Goal: Information Seeking & Learning: Learn about a topic

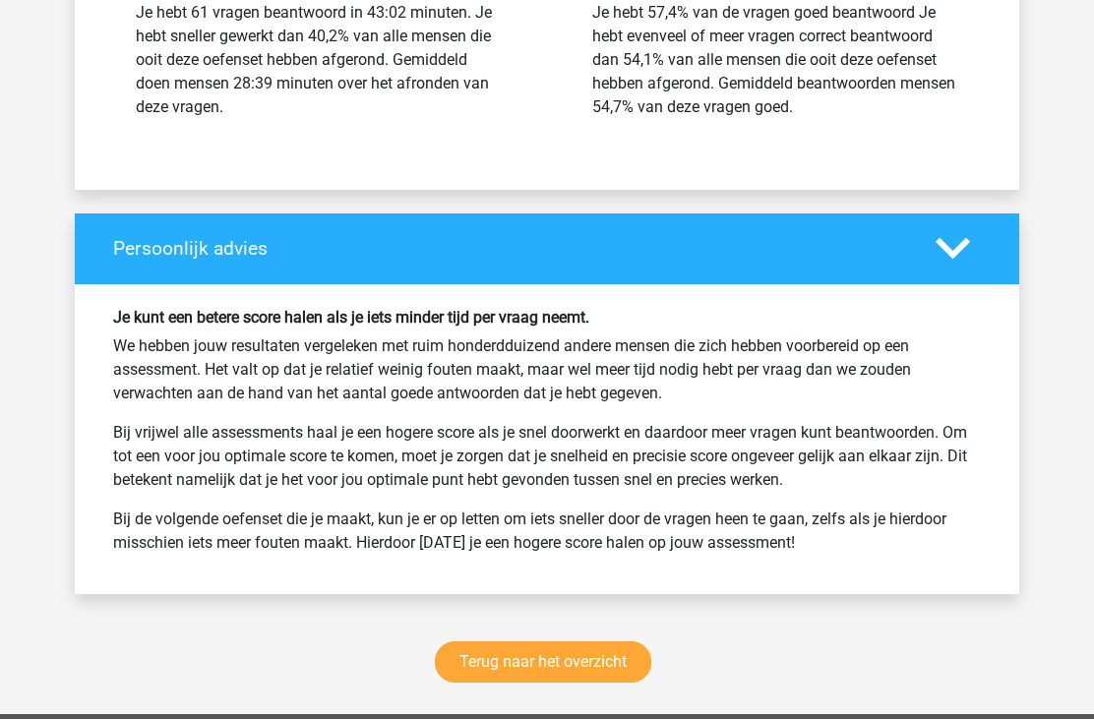
scroll to position [24779, 0]
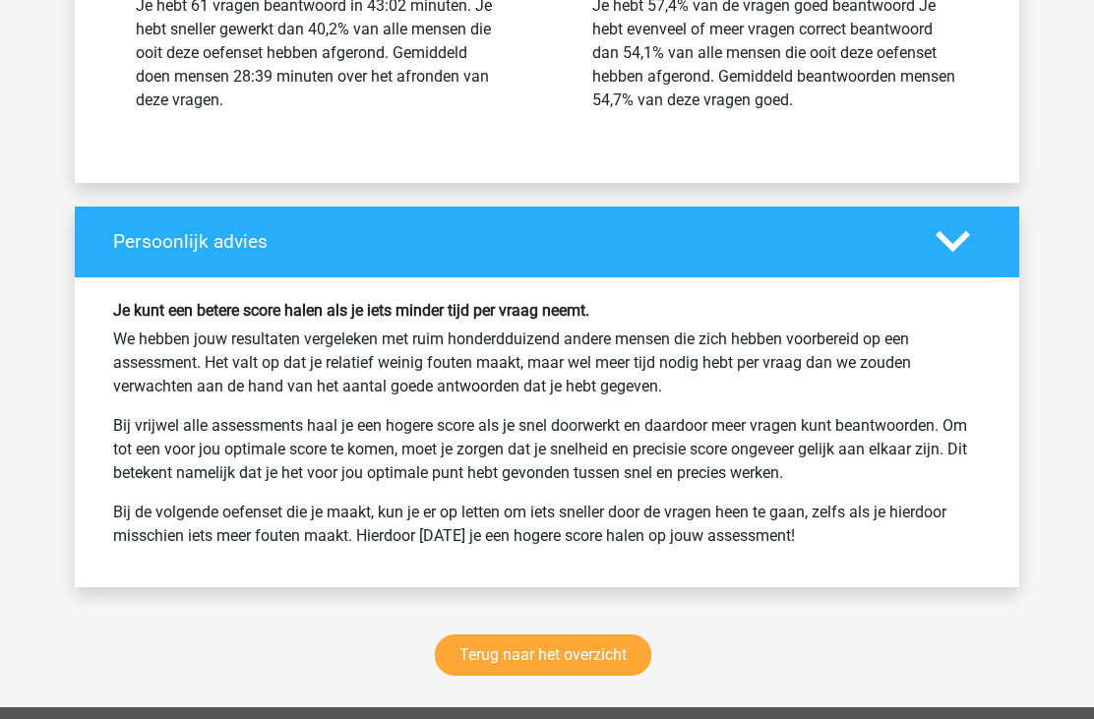
click at [599, 635] on link "Terug naar het overzicht" at bounding box center [543, 655] width 217 height 41
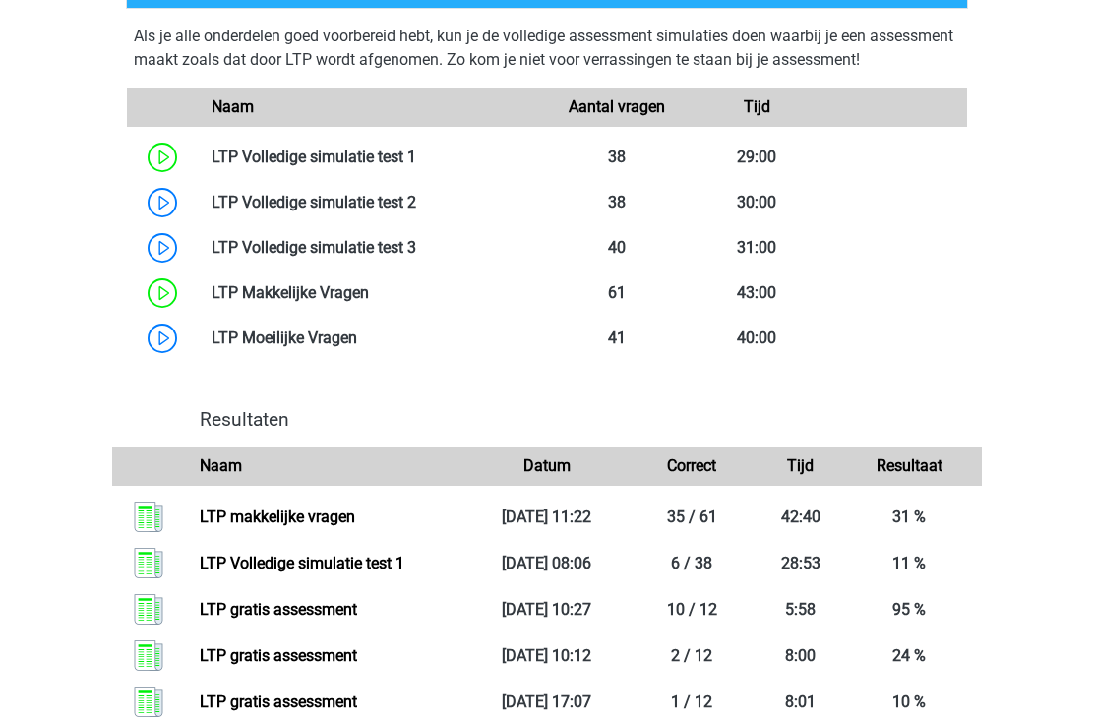
scroll to position [1165, 0]
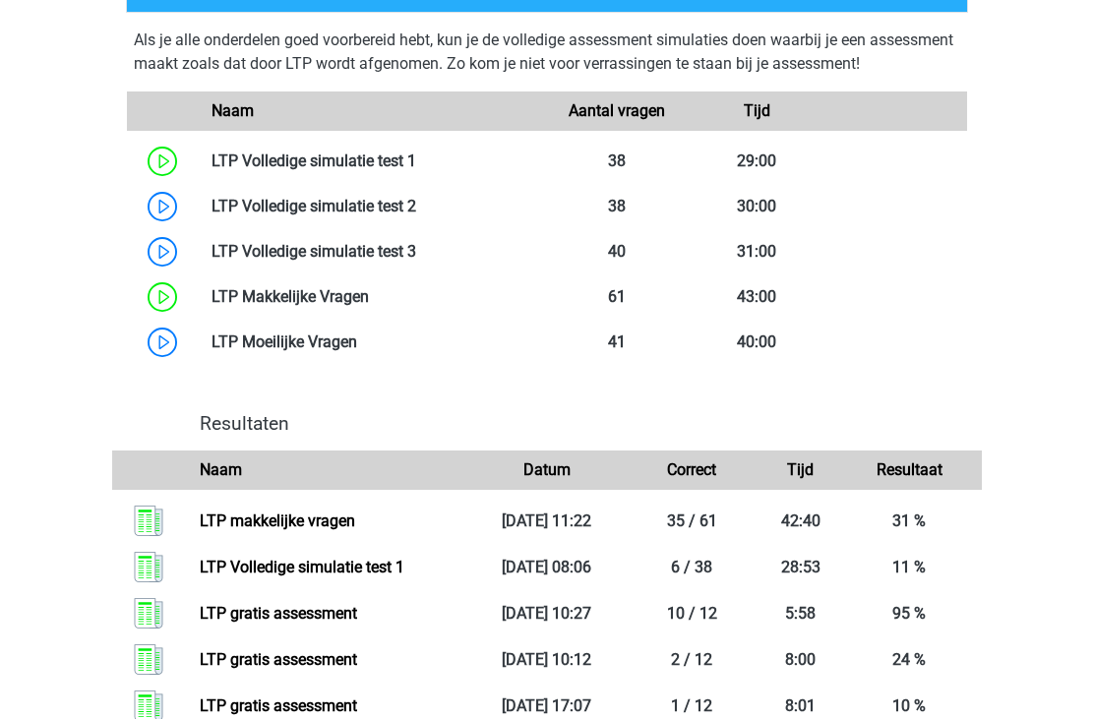
click at [416, 155] on link at bounding box center [416, 161] width 0 height 19
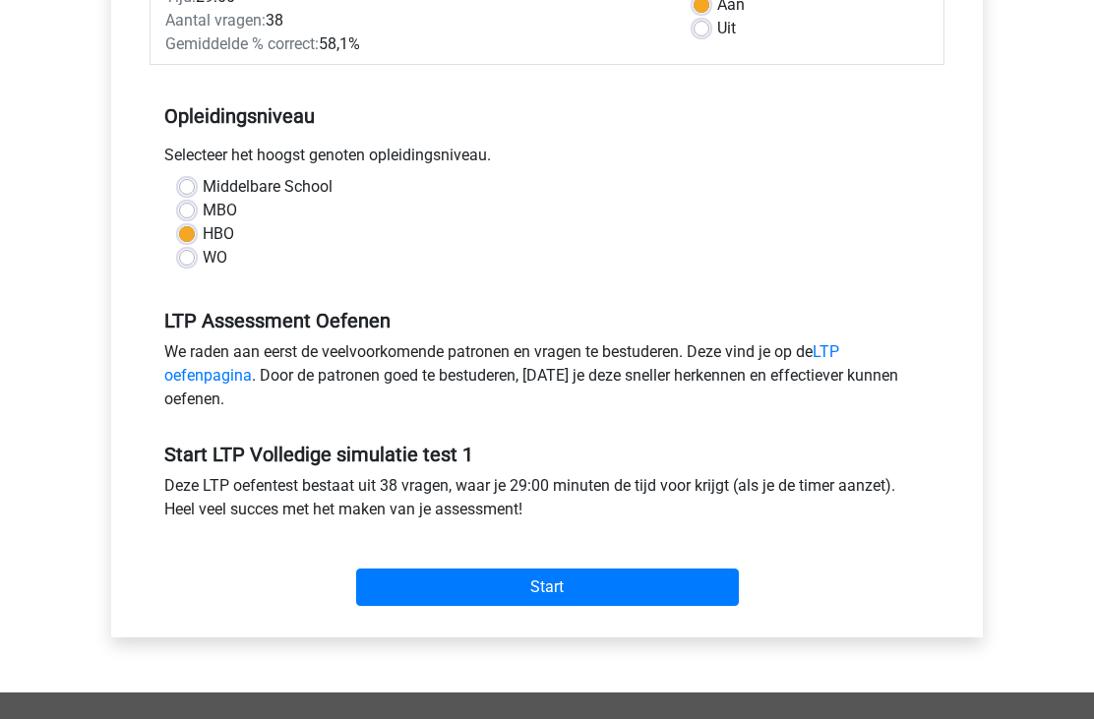
scroll to position [366, 0]
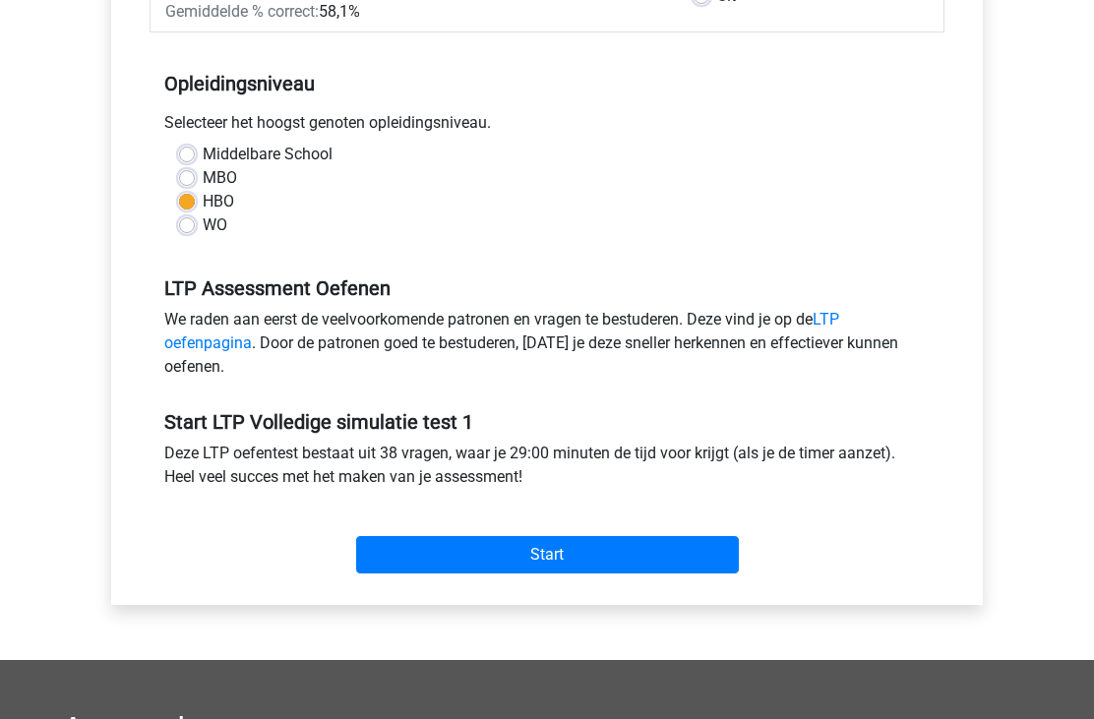
click at [575, 548] on input "Start" at bounding box center [547, 555] width 383 height 37
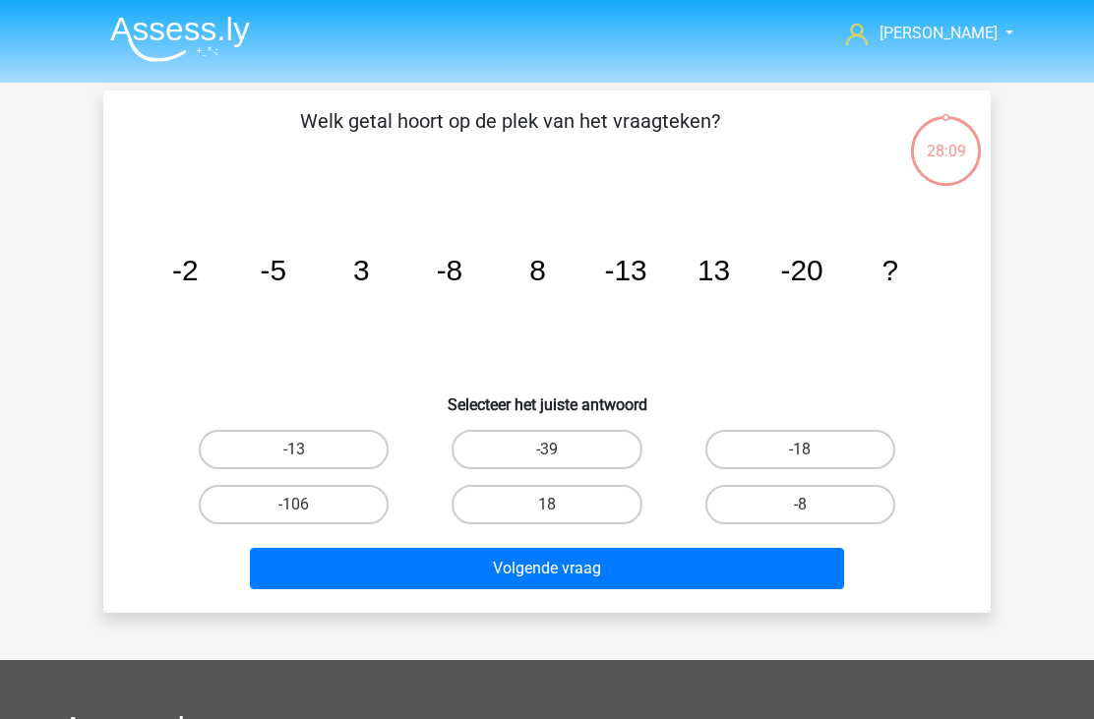
click at [700, 312] on icon "image/svg+xml -2 -5 3 -8 8 -13 13 -20 ?" at bounding box center [547, 280] width 793 height 199
click at [169, 521] on div "-106" at bounding box center [293, 504] width 253 height 55
click at [556, 517] on input "18" at bounding box center [553, 511] width 13 height 13
radio input "true"
click at [538, 580] on button "Volgende vraag" at bounding box center [547, 568] width 595 height 41
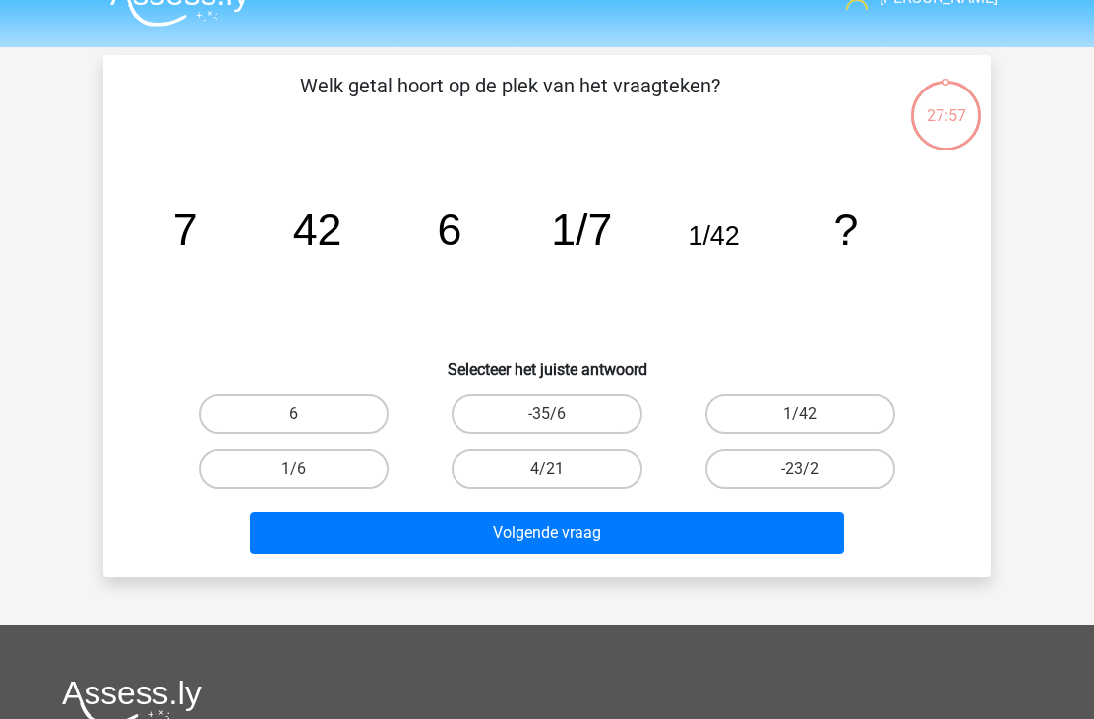
scroll to position [91, 0]
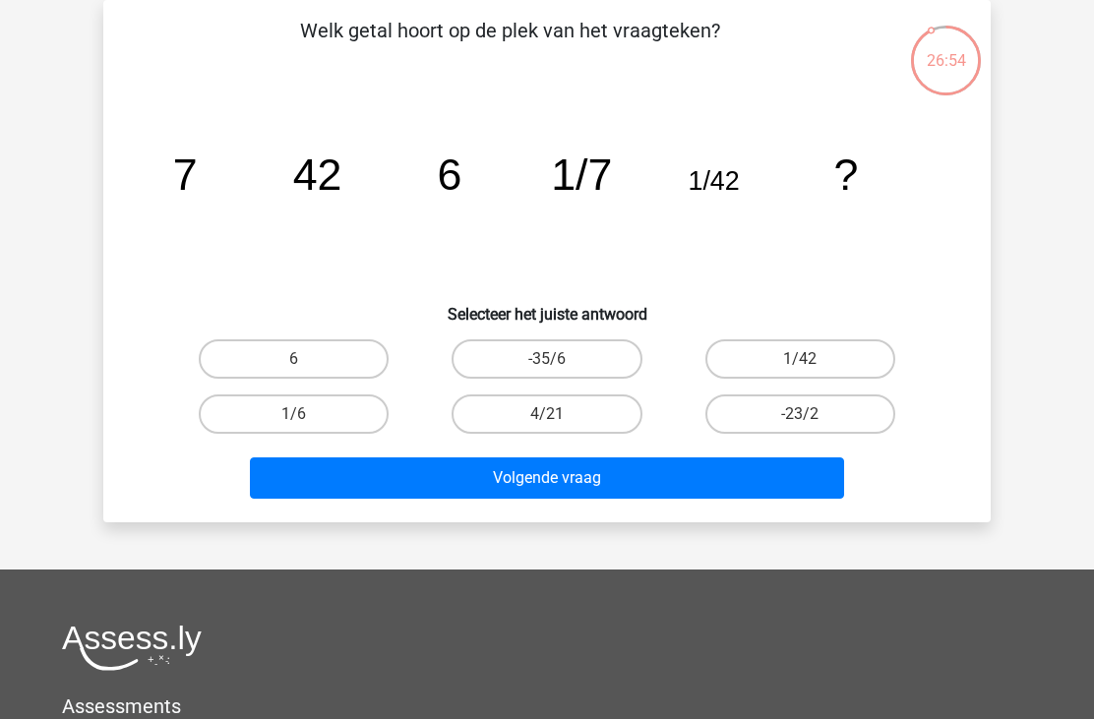
click at [341, 417] on label "1/6" at bounding box center [294, 414] width 190 height 39
click at [307, 417] on input "1/6" at bounding box center [300, 420] width 13 height 13
radio input "true"
click at [539, 492] on button "Volgende vraag" at bounding box center [547, 478] width 595 height 41
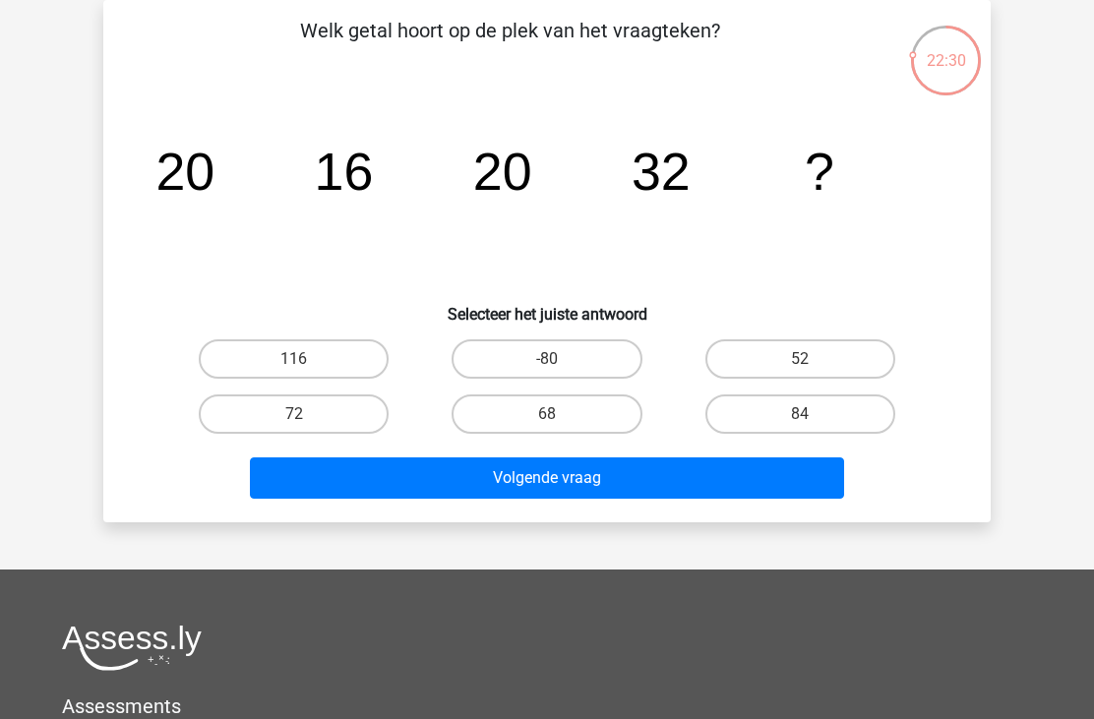
click at [566, 413] on label "68" at bounding box center [547, 414] width 190 height 39
click at [560, 414] on input "68" at bounding box center [553, 420] width 13 height 13
radio input "true"
click at [568, 482] on button "Volgende vraag" at bounding box center [547, 478] width 595 height 41
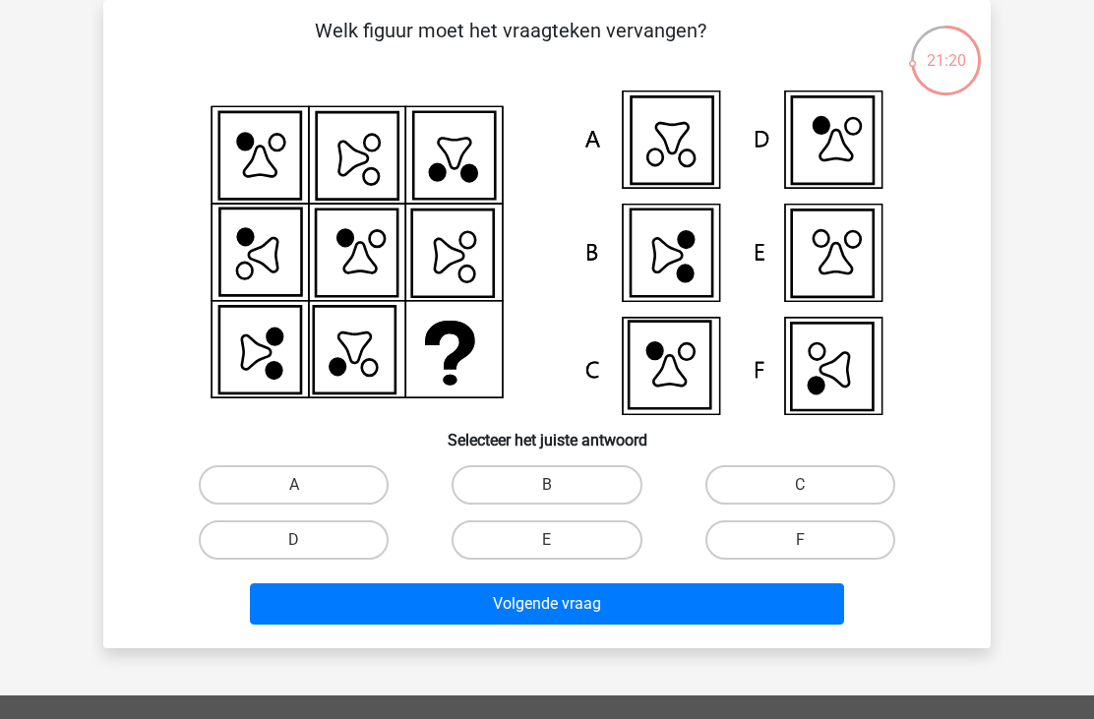
click at [792, 555] on label "F" at bounding box center [801, 540] width 190 height 39
click at [800, 553] on input "F" at bounding box center [806, 546] width 13 height 13
radio input "true"
click at [646, 608] on button "Volgende vraag" at bounding box center [547, 604] width 595 height 41
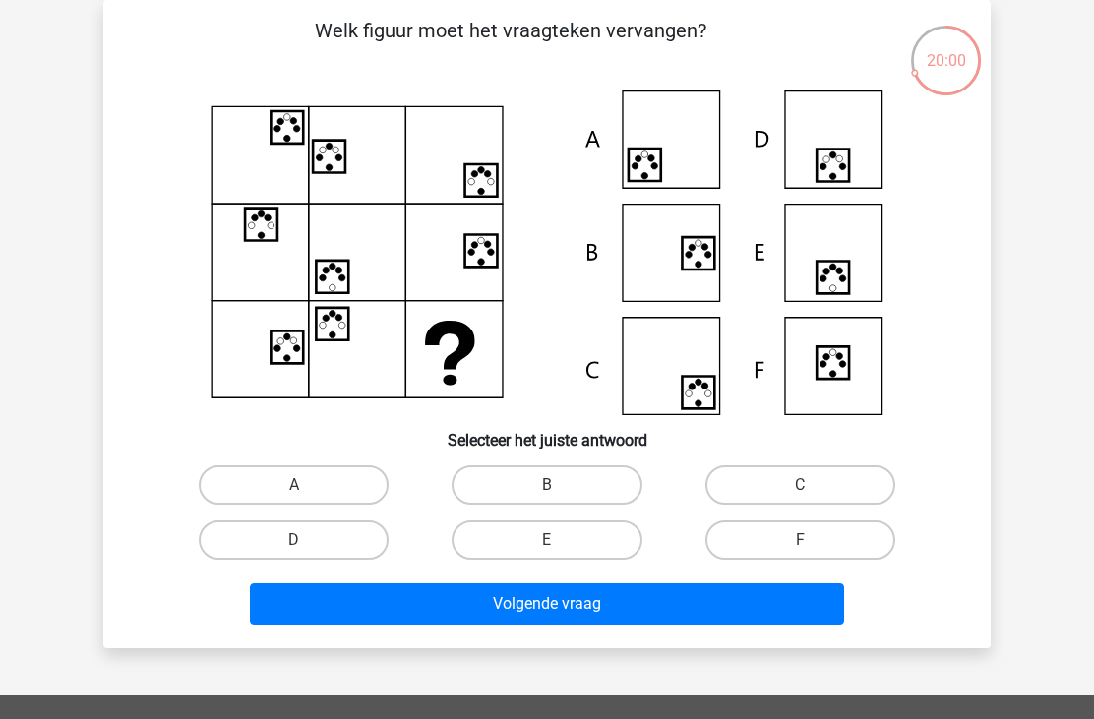
click at [328, 545] on label "D" at bounding box center [294, 540] width 190 height 39
click at [307, 545] on input "D" at bounding box center [300, 546] width 13 height 13
radio input "true"
click at [486, 608] on button "Volgende vraag" at bounding box center [547, 604] width 595 height 41
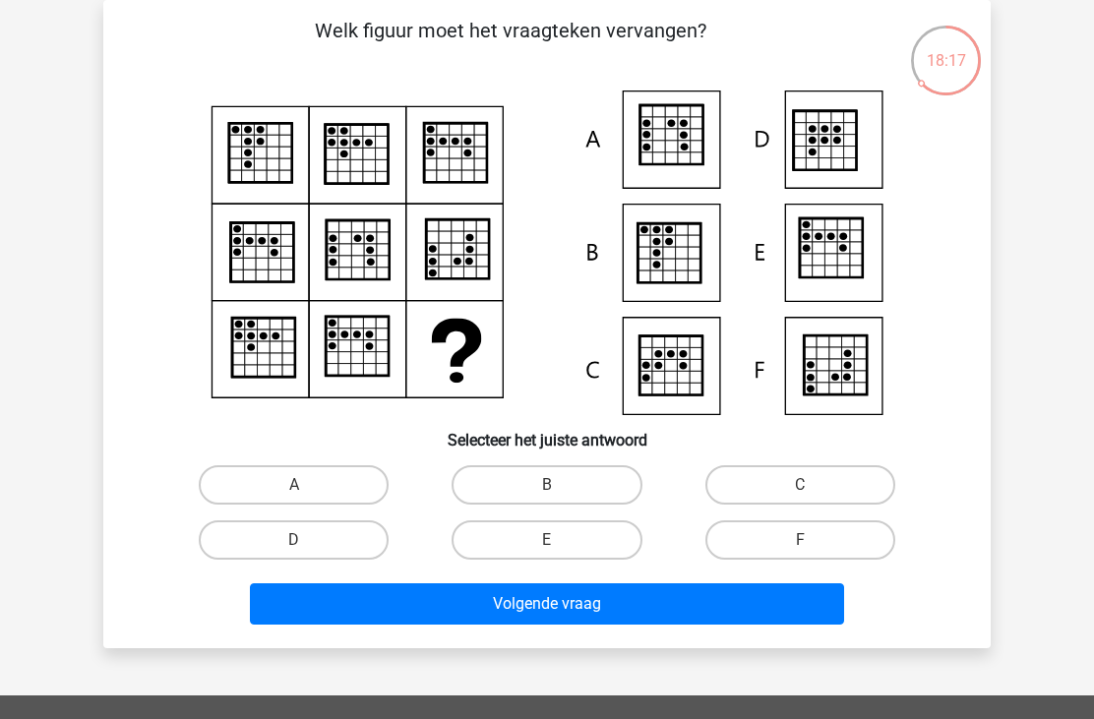
click at [317, 540] on label "D" at bounding box center [294, 540] width 190 height 39
click at [307, 540] on input "D" at bounding box center [300, 546] width 13 height 13
radio input "true"
click at [473, 620] on button "Volgende vraag" at bounding box center [547, 604] width 595 height 41
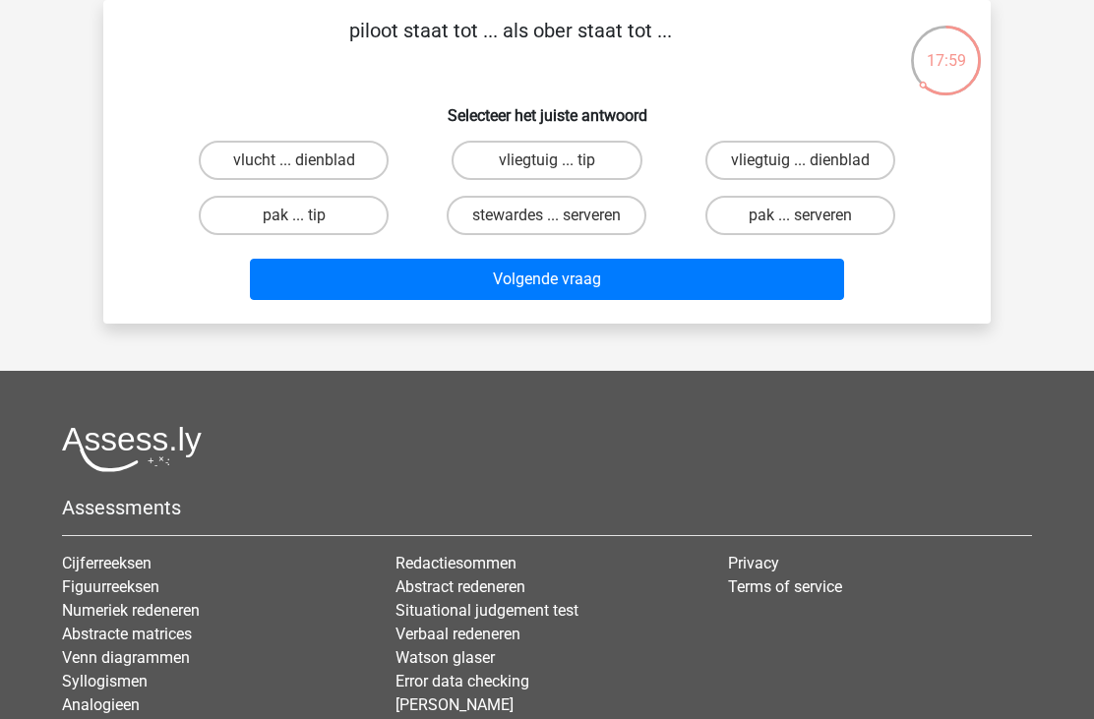
click at [761, 165] on label "vliegtuig ... dienblad" at bounding box center [801, 160] width 190 height 39
click at [800, 165] on input "vliegtuig ... dienblad" at bounding box center [806, 166] width 13 height 13
radio input "true"
click at [587, 283] on button "Volgende vraag" at bounding box center [547, 279] width 595 height 41
click at [766, 167] on label "krijgen ... furieus" at bounding box center [801, 160] width 190 height 39
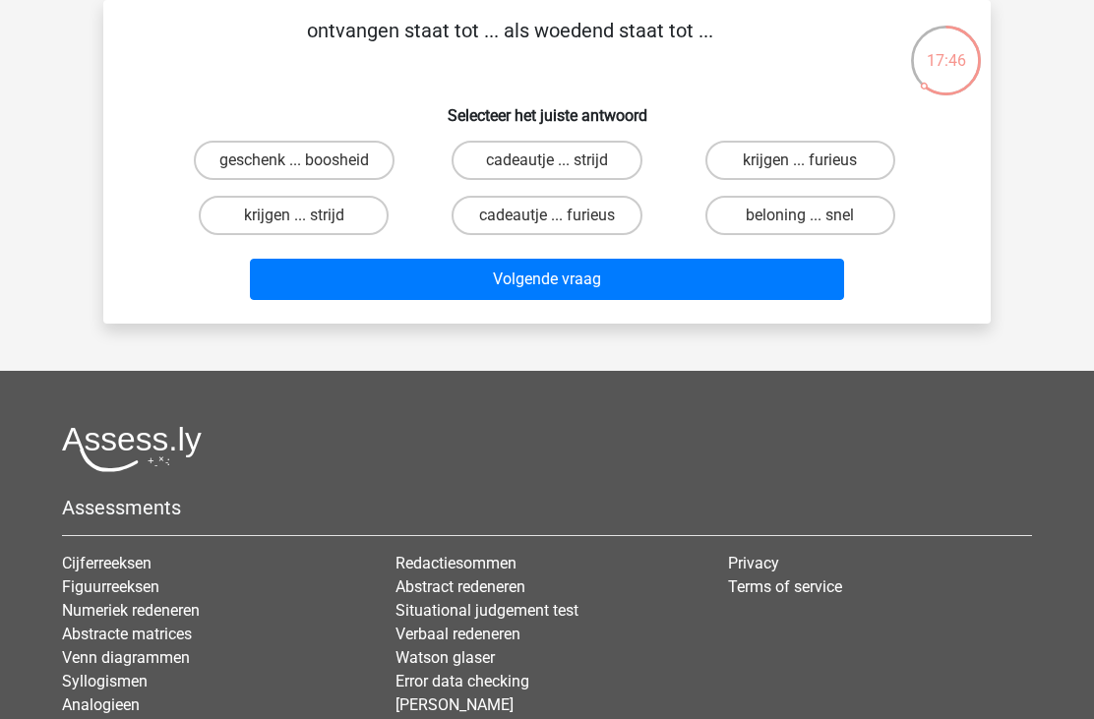
click at [800, 167] on input "krijgen ... furieus" at bounding box center [806, 166] width 13 height 13
radio input "true"
click at [567, 278] on button "Volgende vraag" at bounding box center [547, 279] width 595 height 41
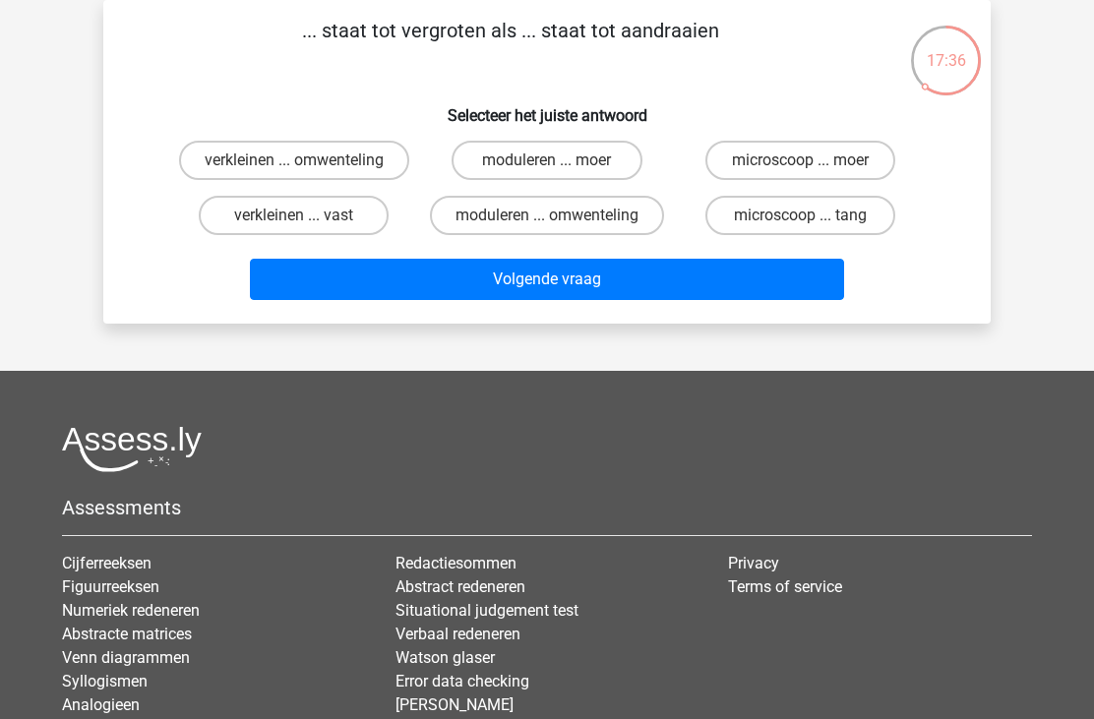
click at [755, 210] on label "microscoop ... tang" at bounding box center [801, 215] width 190 height 39
click at [800, 216] on input "microscoop ... tang" at bounding box center [806, 222] width 13 height 13
radio input "true"
click at [583, 273] on button "Volgende vraag" at bounding box center [547, 279] width 595 height 41
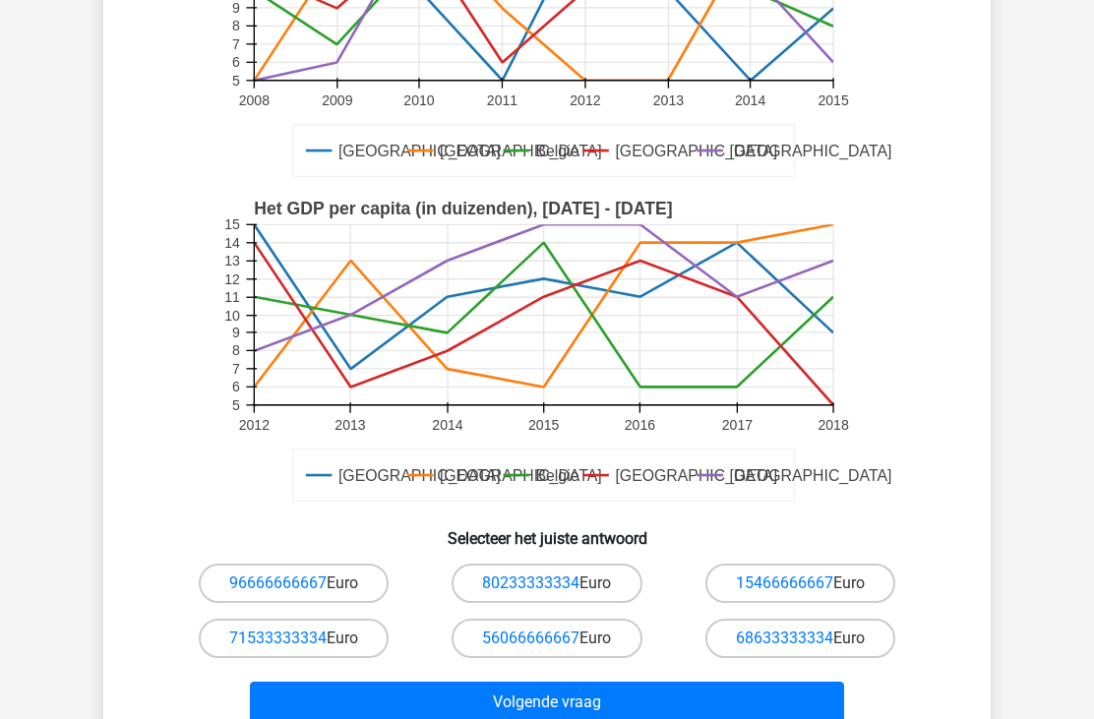
scroll to position [325, 0]
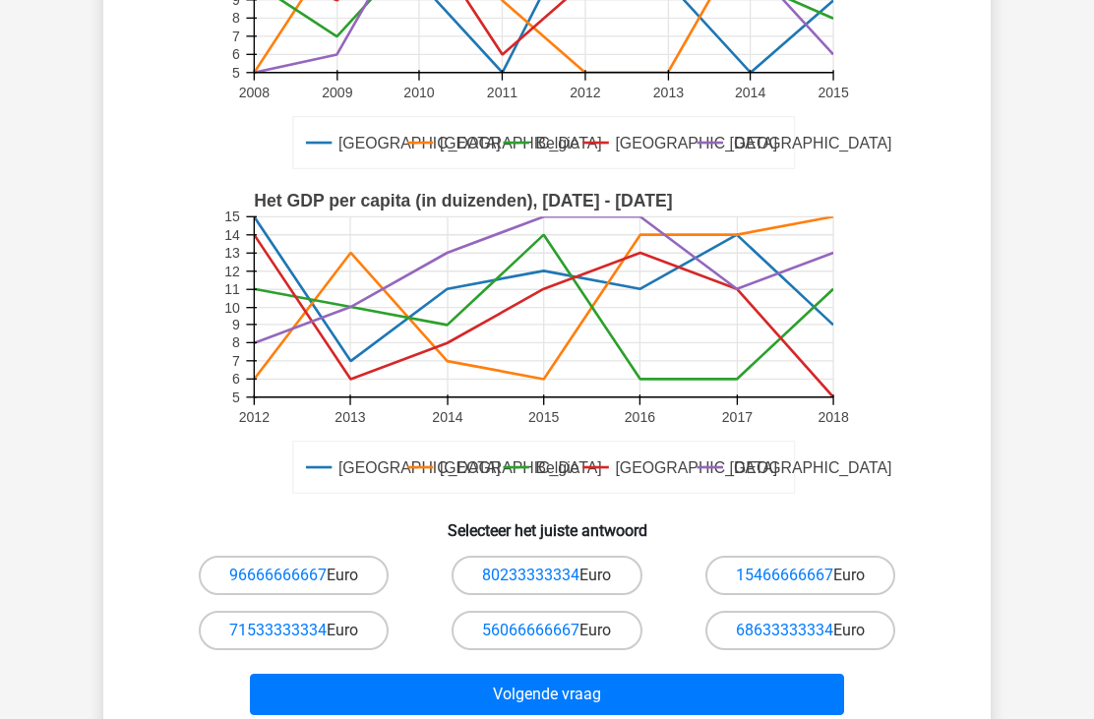
click at [275, 579] on link "96666666667" at bounding box center [277, 575] width 97 height 19
click at [346, 577] on label "96666666667 Euro" at bounding box center [294, 575] width 190 height 39
click at [307, 577] on input "96666666667 Euro" at bounding box center [300, 582] width 13 height 13
radio input "true"
click at [523, 705] on button "Volgende vraag" at bounding box center [547, 694] width 595 height 41
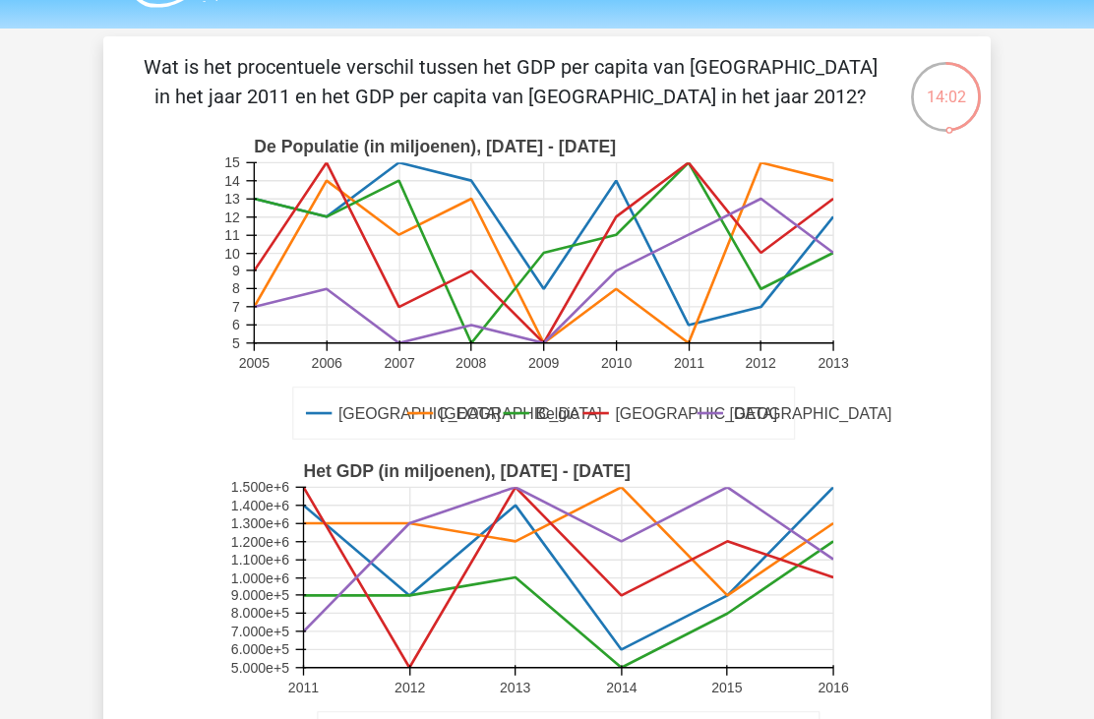
scroll to position [53, 0]
click at [960, 107] on div "13:51" at bounding box center [946, 85] width 74 height 49
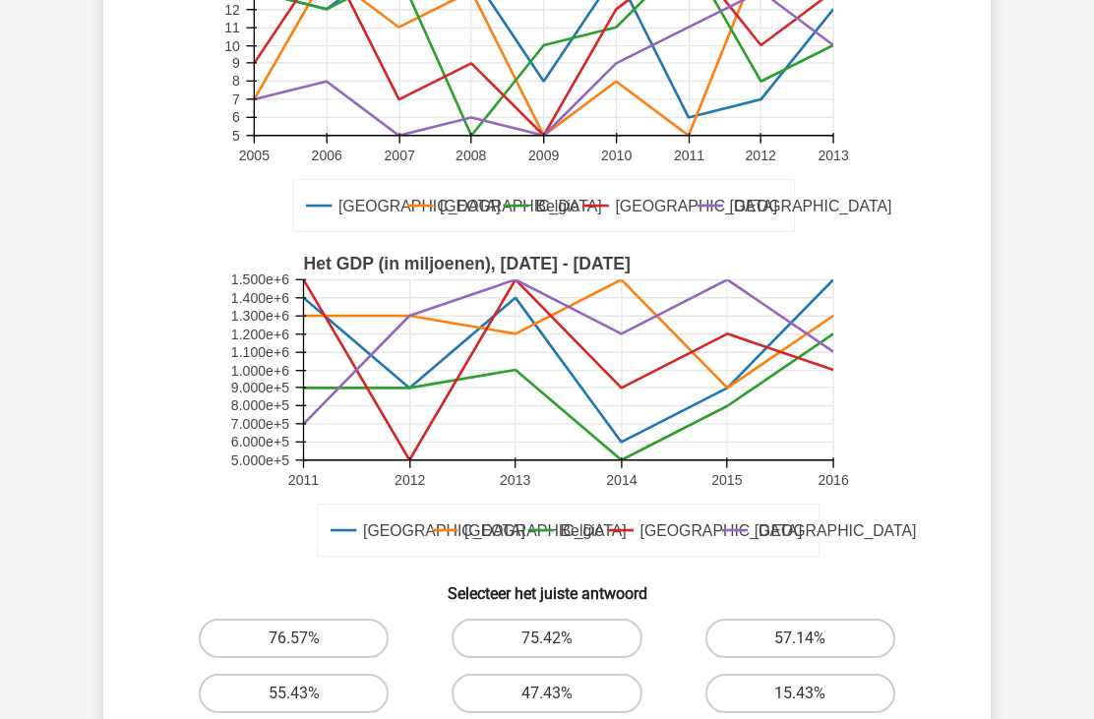
scroll to position [294, 0]
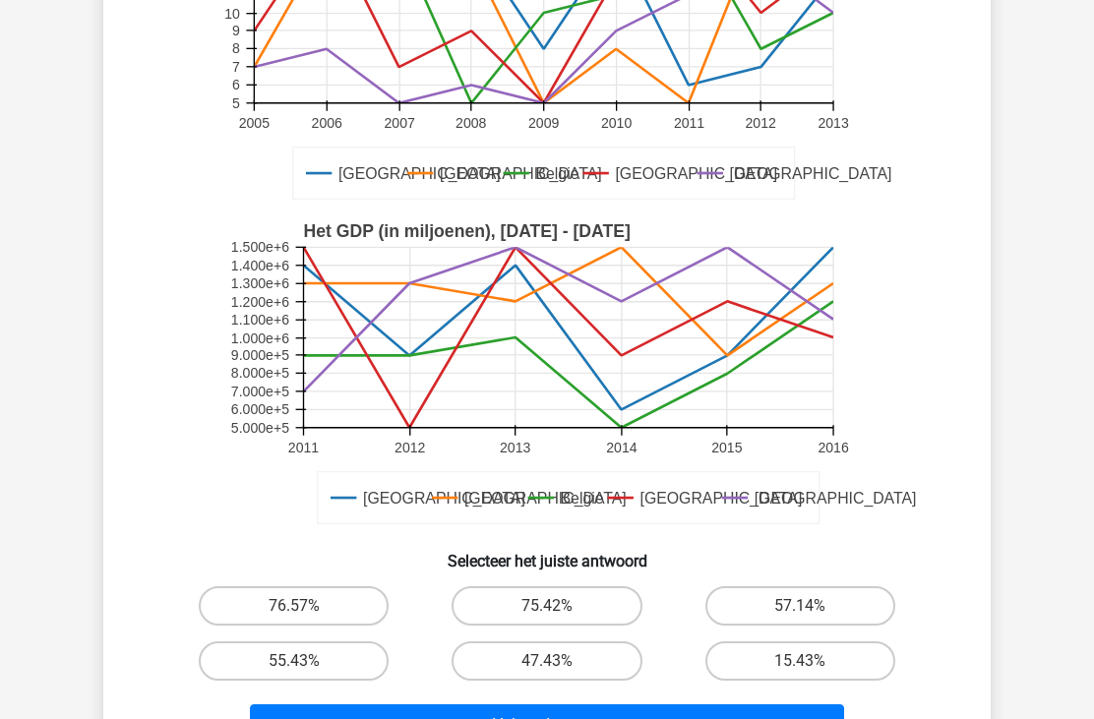
click at [796, 664] on label "15.43%" at bounding box center [801, 661] width 190 height 39
click at [800, 664] on input "15.43%" at bounding box center [806, 667] width 13 height 13
radio input "true"
click at [590, 718] on button "Volgende vraag" at bounding box center [547, 725] width 595 height 41
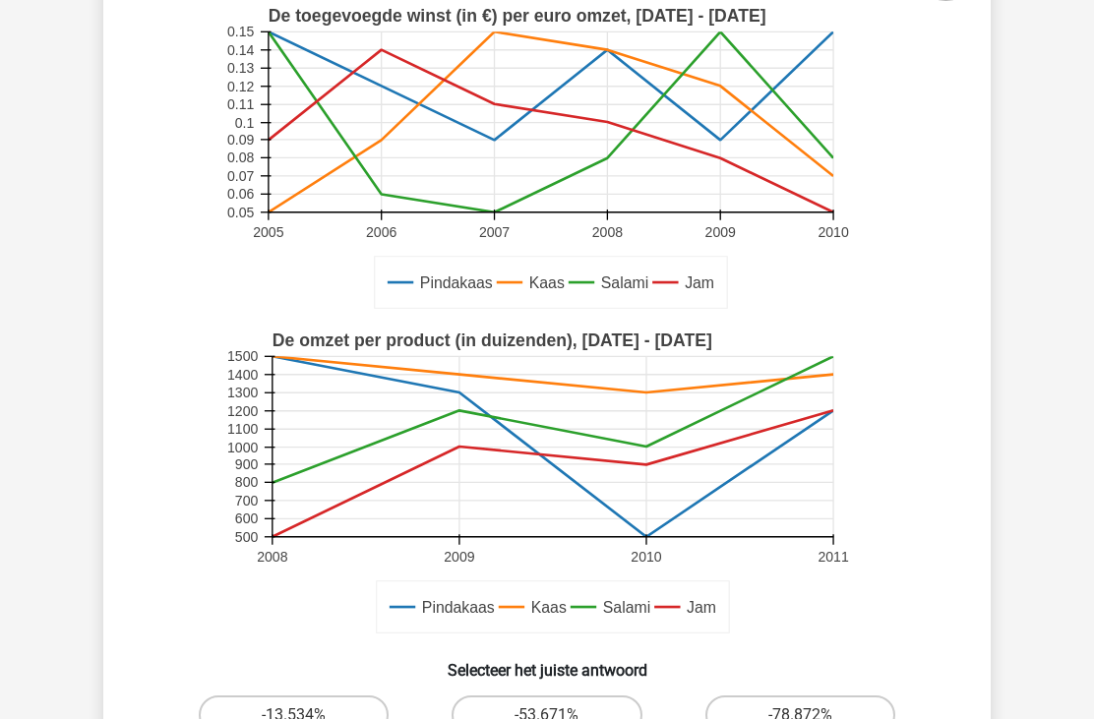
scroll to position [249, 0]
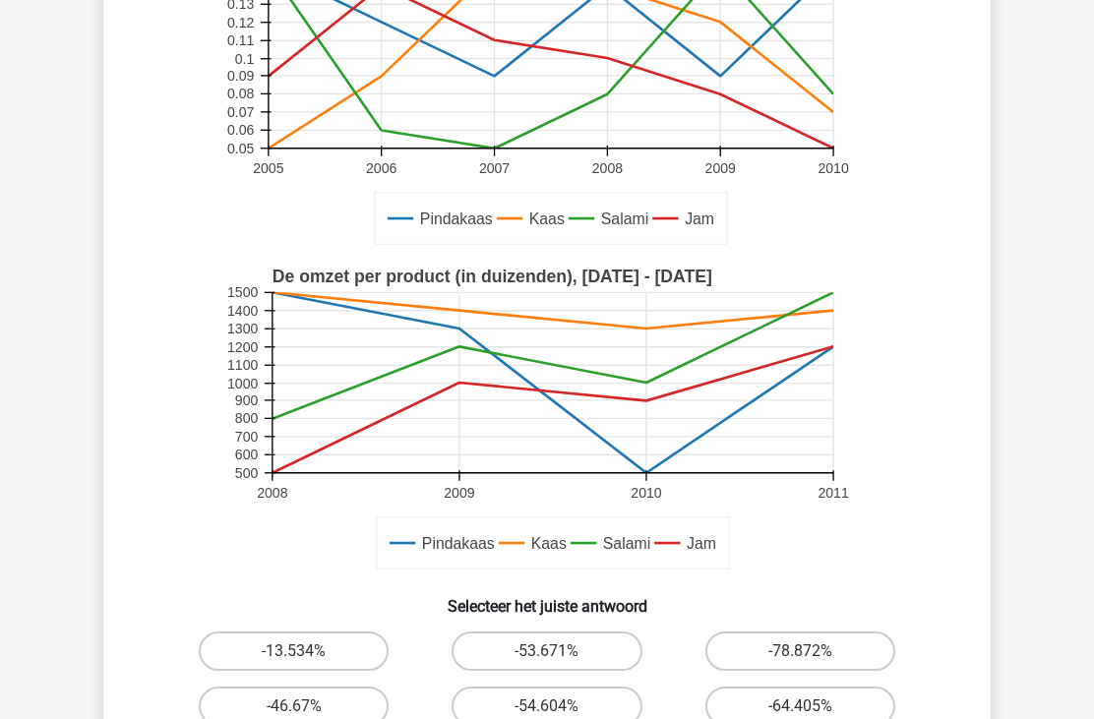
click at [312, 716] on label "-46.67%" at bounding box center [294, 706] width 190 height 39
click at [307, 716] on input "-46.67%" at bounding box center [300, 713] width 13 height 13
radio input "true"
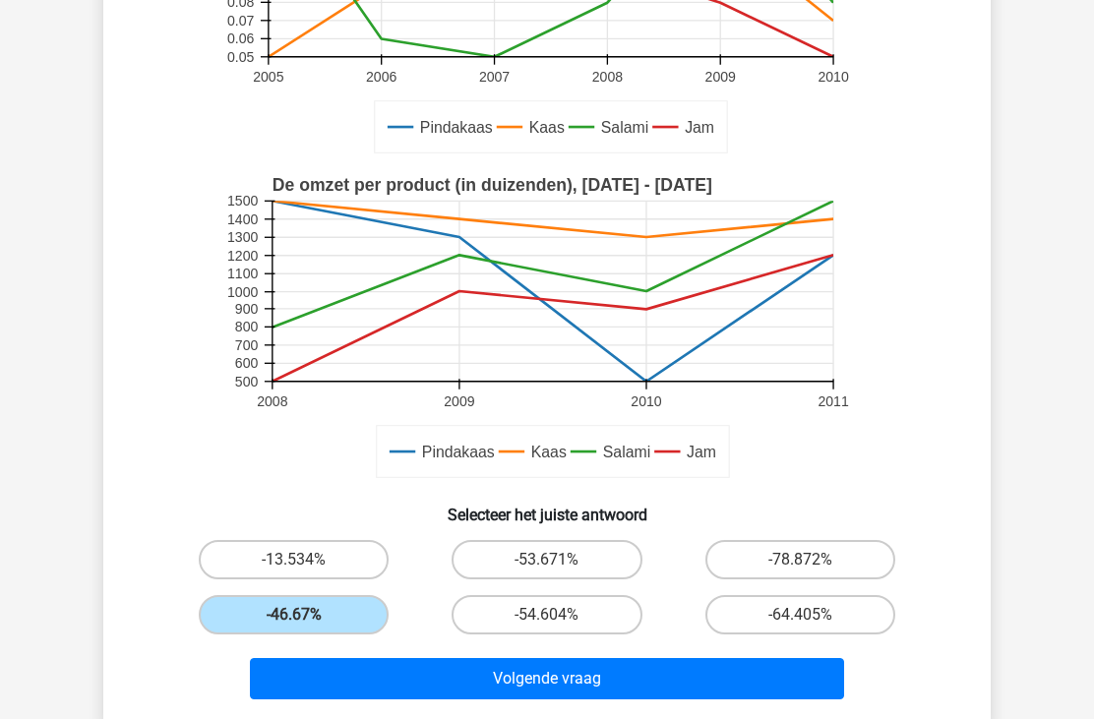
click at [548, 677] on button "Volgende vraag" at bounding box center [547, 678] width 595 height 41
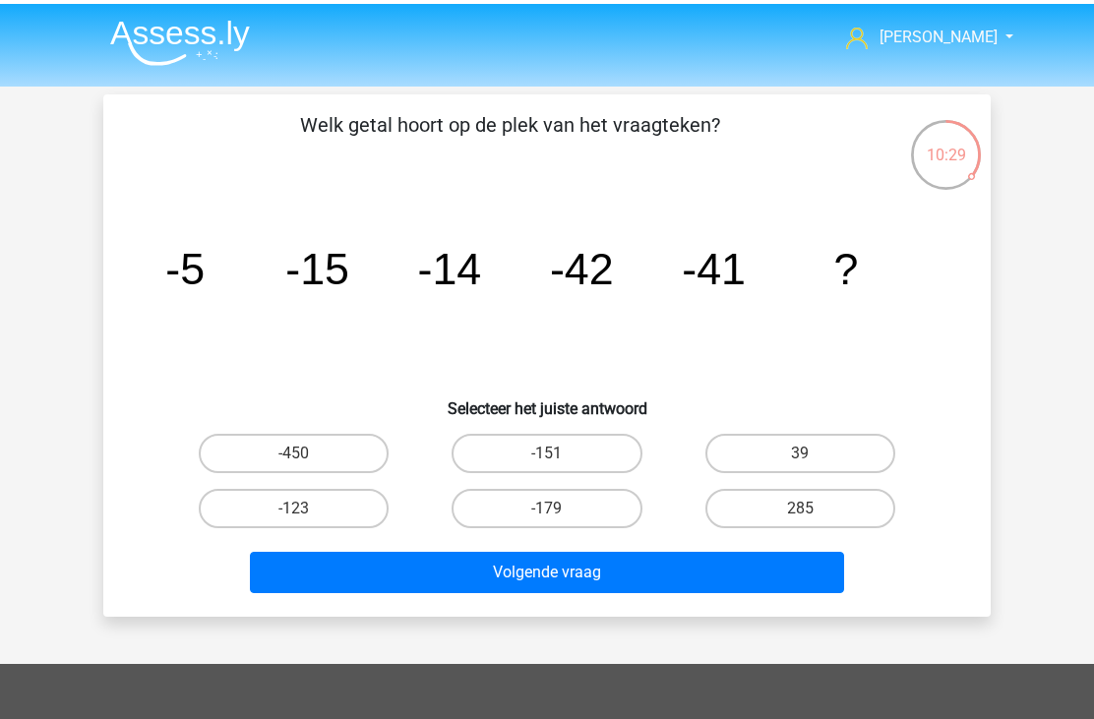
scroll to position [0, 0]
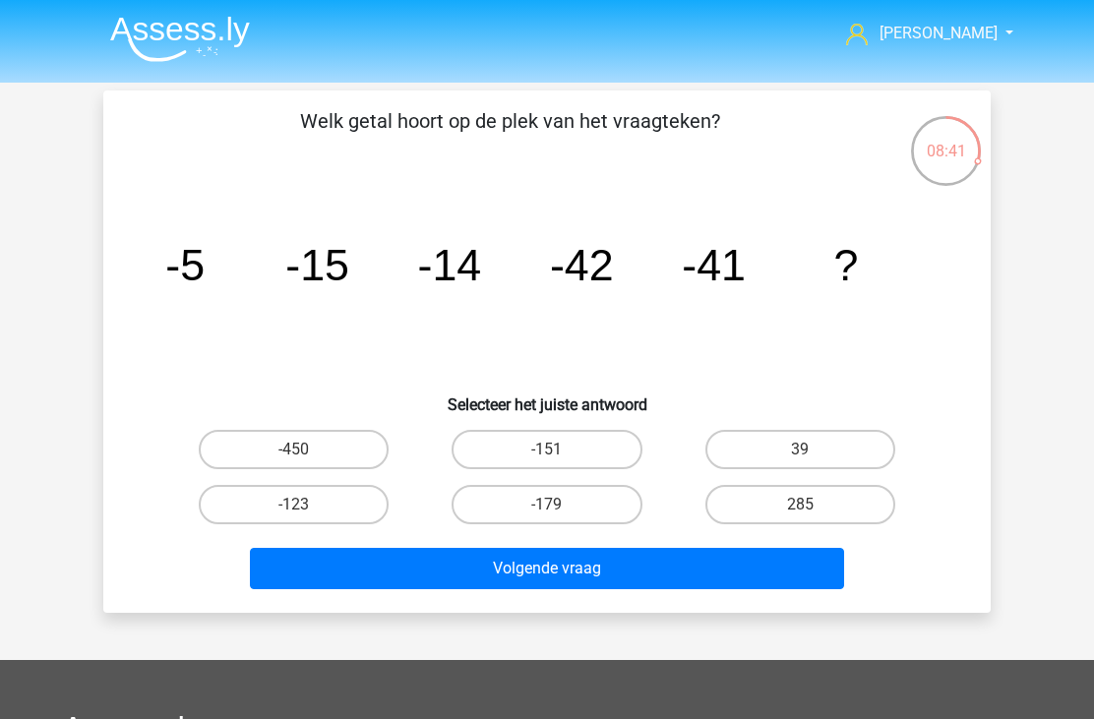
click at [327, 511] on label "-123" at bounding box center [294, 504] width 190 height 39
click at [307, 511] on input "-123" at bounding box center [300, 511] width 13 height 13
radio input "true"
click at [537, 571] on button "Volgende vraag" at bounding box center [547, 568] width 595 height 41
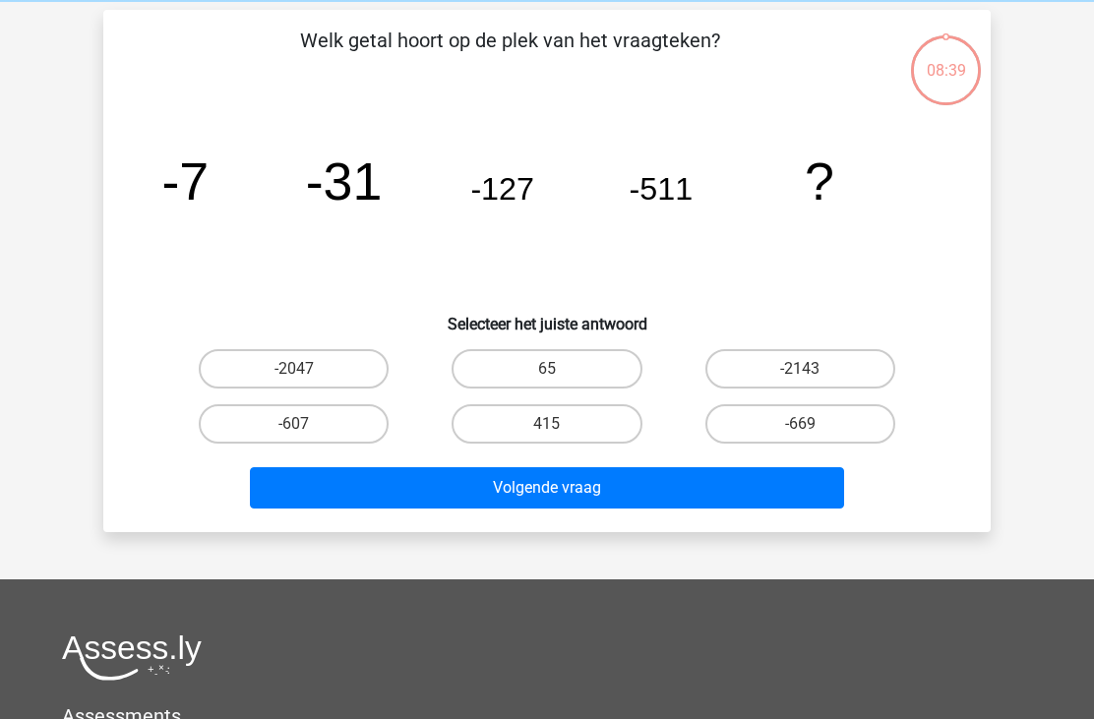
scroll to position [91, 0]
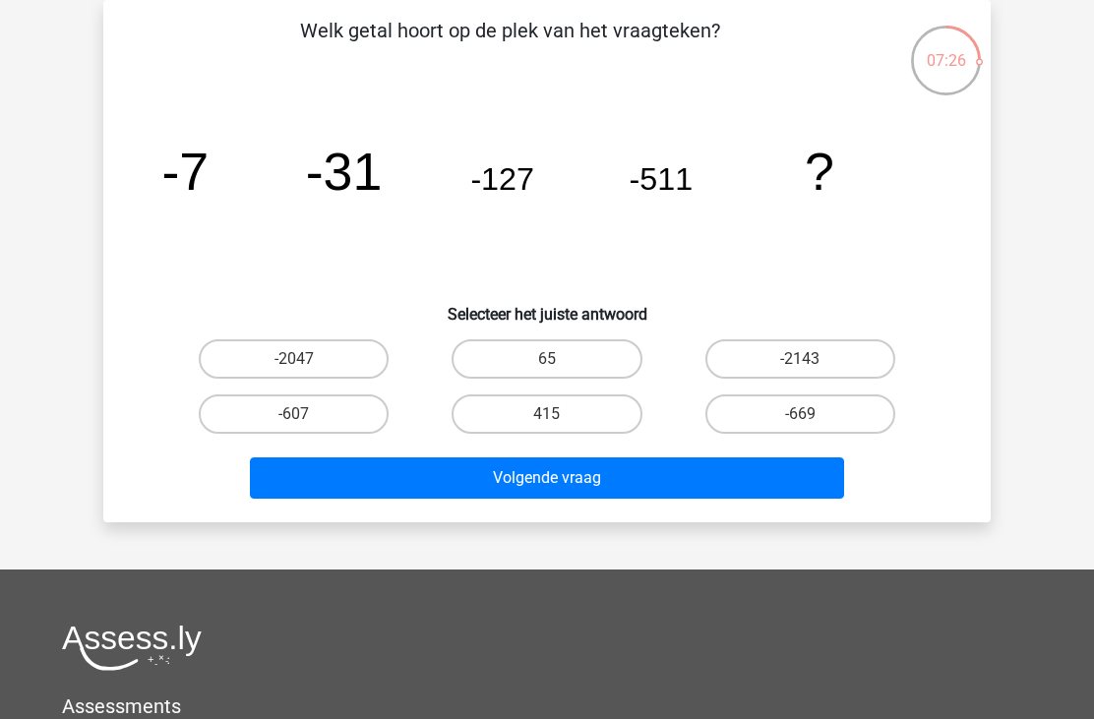
click at [341, 367] on label "-2047" at bounding box center [294, 359] width 190 height 39
click at [307, 367] on input "-2047" at bounding box center [300, 365] width 13 height 13
radio input "true"
click at [586, 487] on button "Volgende vraag" at bounding box center [547, 478] width 595 height 41
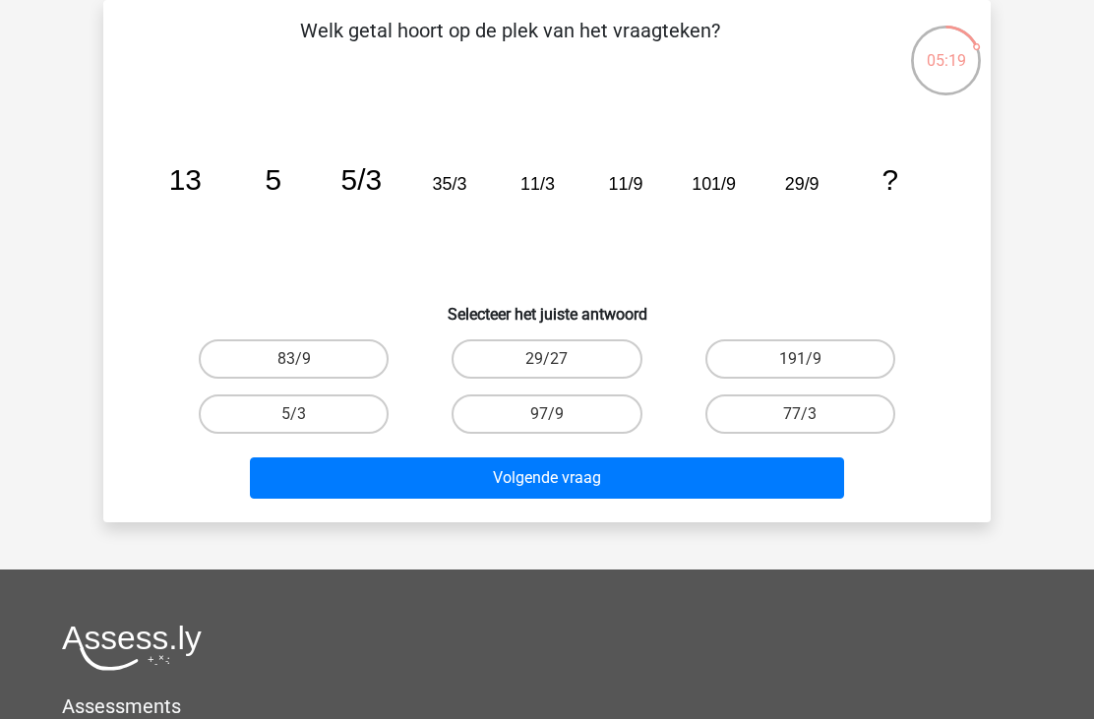
click at [598, 361] on label "29/27" at bounding box center [547, 359] width 190 height 39
click at [560, 361] on input "29/27" at bounding box center [553, 365] width 13 height 13
radio input "true"
click at [605, 470] on button "Volgende vraag" at bounding box center [547, 478] width 595 height 41
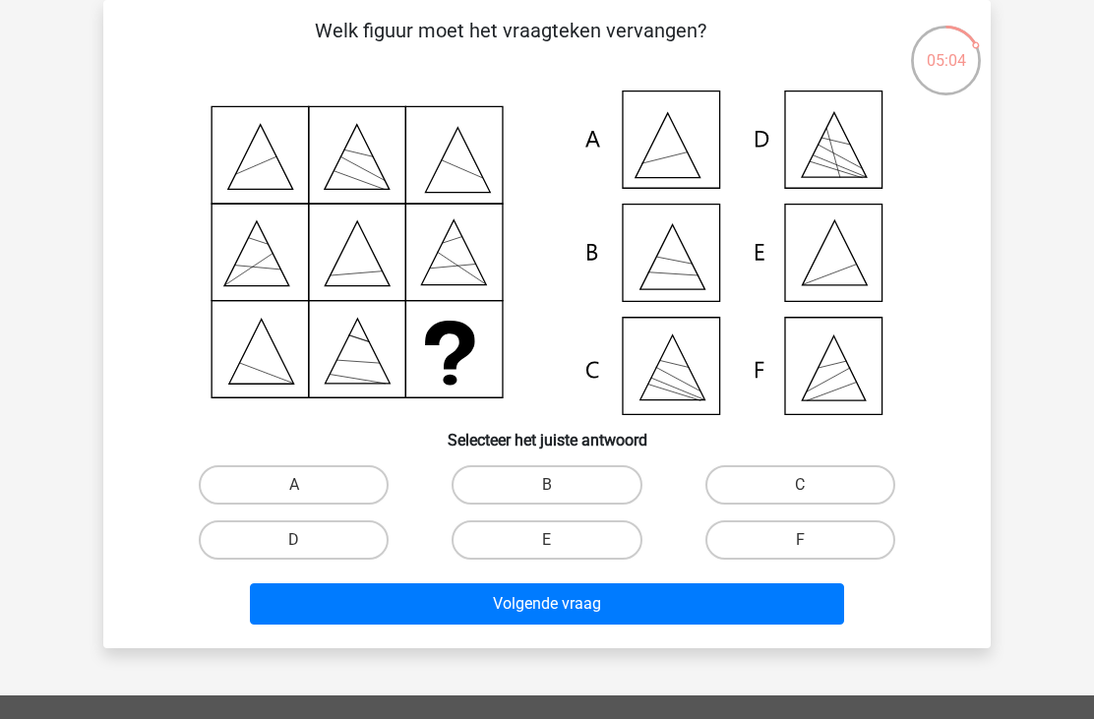
click at [566, 534] on label "E" at bounding box center [547, 540] width 190 height 39
click at [560, 540] on input "E" at bounding box center [553, 546] width 13 height 13
radio input "true"
click at [555, 596] on button "Volgende vraag" at bounding box center [547, 604] width 595 height 41
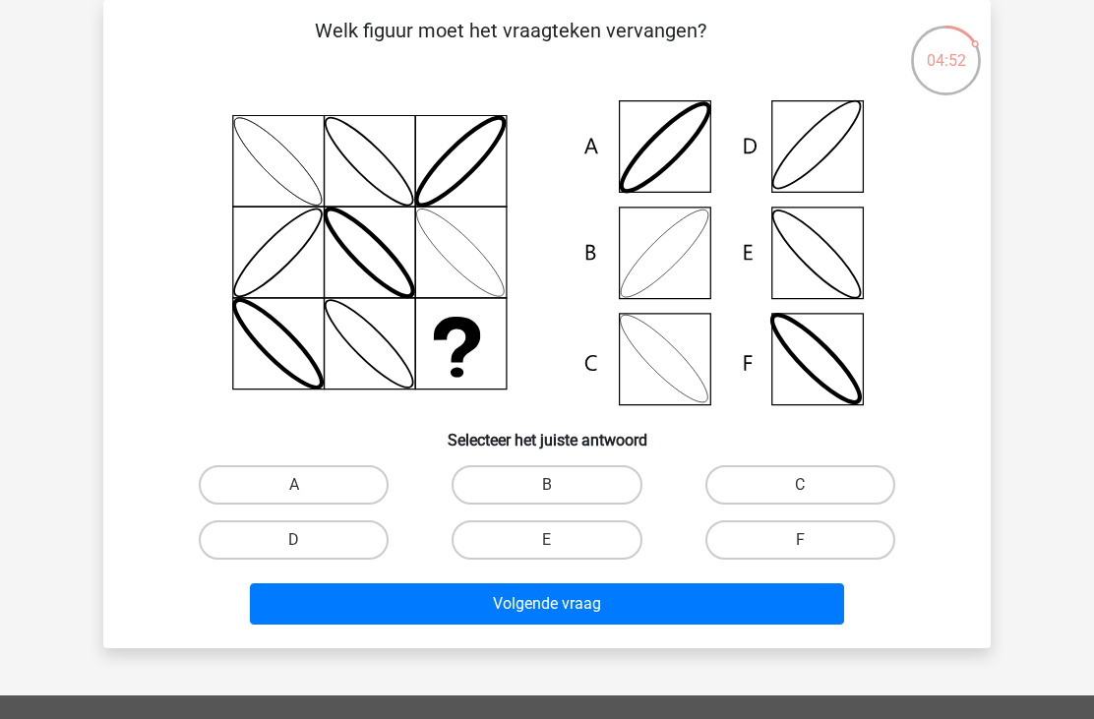
click at [578, 484] on label "B" at bounding box center [547, 484] width 190 height 39
click at [560, 485] on input "B" at bounding box center [553, 491] width 13 height 13
radio input "true"
click at [571, 604] on button "Volgende vraag" at bounding box center [547, 604] width 595 height 41
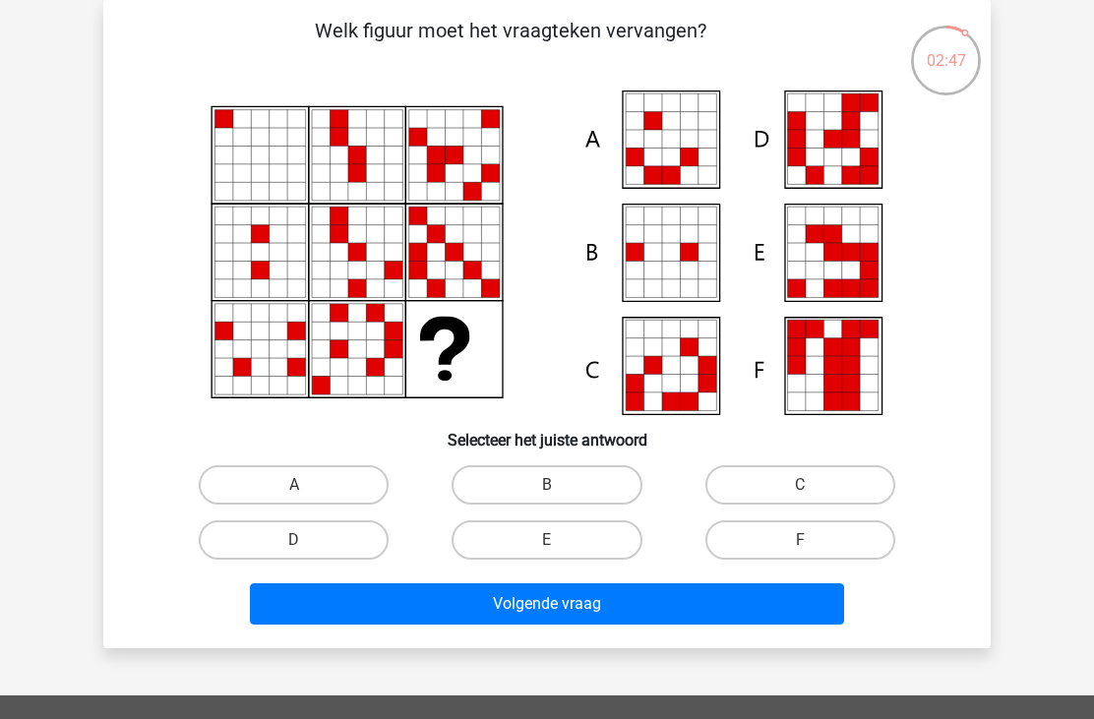
click at [576, 544] on label "E" at bounding box center [547, 540] width 190 height 39
click at [560, 544] on input "E" at bounding box center [553, 546] width 13 height 13
radio input "true"
click at [571, 601] on button "Volgende vraag" at bounding box center [547, 604] width 595 height 41
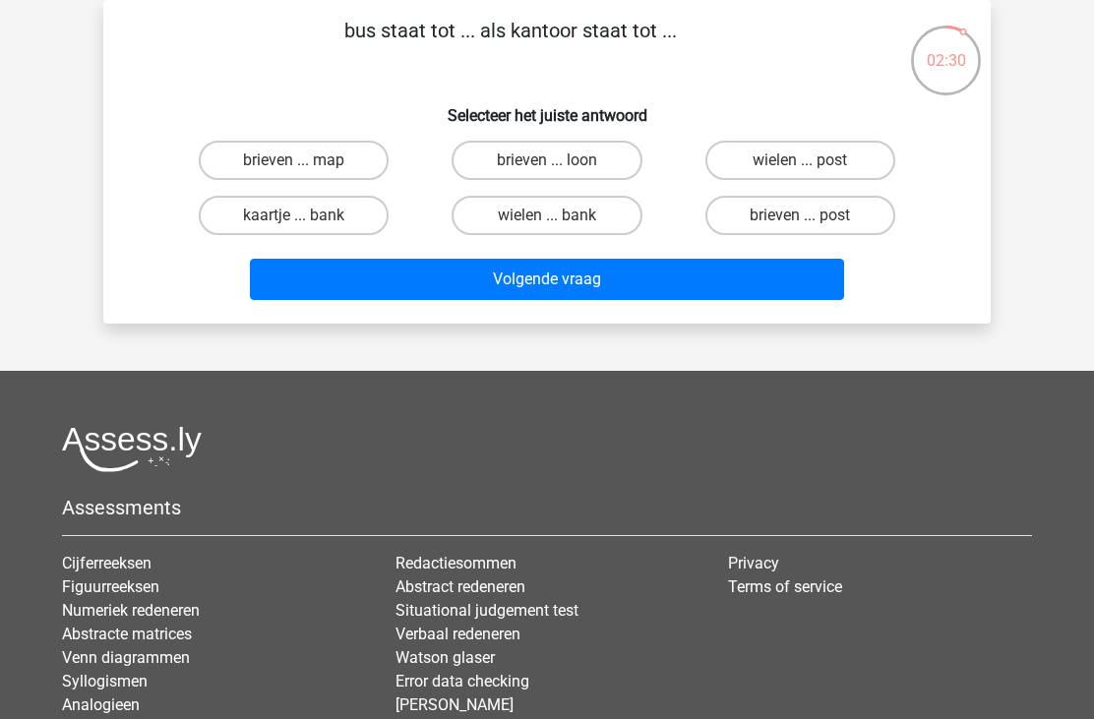
click at [788, 221] on label "brieven ... post" at bounding box center [801, 215] width 190 height 39
click at [800, 221] on input "brieven ... post" at bounding box center [806, 222] width 13 height 13
radio input "true"
click at [593, 277] on button "Volgende vraag" at bounding box center [547, 279] width 595 height 41
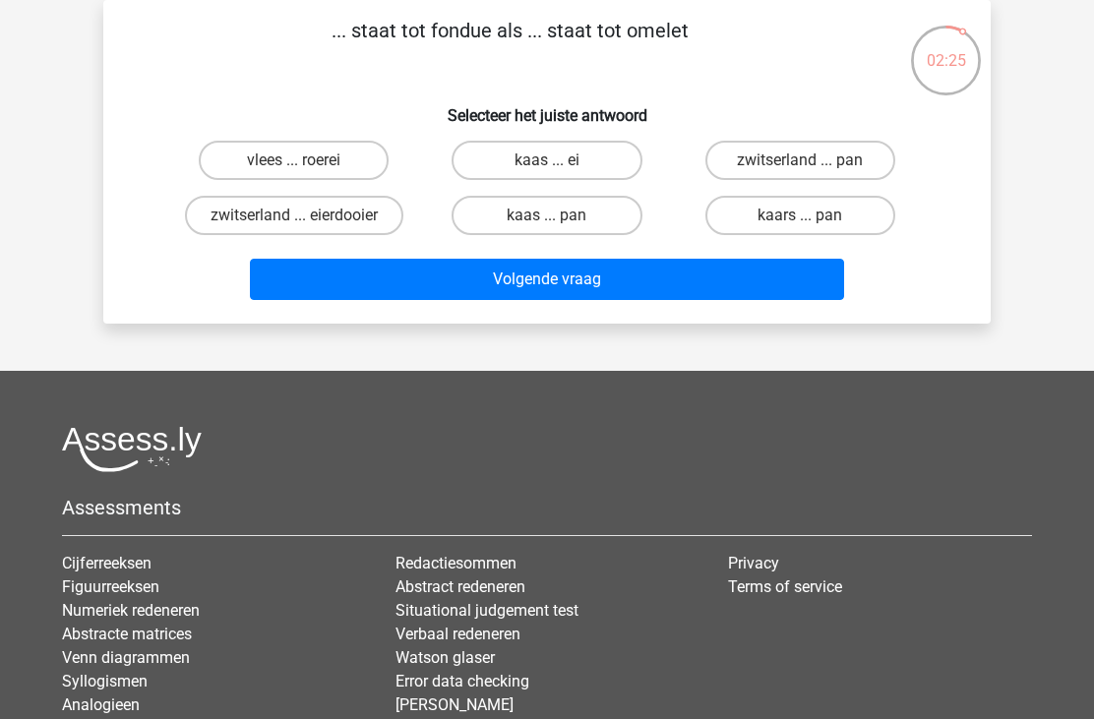
click at [585, 159] on label "kaas ... ei" at bounding box center [547, 160] width 190 height 39
click at [560, 160] on input "kaas ... ei" at bounding box center [553, 166] width 13 height 13
radio input "true"
click at [604, 279] on button "Volgende vraag" at bounding box center [547, 279] width 595 height 41
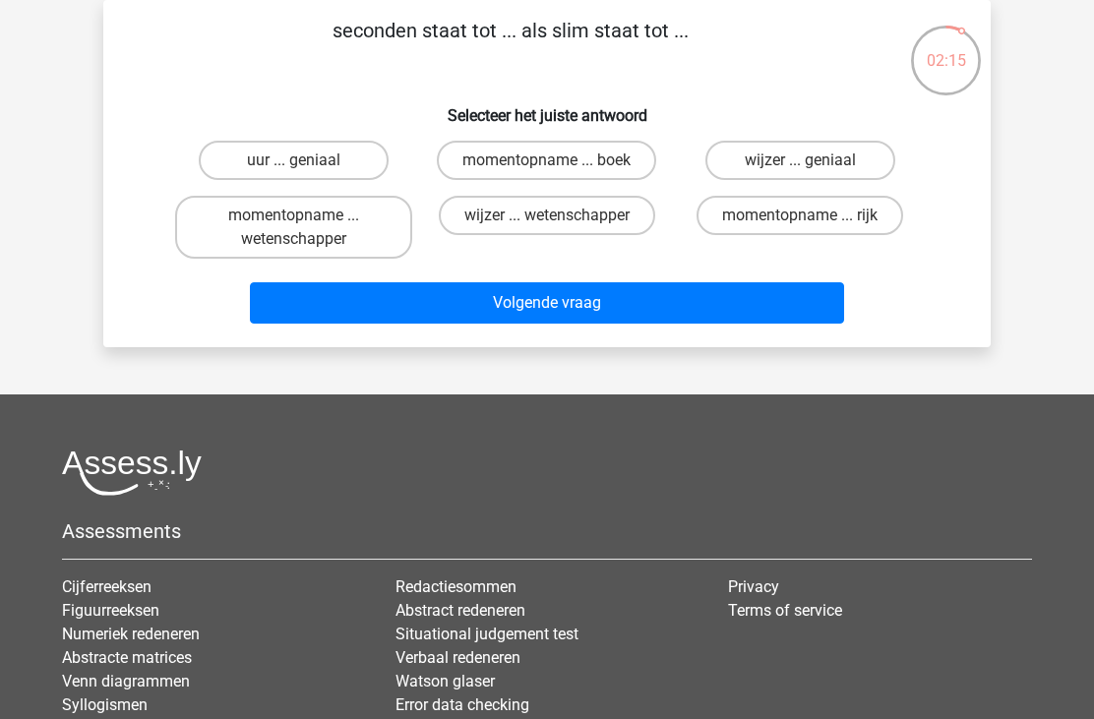
click at [333, 158] on label "uur ... geniaal" at bounding box center [294, 160] width 190 height 39
click at [307, 160] on input "uur ... geniaal" at bounding box center [300, 166] width 13 height 13
radio input "true"
click at [551, 296] on button "Volgende vraag" at bounding box center [547, 302] width 595 height 41
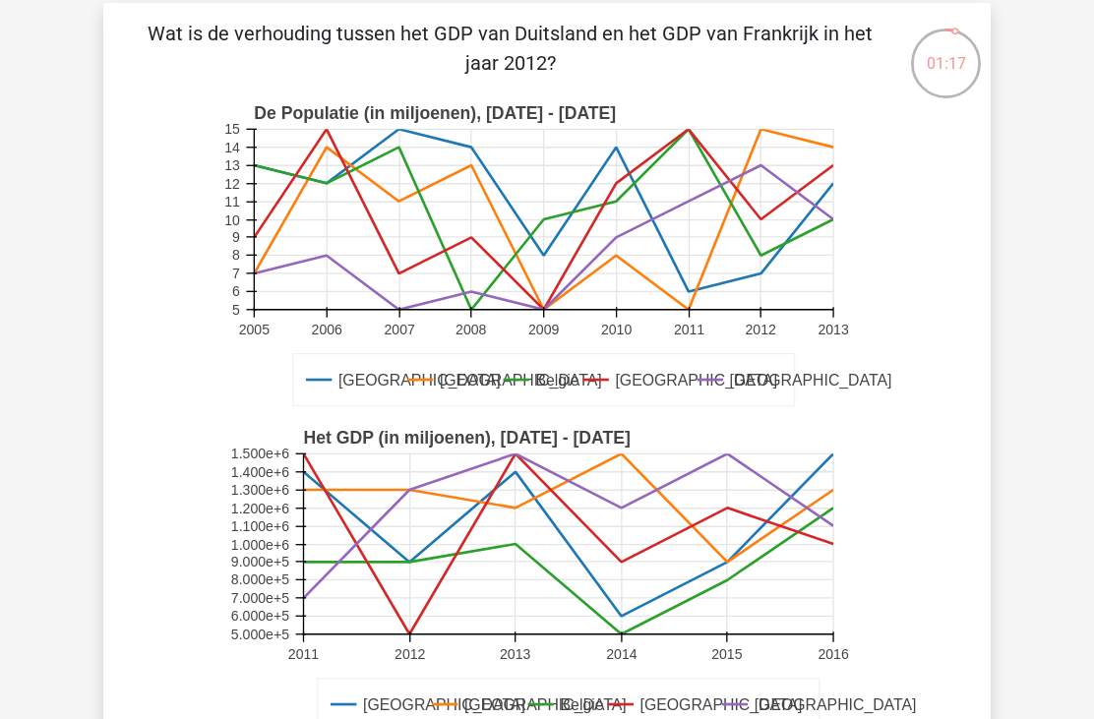
scroll to position [83, 0]
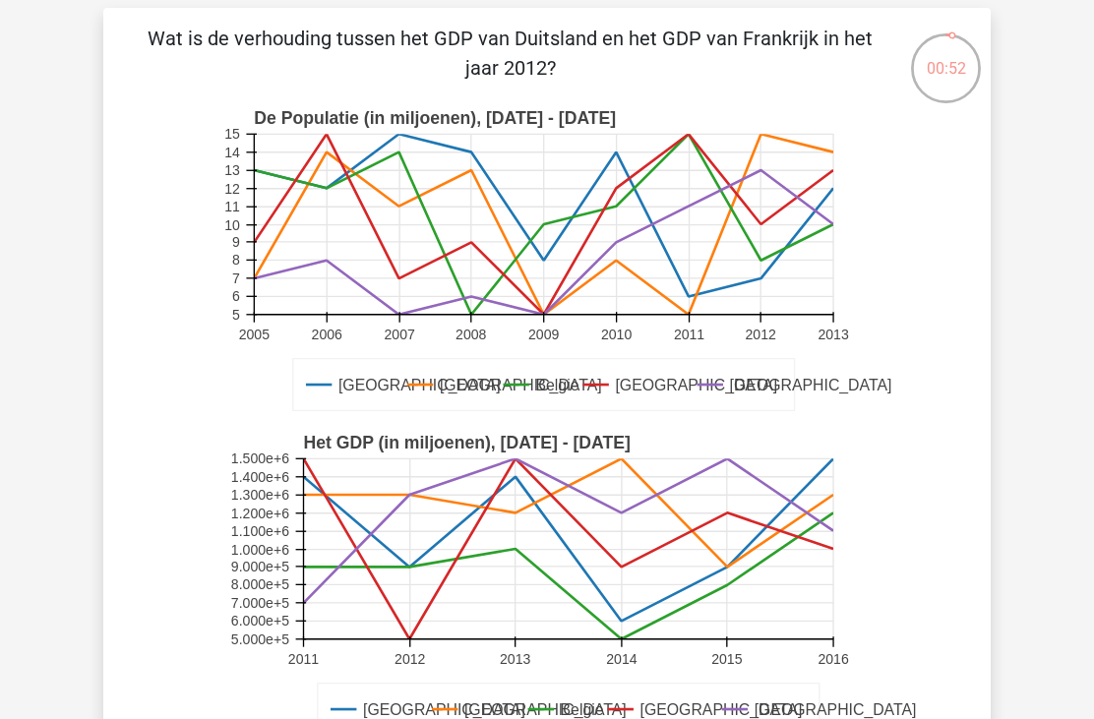
click at [427, 586] on icon at bounding box center [569, 586] width 530 height 0
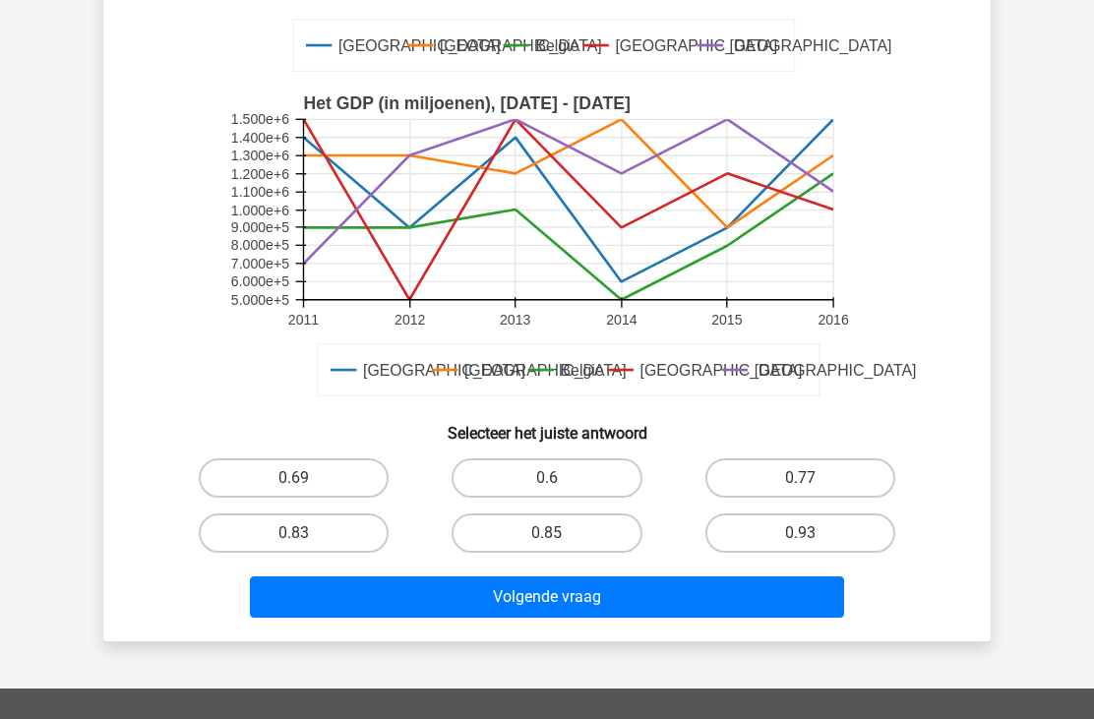
scroll to position [388, 0]
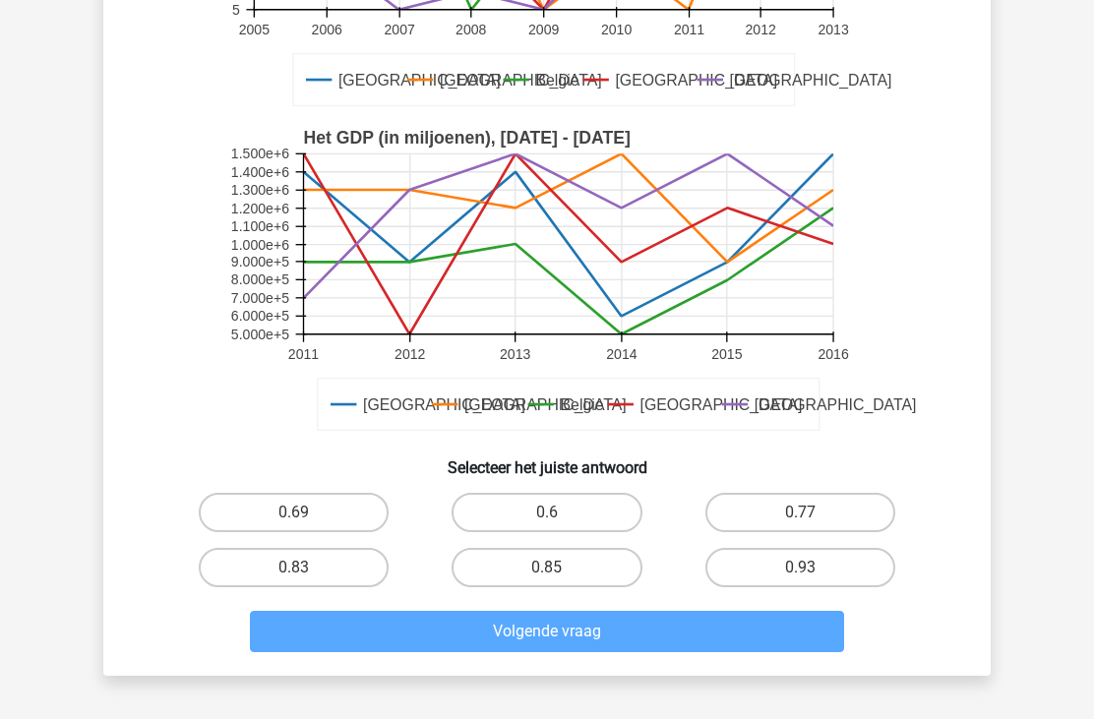
click at [326, 511] on label "0.69" at bounding box center [294, 512] width 190 height 39
click at [307, 513] on input "0.69" at bounding box center [300, 519] width 13 height 13
radio input "true"
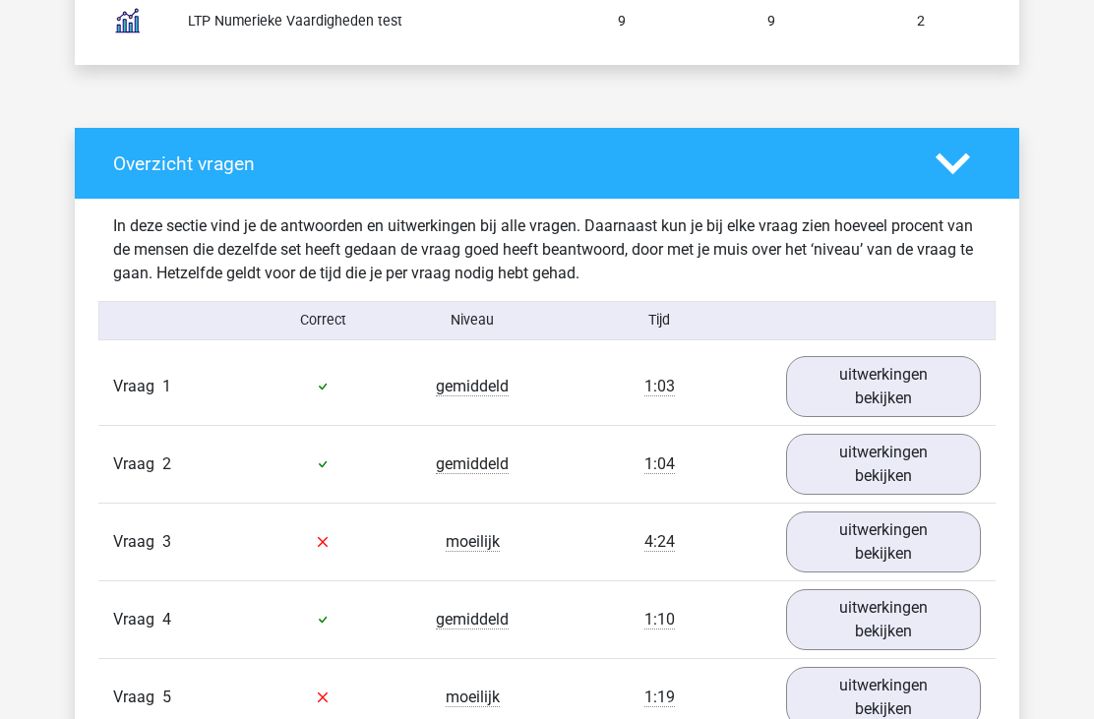
scroll to position [1430, 0]
click at [892, 391] on link "uitwerkingen bekijken" at bounding box center [883, 386] width 195 height 61
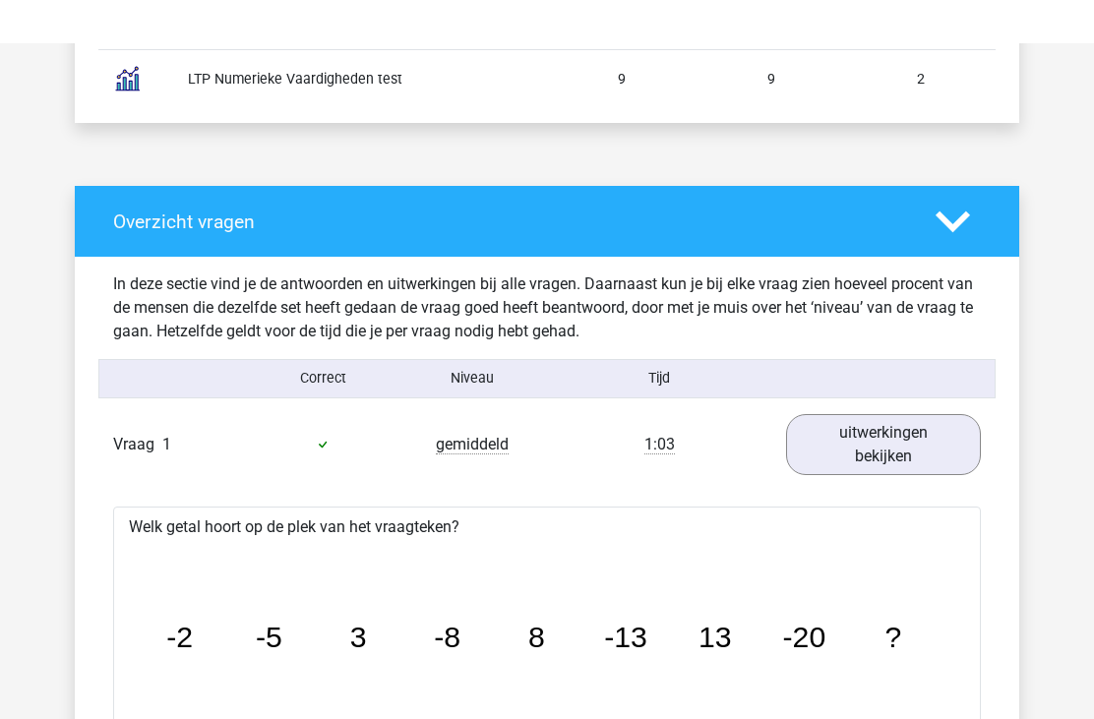
scroll to position [1362, 0]
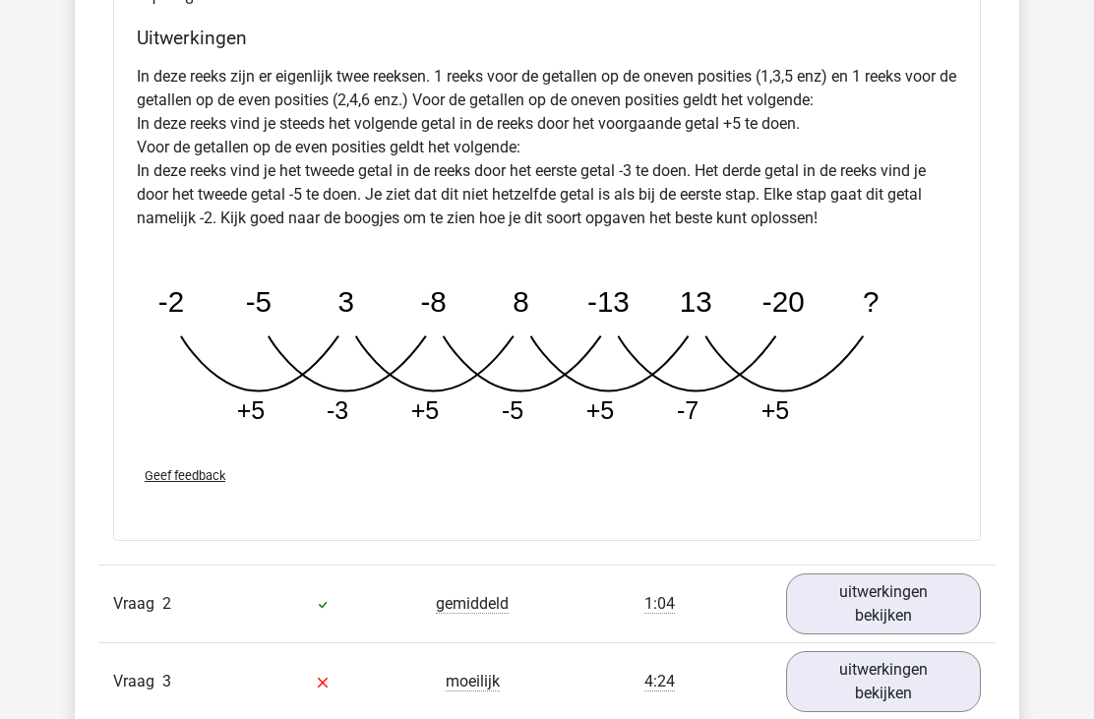
click at [841, 606] on link "uitwerkingen bekijken" at bounding box center [883, 605] width 195 height 61
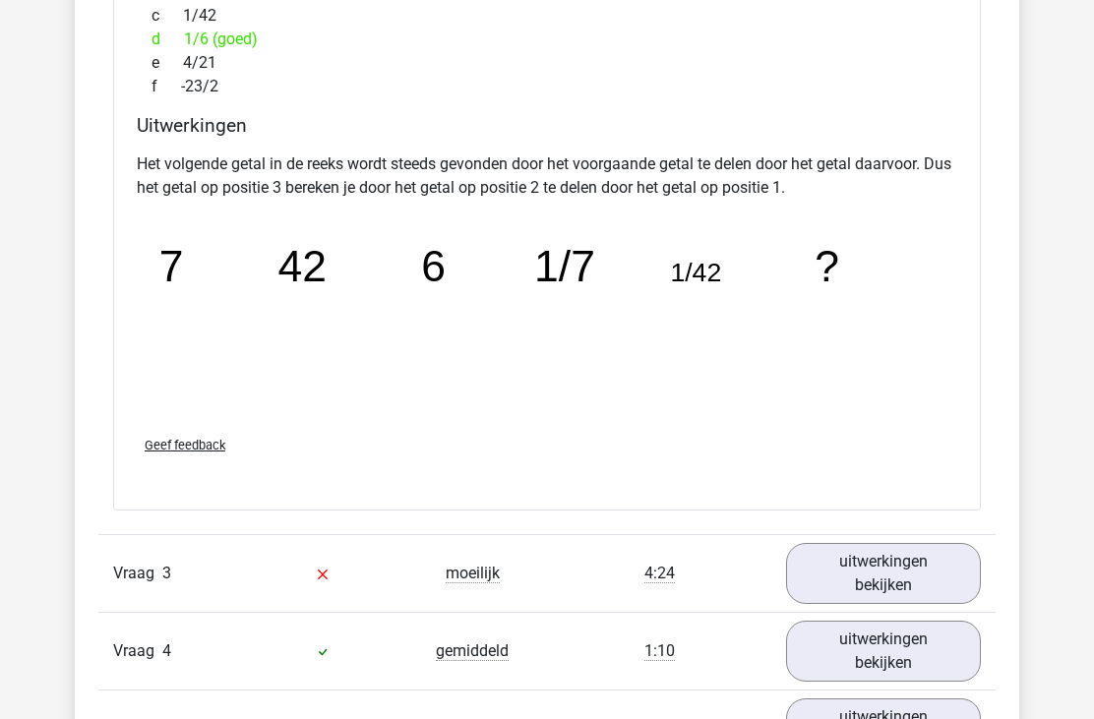
scroll to position [3236, 0]
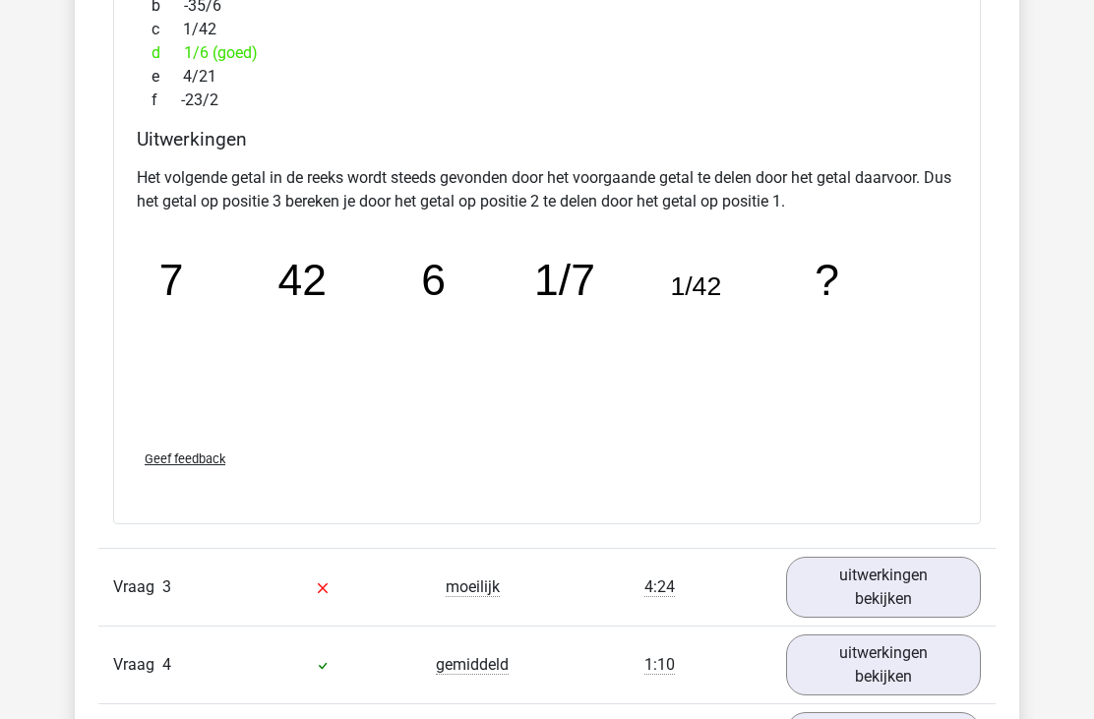
click at [838, 592] on link "uitwerkingen bekijken" at bounding box center [883, 587] width 195 height 61
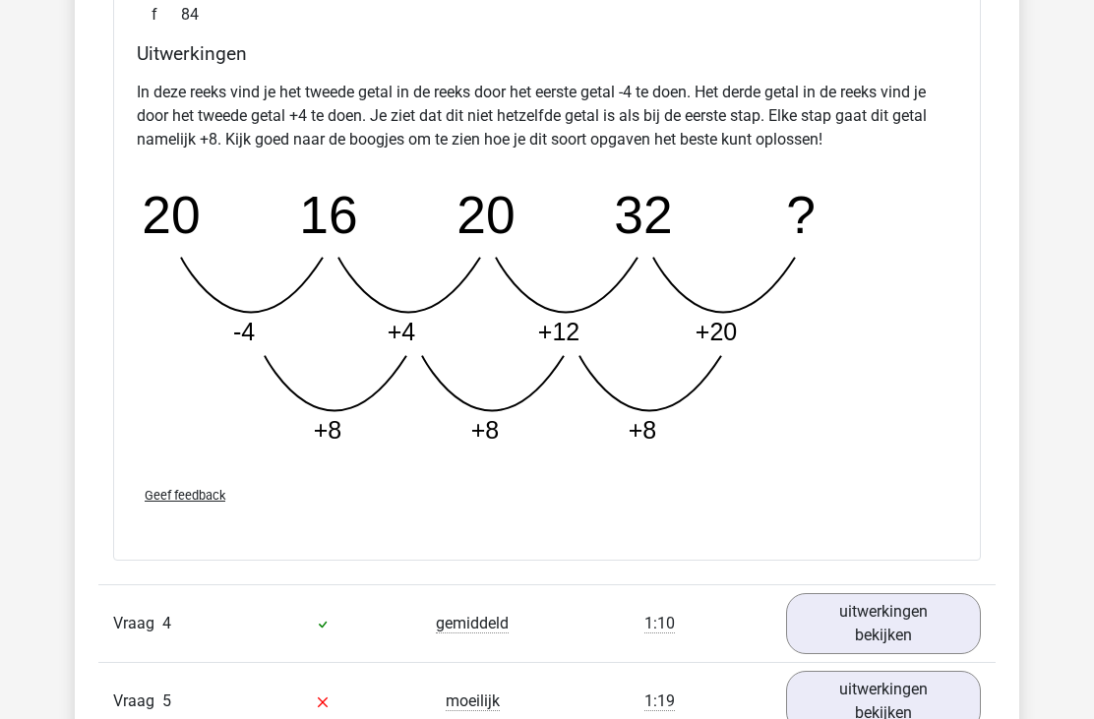
scroll to position [4266, 0]
click at [873, 630] on link "uitwerkingen bekijken" at bounding box center [883, 623] width 195 height 61
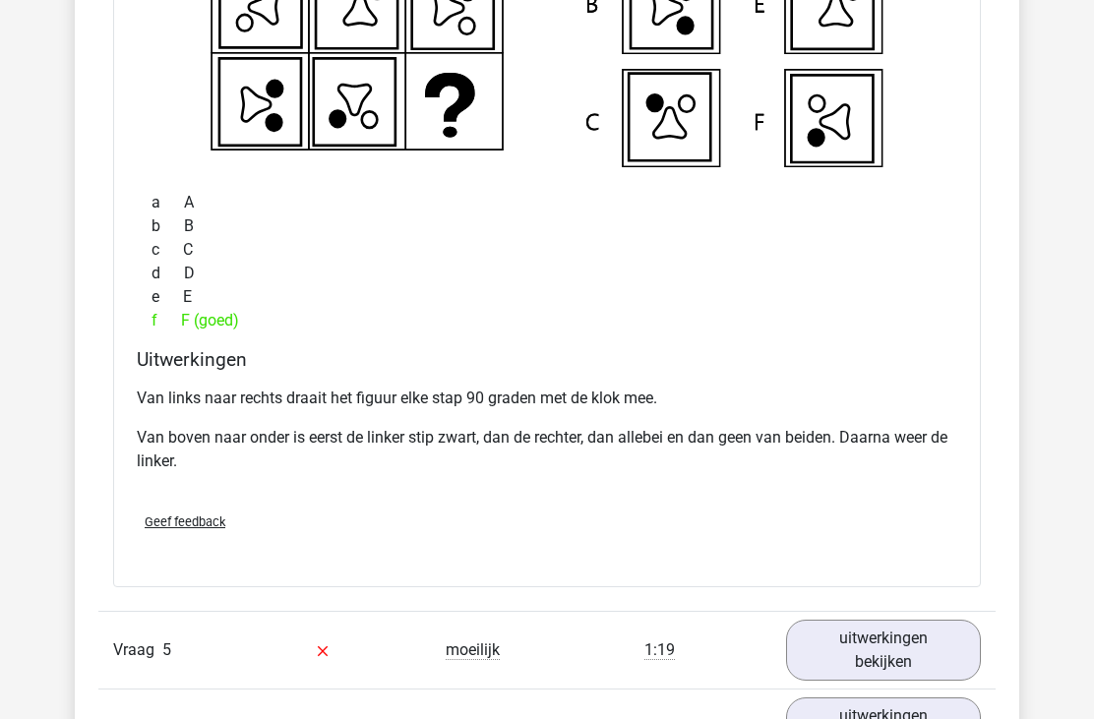
scroll to position [5154, 0]
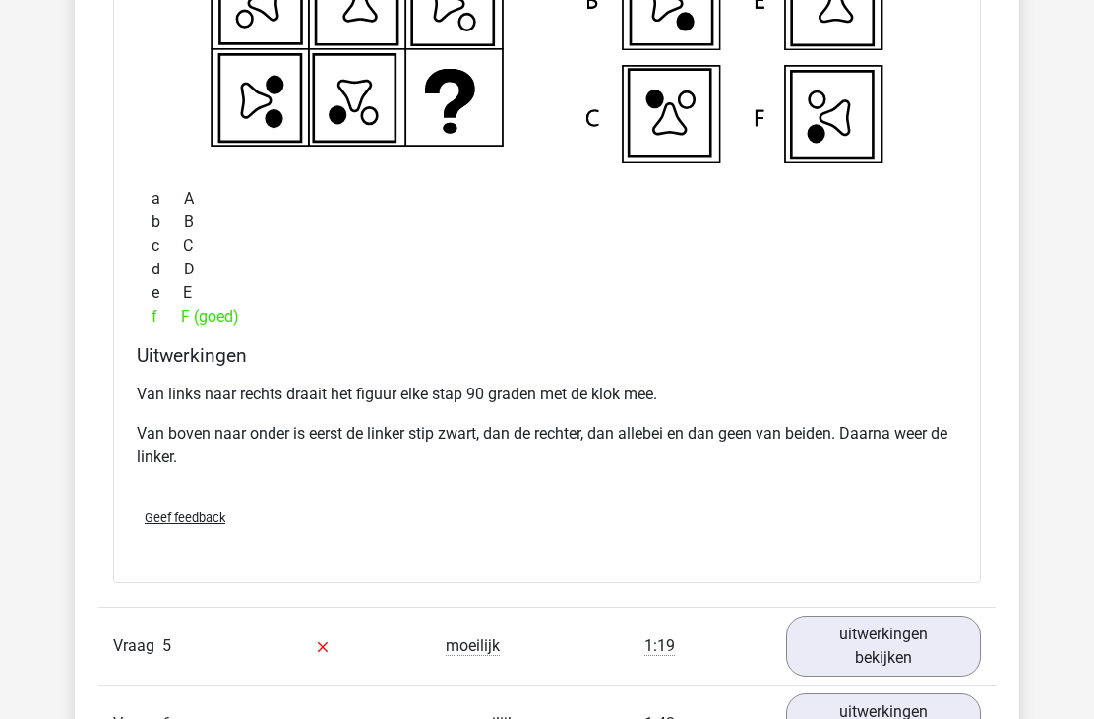
click at [828, 650] on link "uitwerkingen bekijken" at bounding box center [883, 646] width 195 height 61
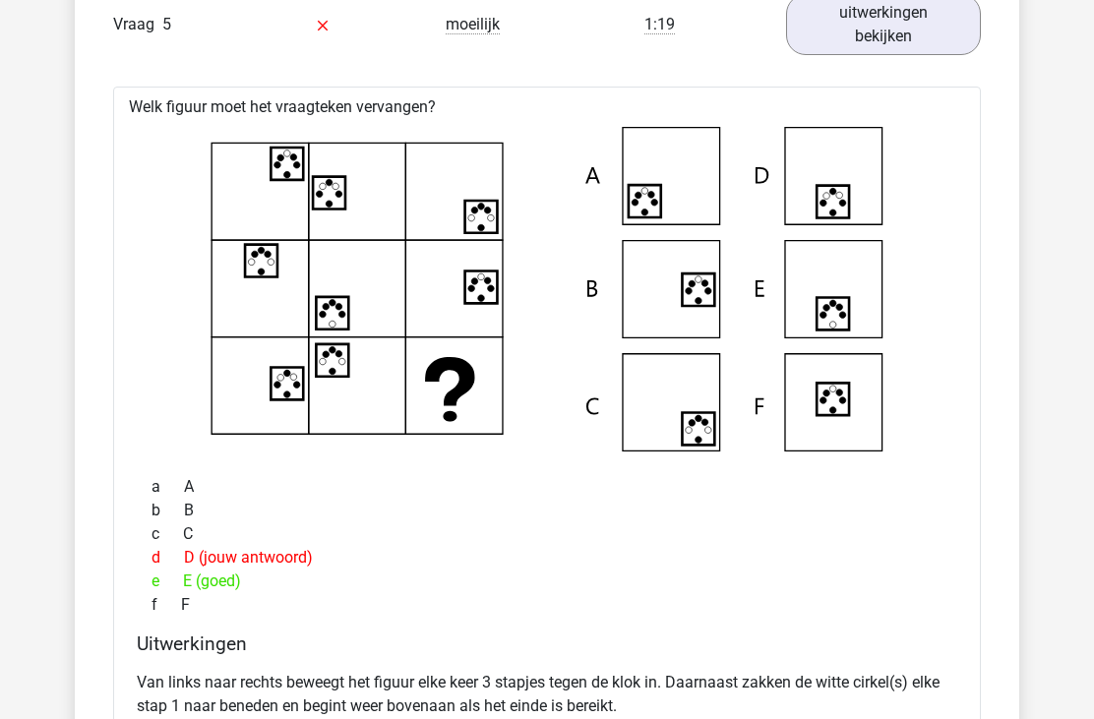
scroll to position [5775, 0]
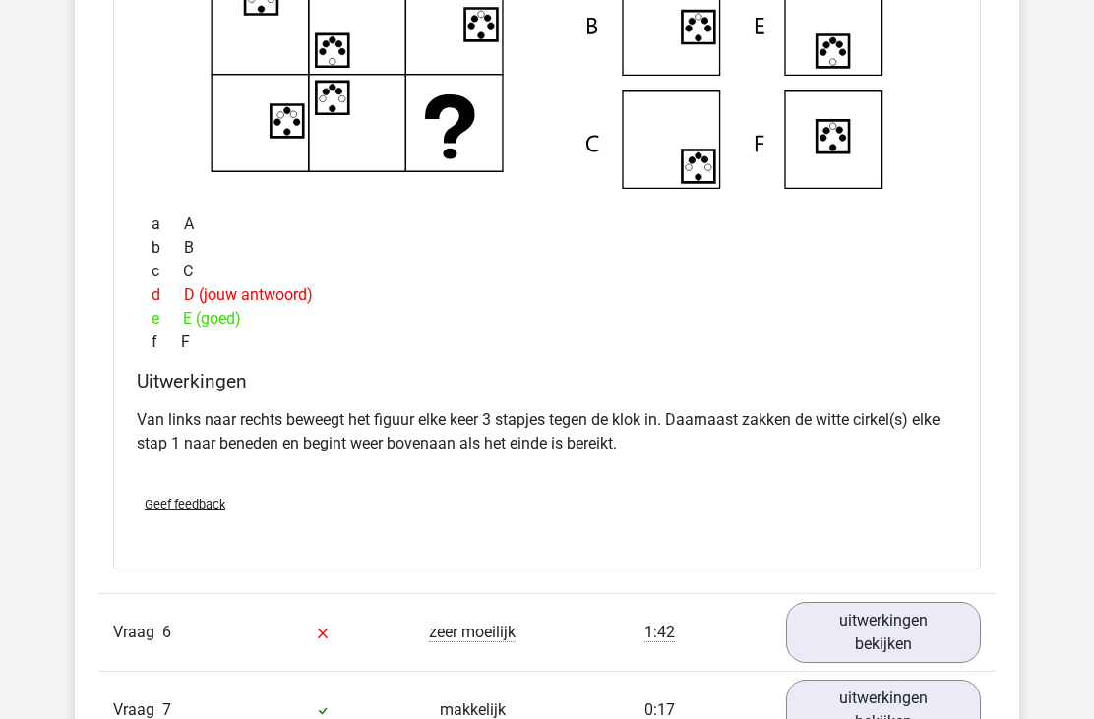
click at [837, 629] on link "uitwerkingen bekijken" at bounding box center [883, 633] width 195 height 61
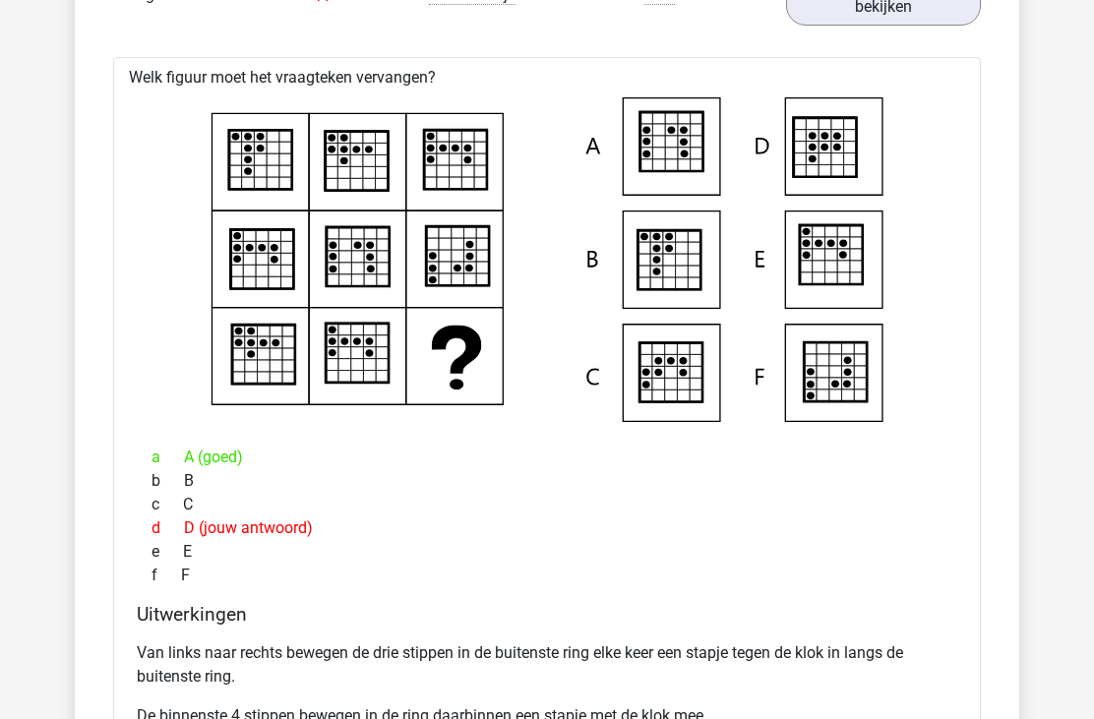
scroll to position [6689, 0]
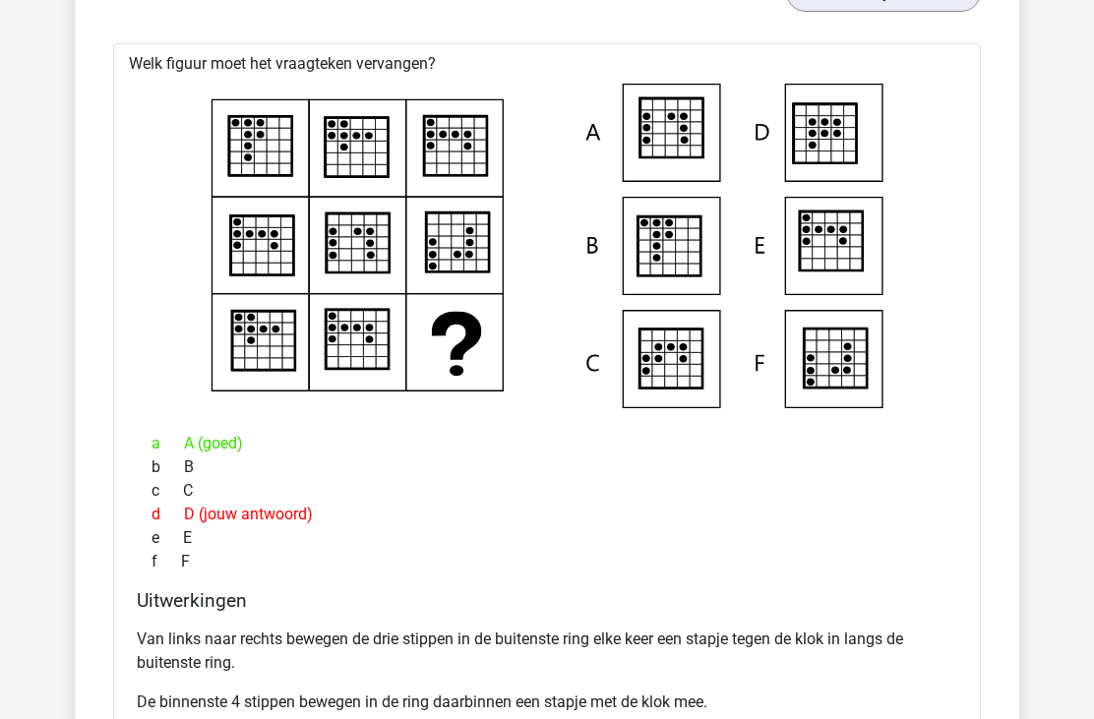
click at [869, 386] on icon at bounding box center [547, 247] width 805 height 325
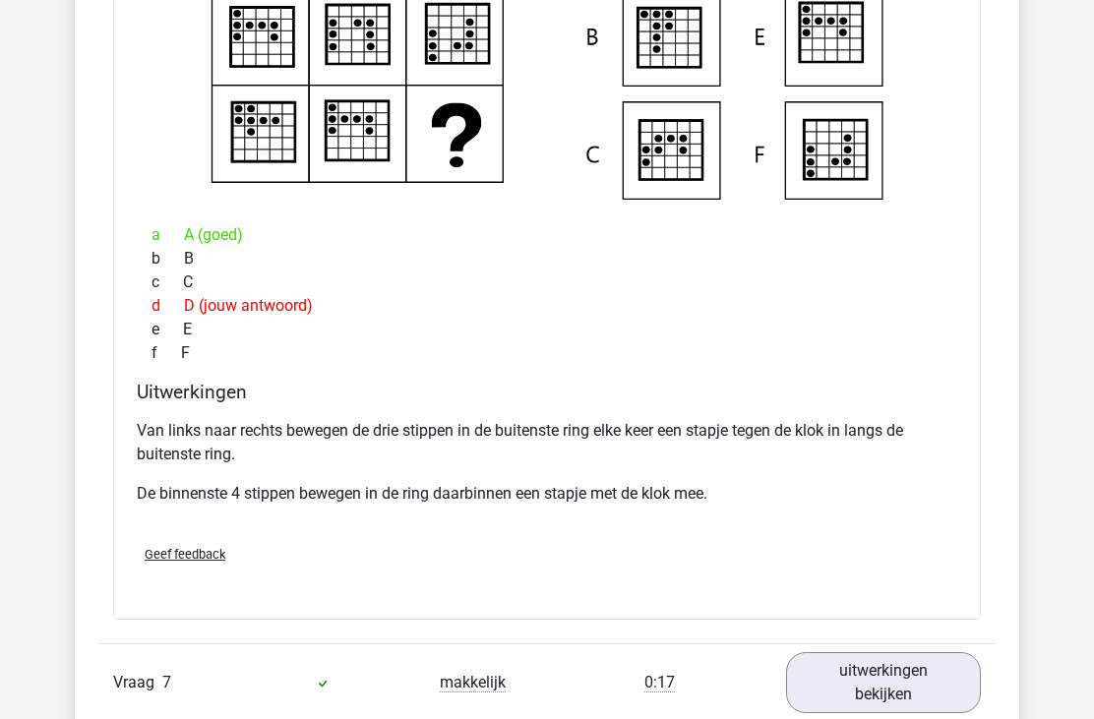
click at [883, 690] on link "uitwerkingen bekijken" at bounding box center [883, 683] width 195 height 61
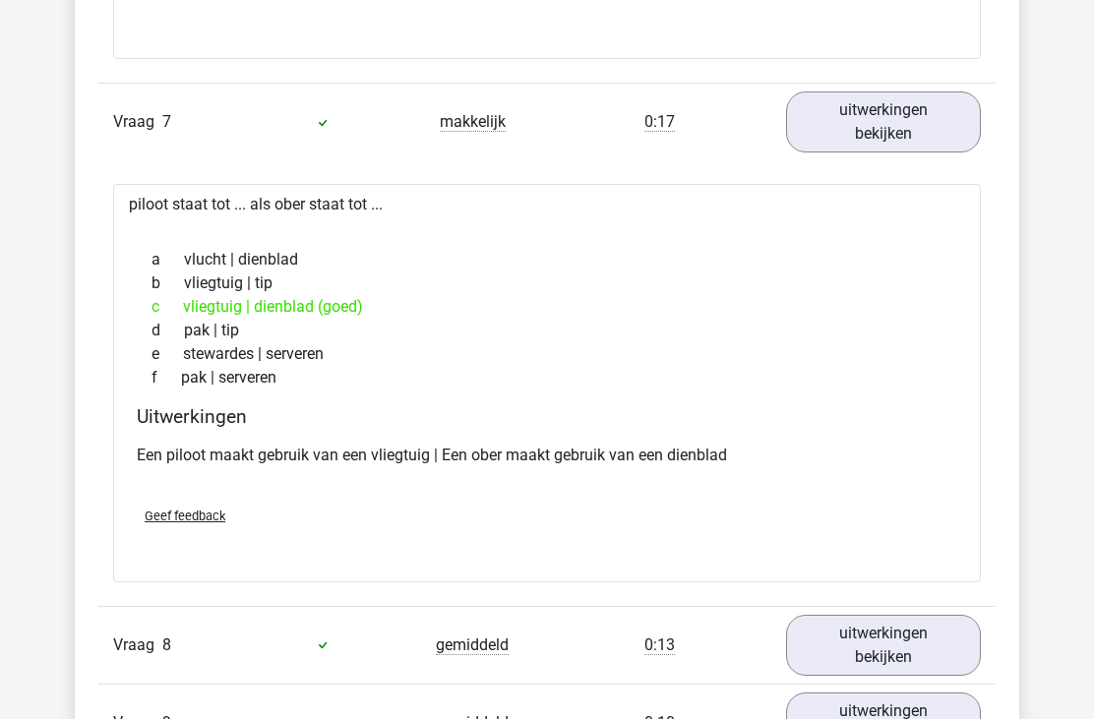
scroll to position [7460, 0]
click at [886, 643] on link "uitwerkingen bekijken" at bounding box center [883, 645] width 195 height 61
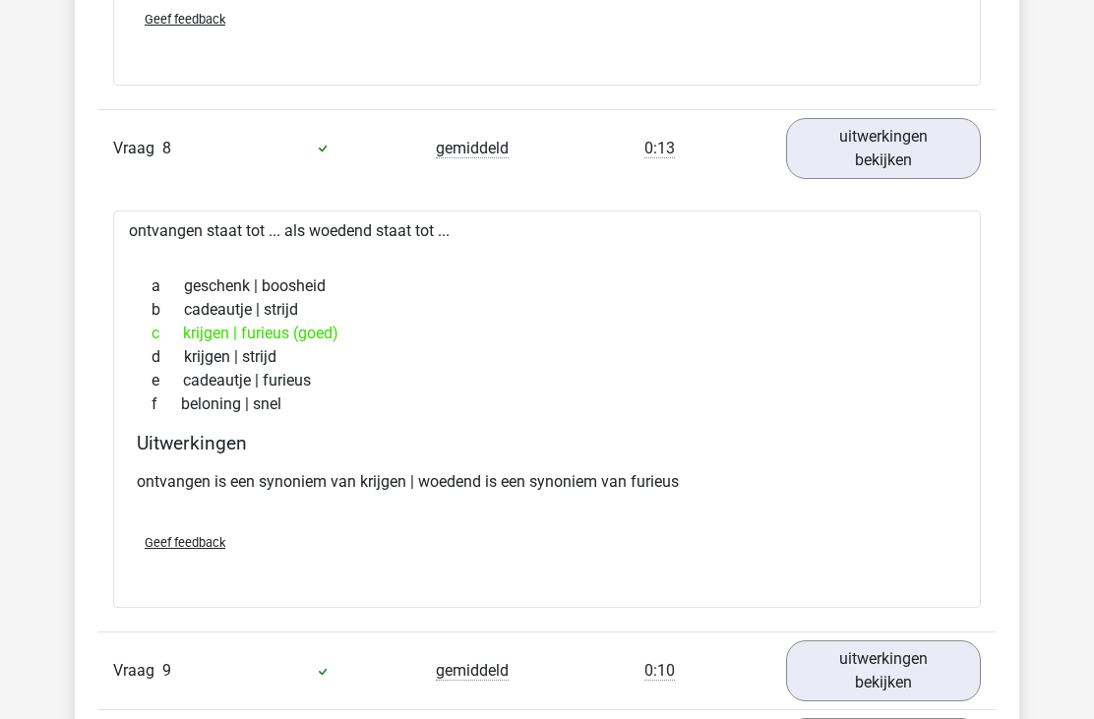
scroll to position [7958, 0]
click at [864, 671] on link "uitwerkingen bekijken" at bounding box center [883, 670] width 195 height 61
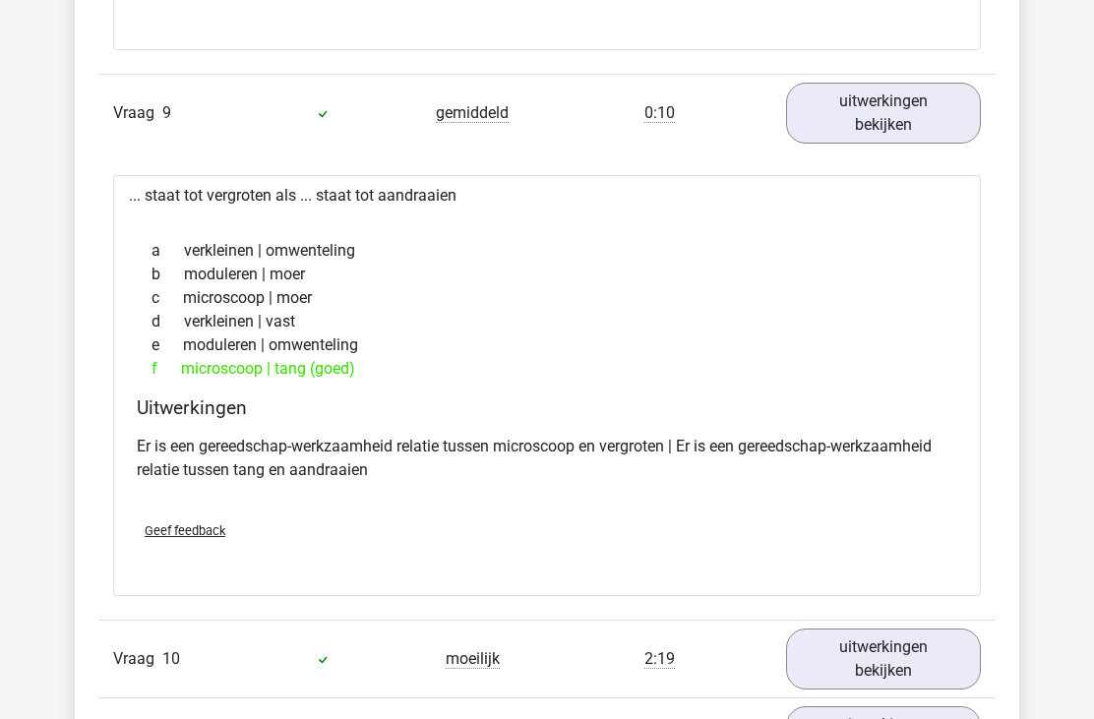
scroll to position [8517, 0]
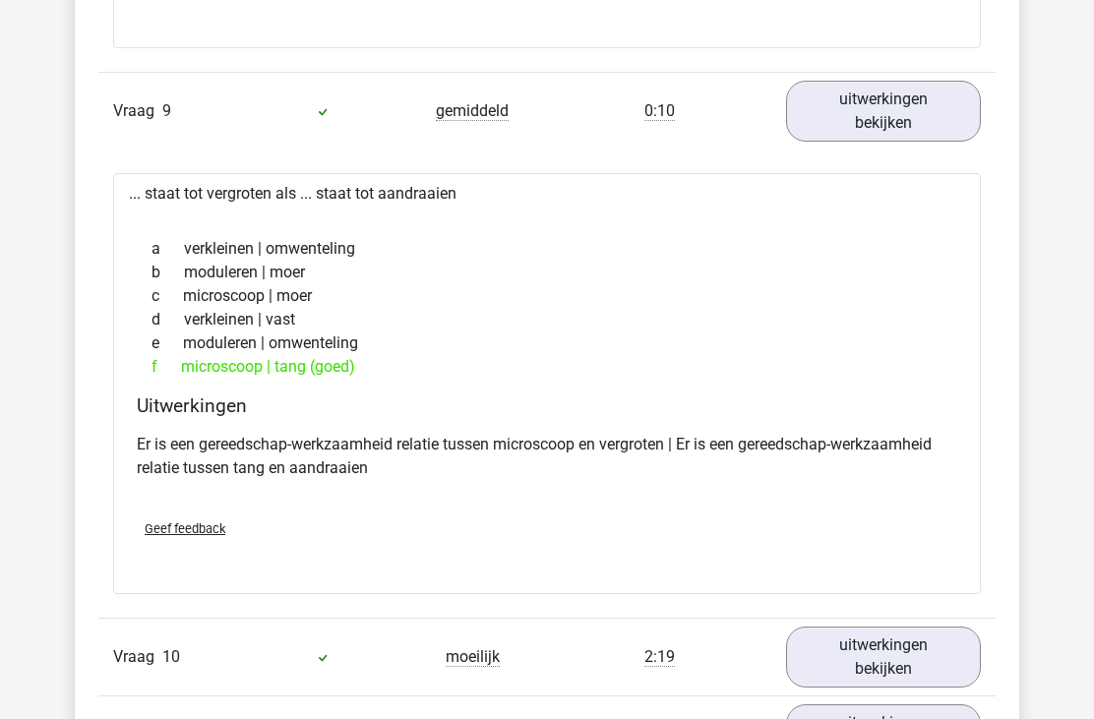
click at [872, 656] on link "uitwerkingen bekijken" at bounding box center [883, 657] width 195 height 61
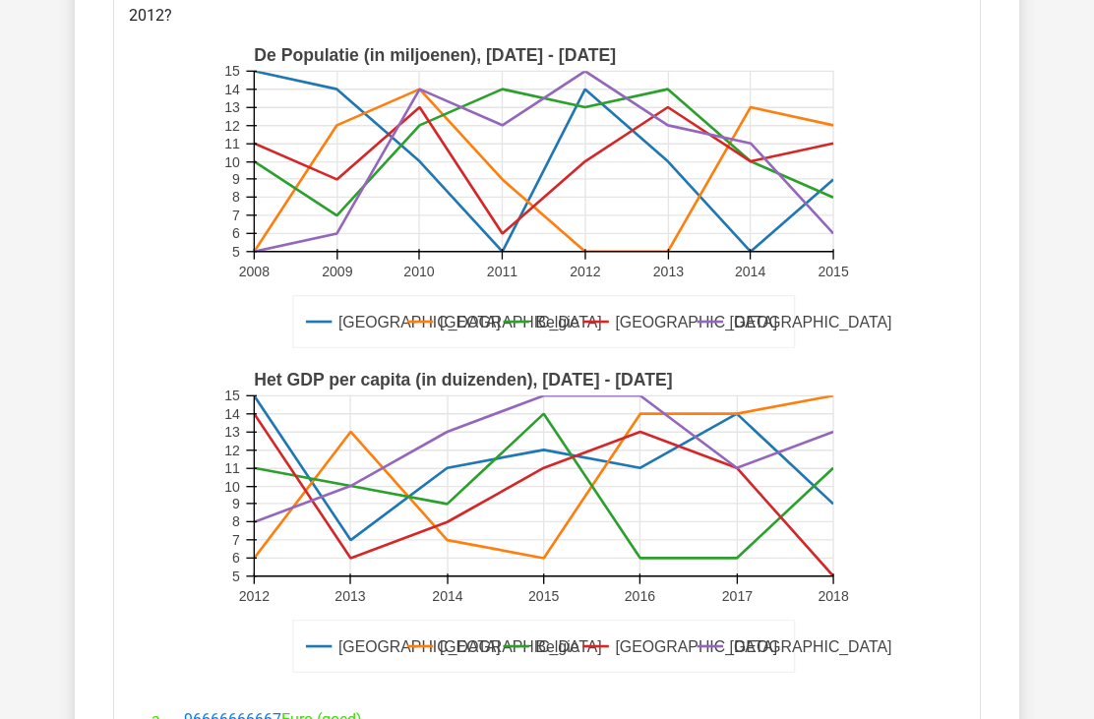
scroll to position [9264, 0]
click at [953, 263] on div "Duitsland Frankrijk Belgie Luxemburg Londen De Populatie (in miljoenen), 2008 -…" at bounding box center [547, 361] width 837 height 665
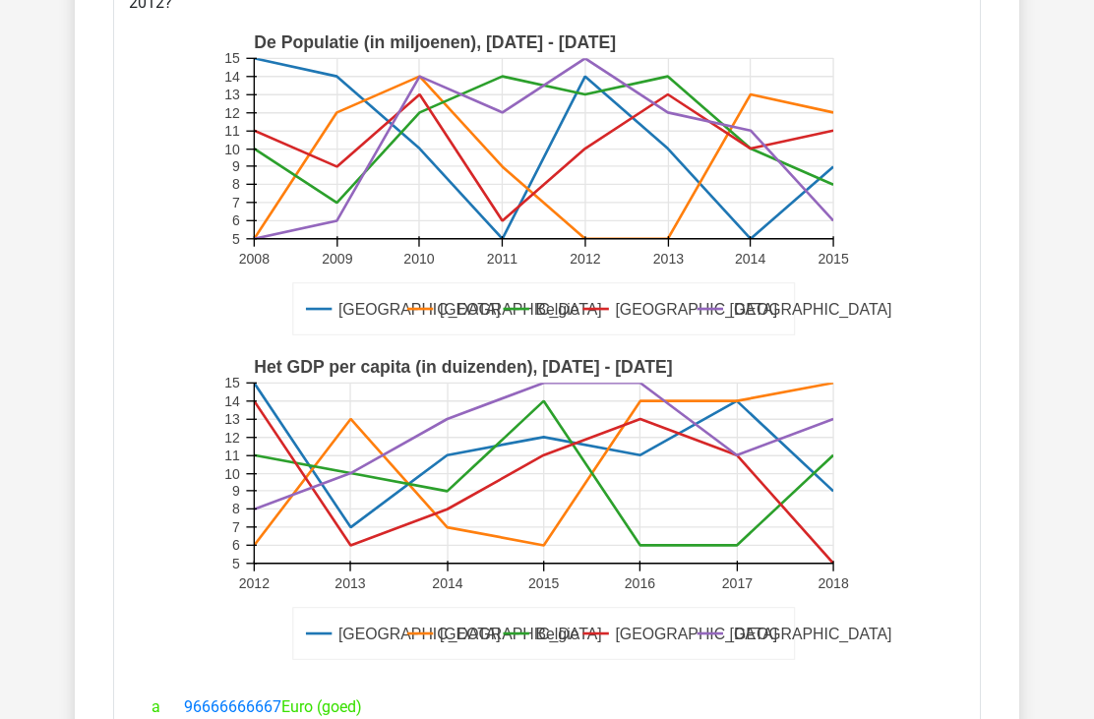
scroll to position [9204, 0]
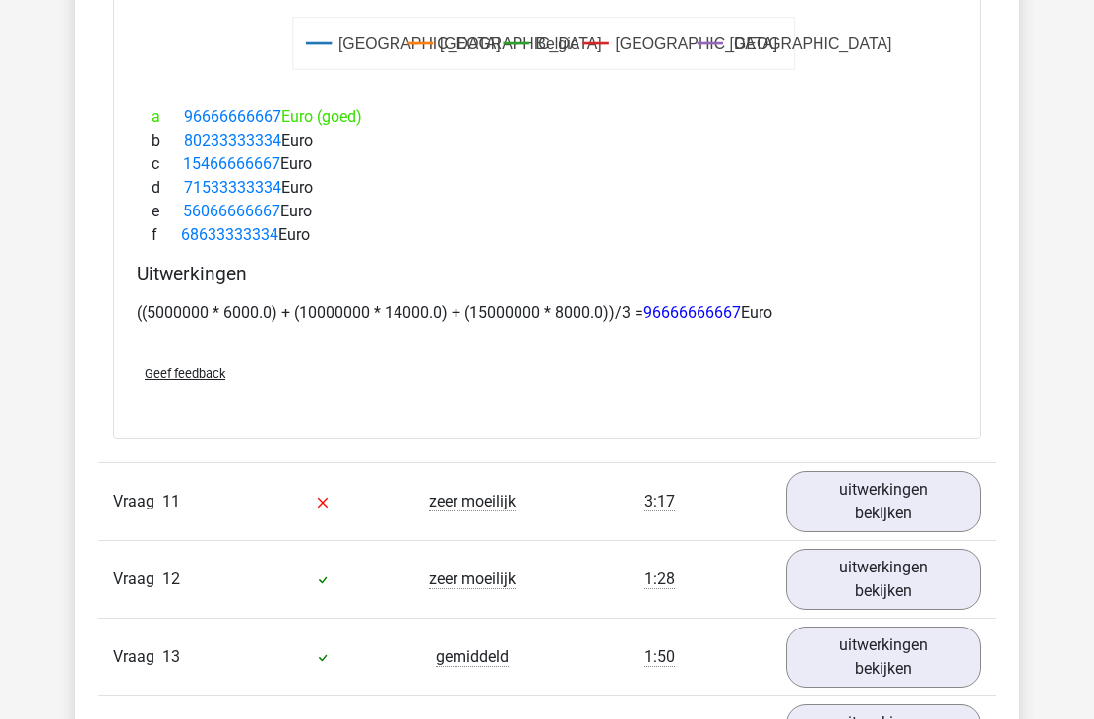
click at [885, 480] on link "uitwerkingen bekijken" at bounding box center [883, 502] width 195 height 61
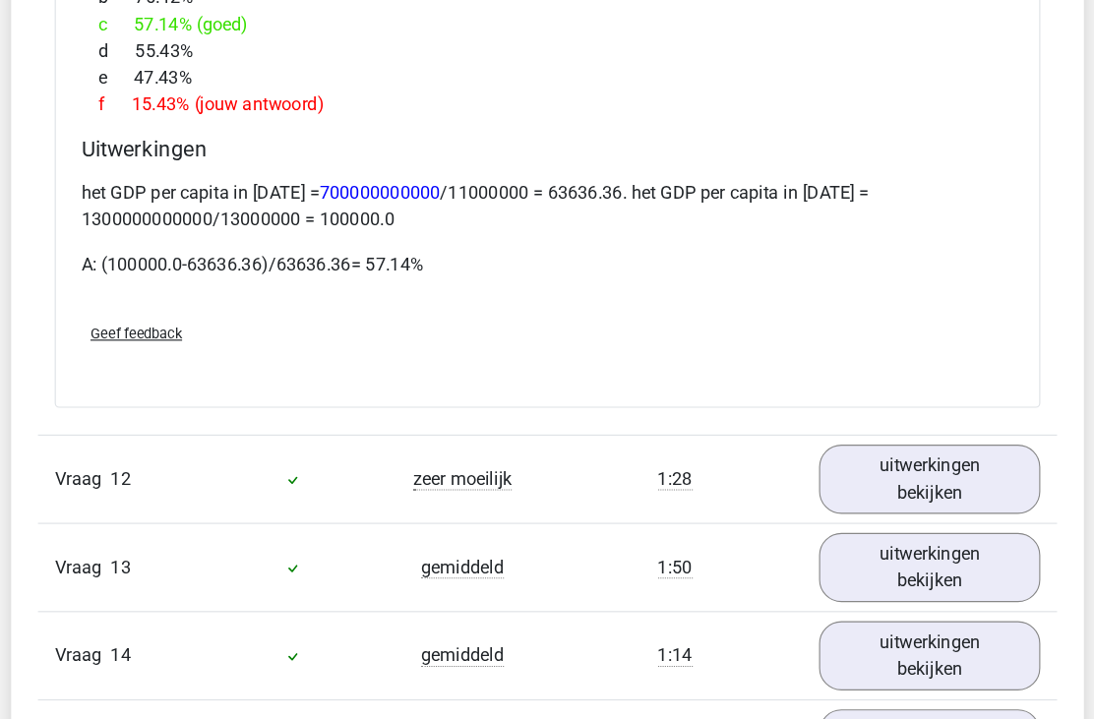
scroll to position [11195, 0]
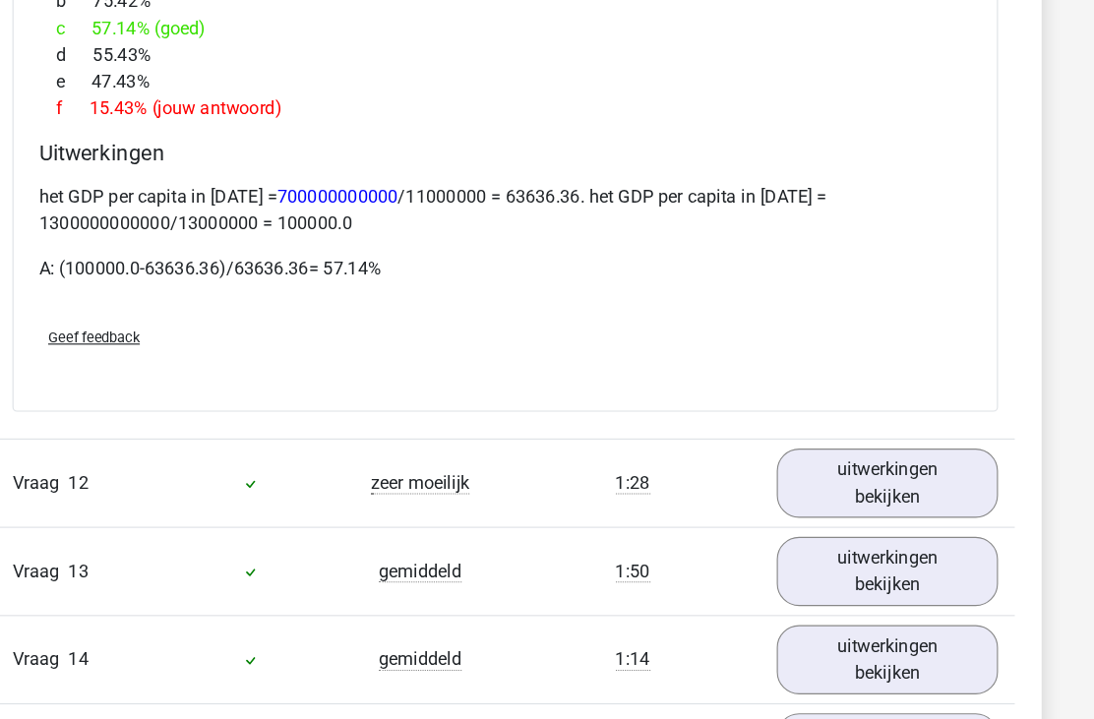
click at [786, 403] on link "uitwerkingen bekijken" at bounding box center [883, 433] width 195 height 61
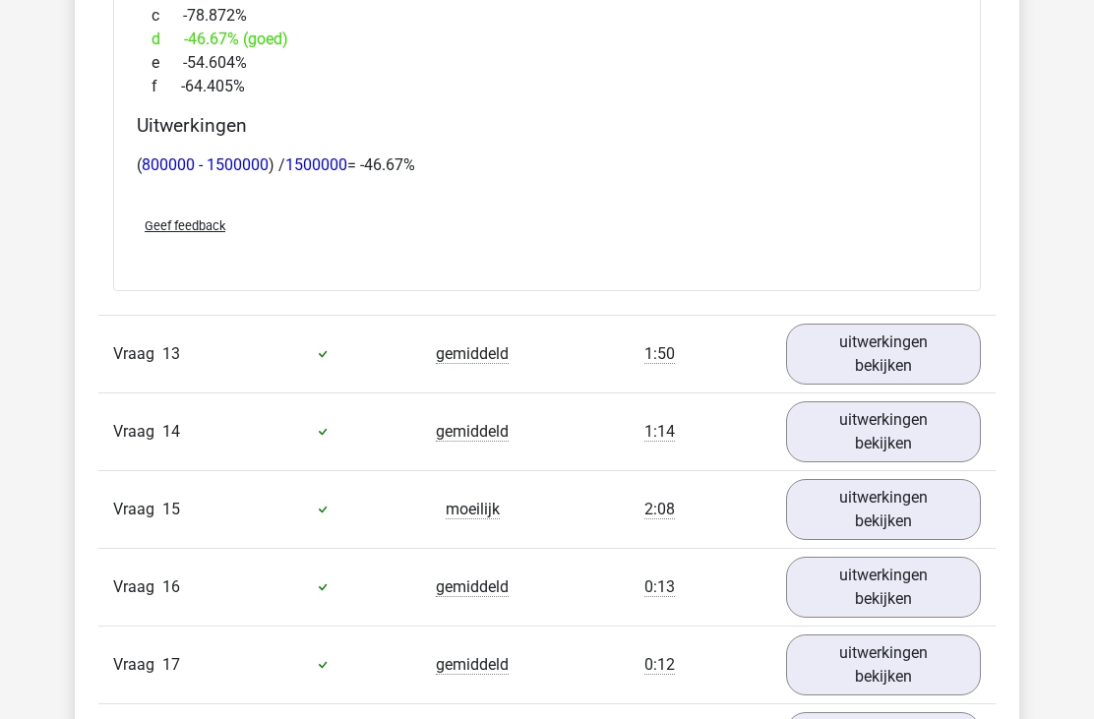
scroll to position [12471, 0]
click at [854, 324] on link "uitwerkingen bekijken" at bounding box center [883, 354] width 195 height 61
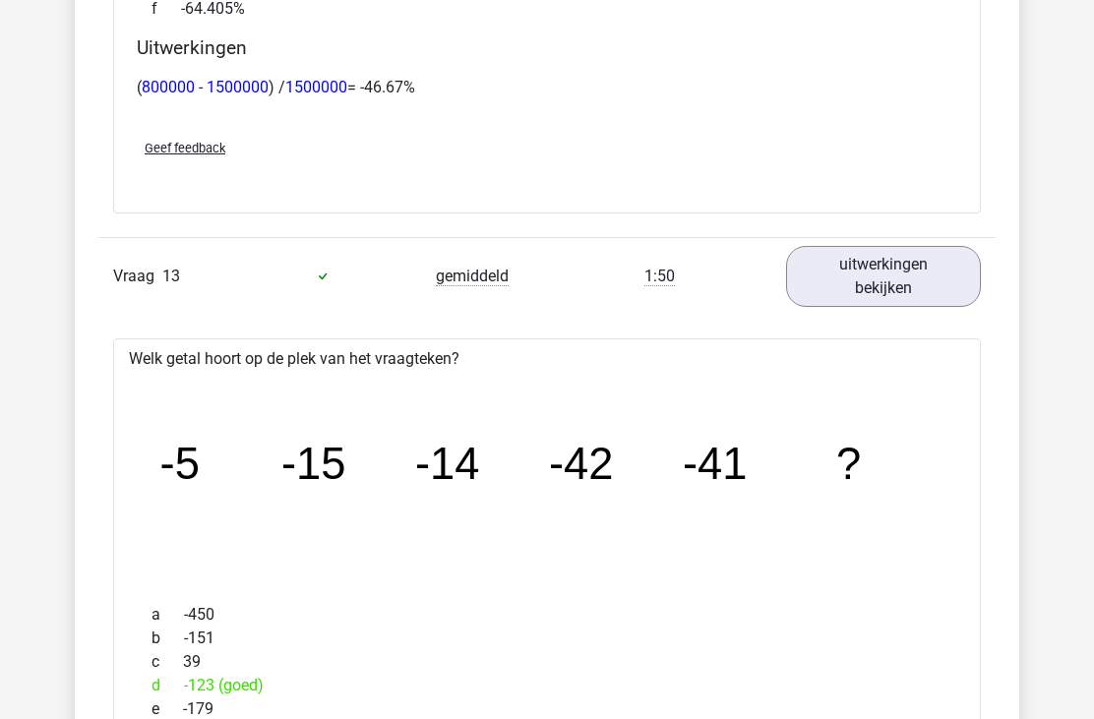
scroll to position [12551, 0]
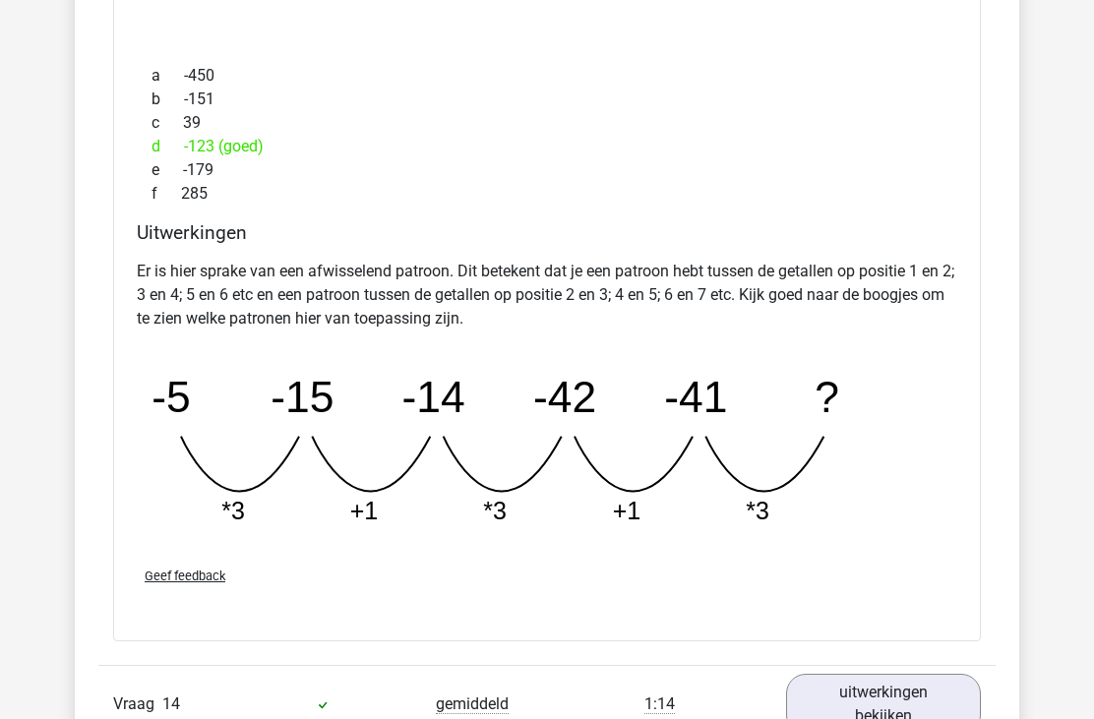
click at [866, 686] on link "uitwerkingen bekijken" at bounding box center [883, 705] width 195 height 61
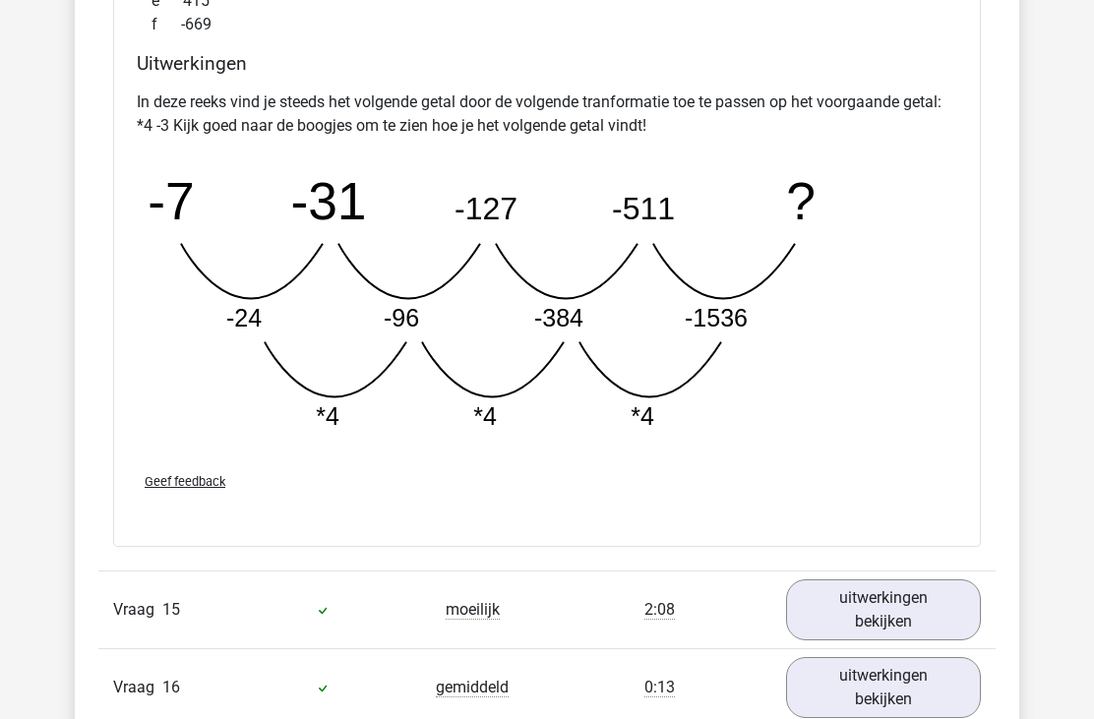
scroll to position [14226, 0]
click at [853, 589] on link "uitwerkingen bekijken" at bounding box center [883, 609] width 195 height 61
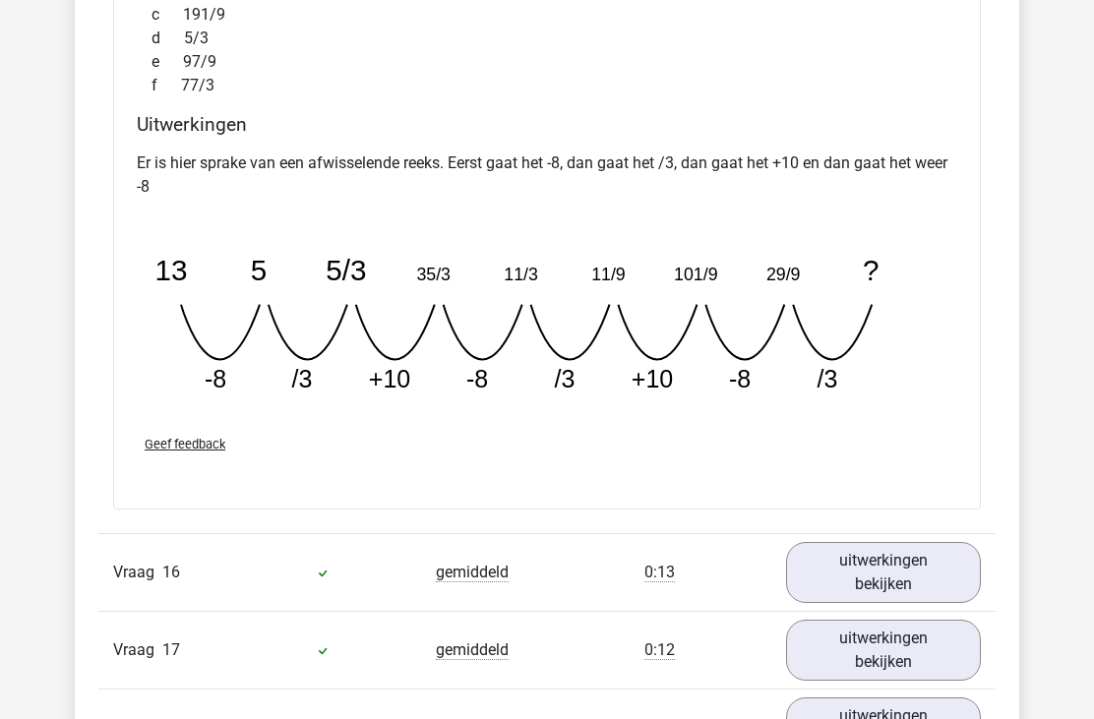
scroll to position [15231, 0]
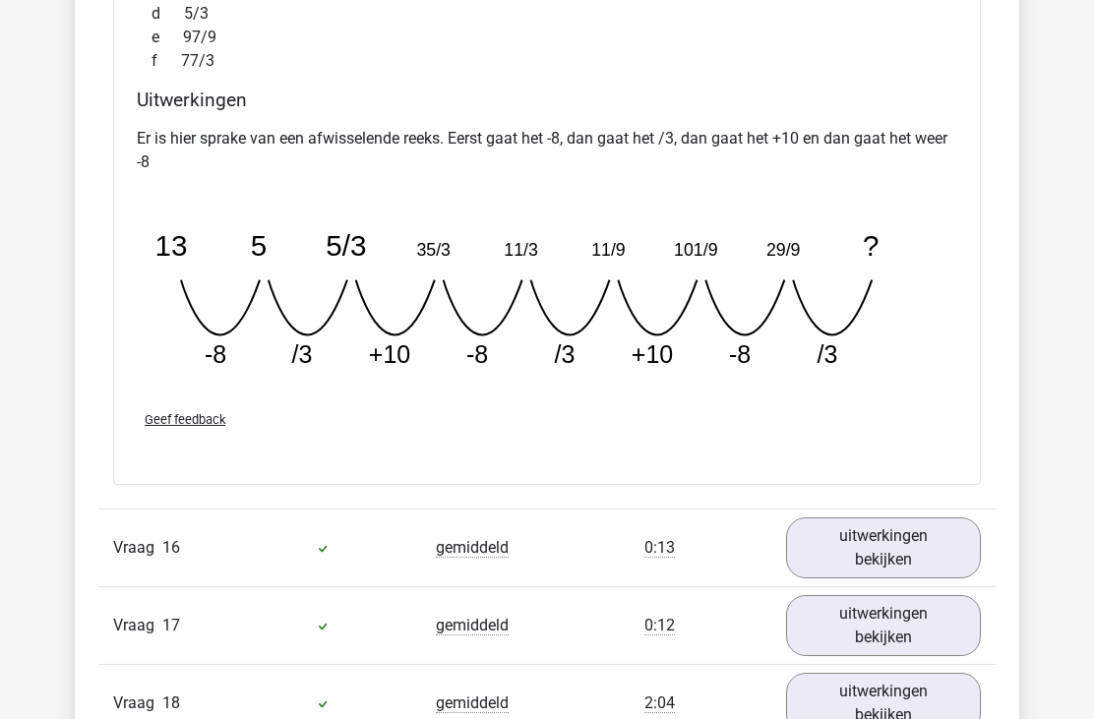
click at [864, 522] on link "uitwerkingen bekijken" at bounding box center [883, 549] width 195 height 61
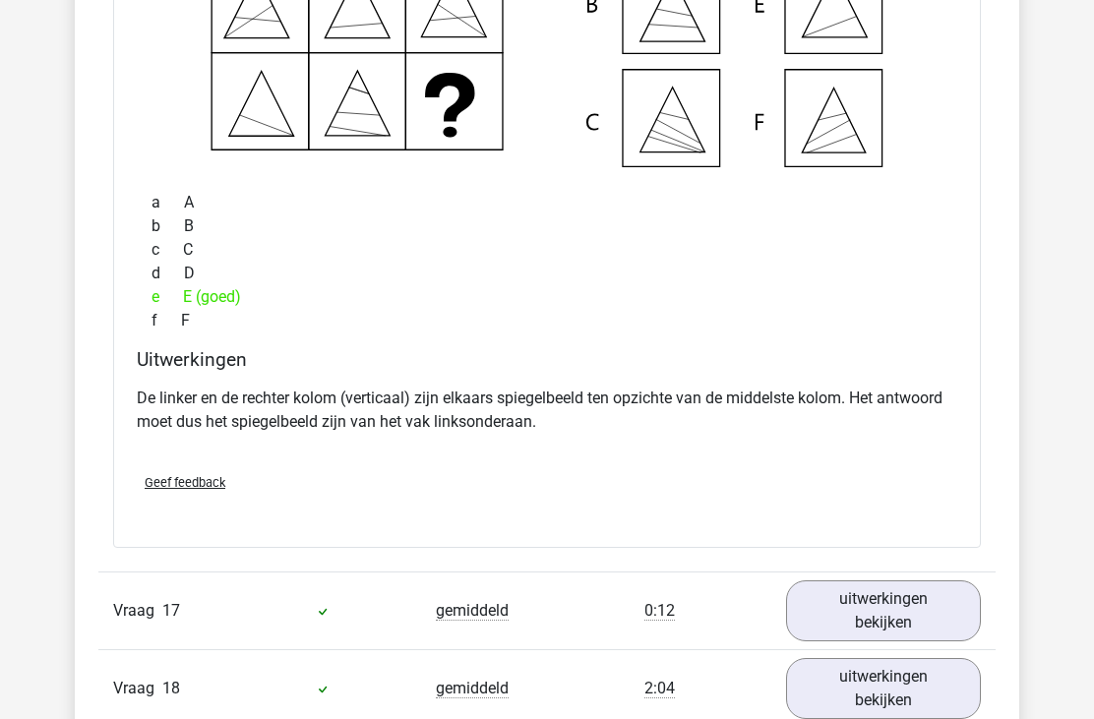
scroll to position [16048, 0]
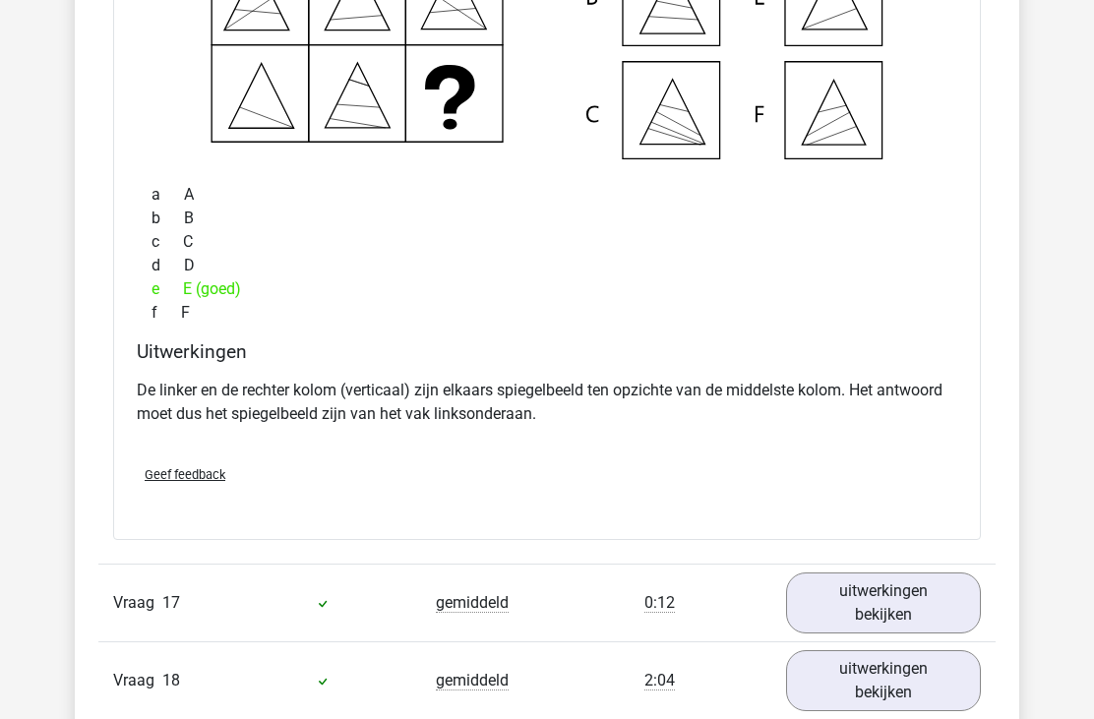
click at [821, 576] on link "uitwerkingen bekijken" at bounding box center [883, 603] width 195 height 61
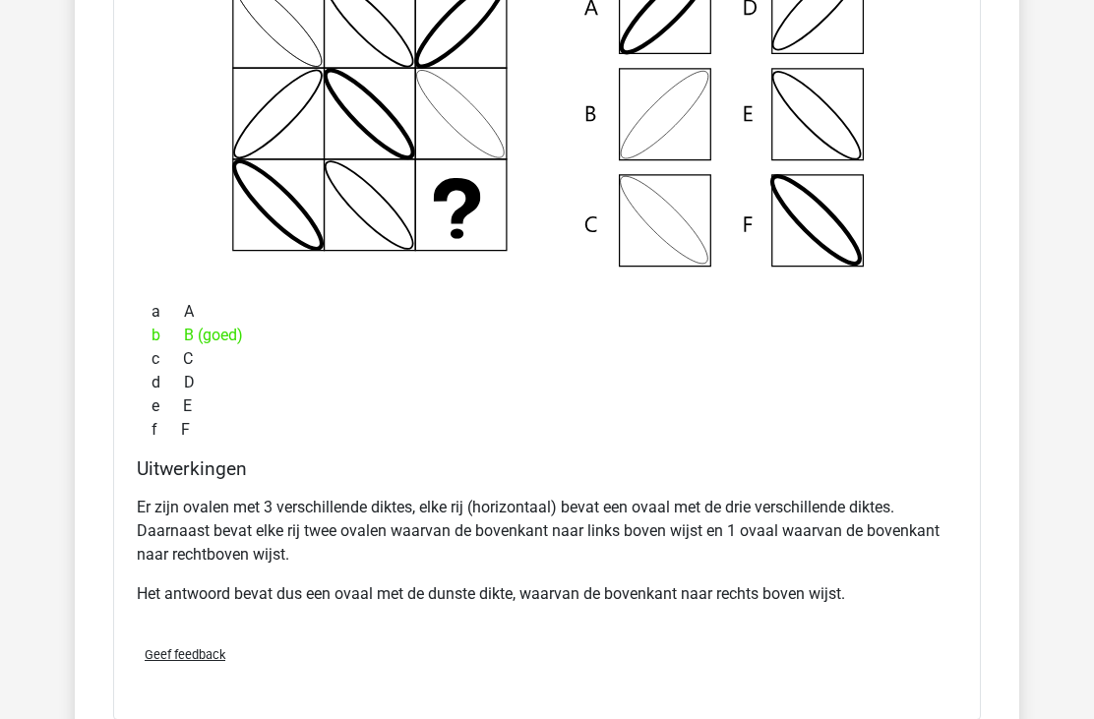
scroll to position [16873, 0]
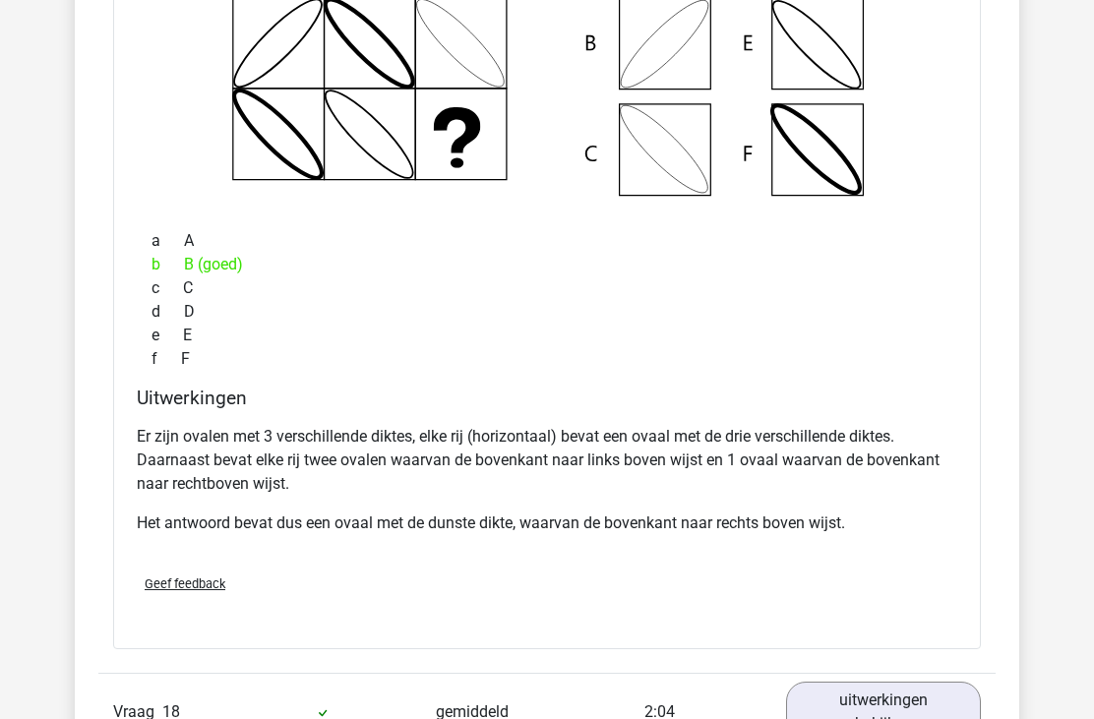
click at [847, 684] on link "uitwerkingen bekijken" at bounding box center [883, 712] width 195 height 61
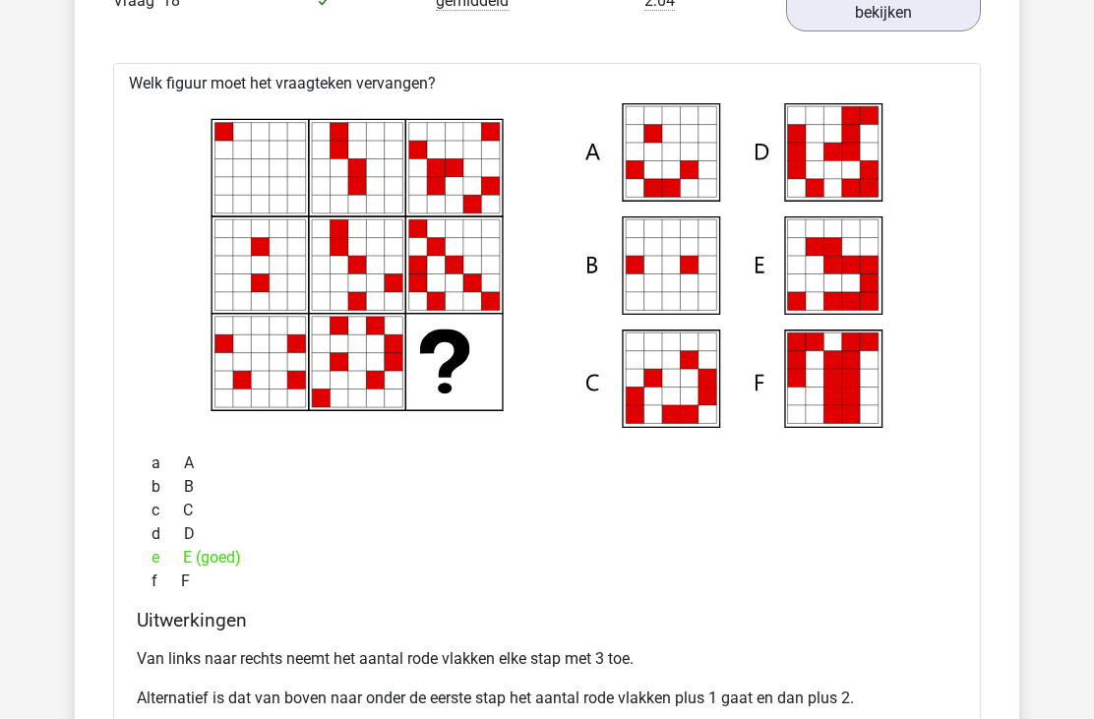
scroll to position [17590, 0]
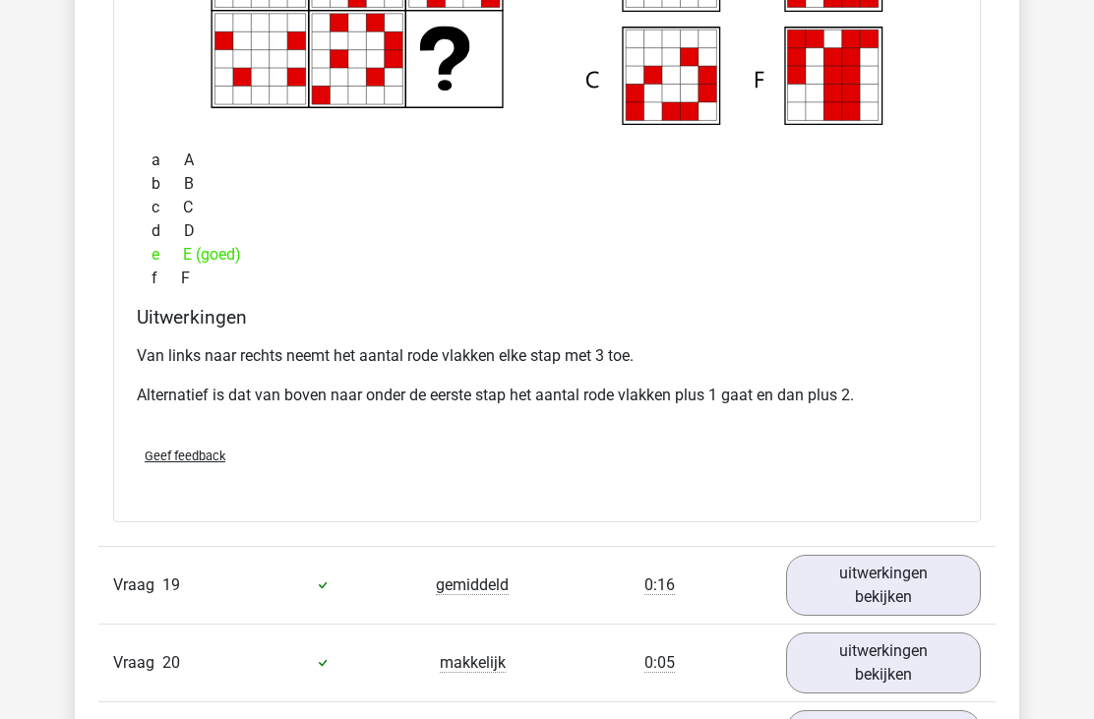
click at [863, 558] on link "uitwerkingen bekijken" at bounding box center [883, 585] width 195 height 61
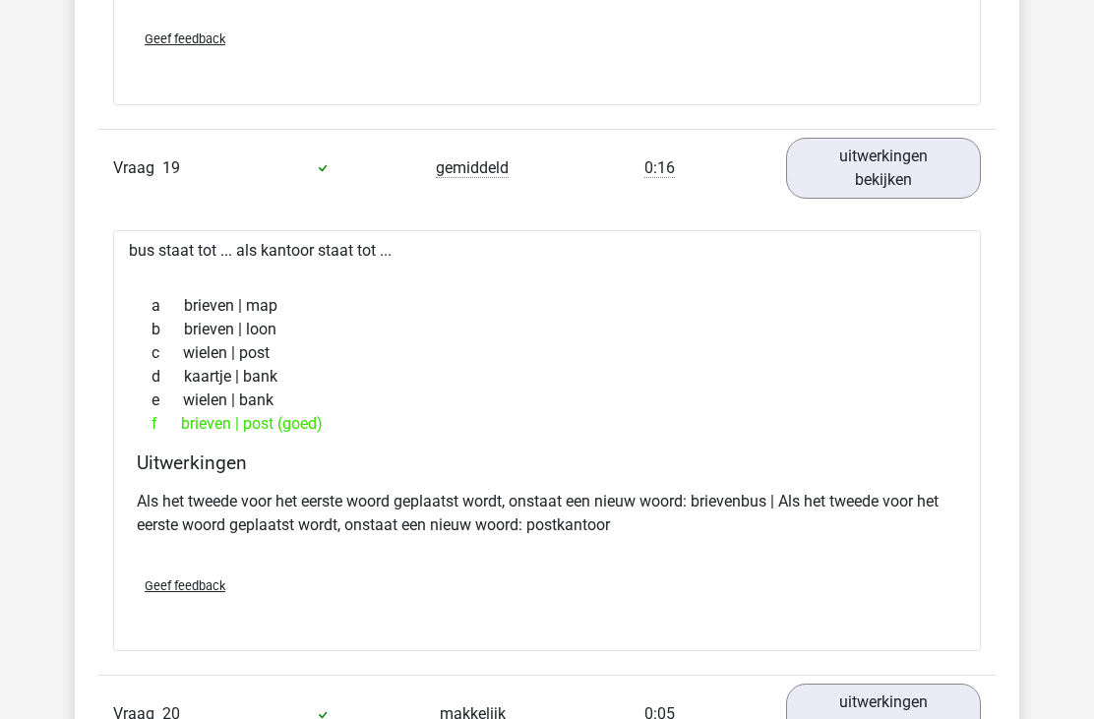
scroll to position [18306, 0]
click at [859, 684] on link "uitwerkingen bekijken" at bounding box center [883, 713] width 195 height 61
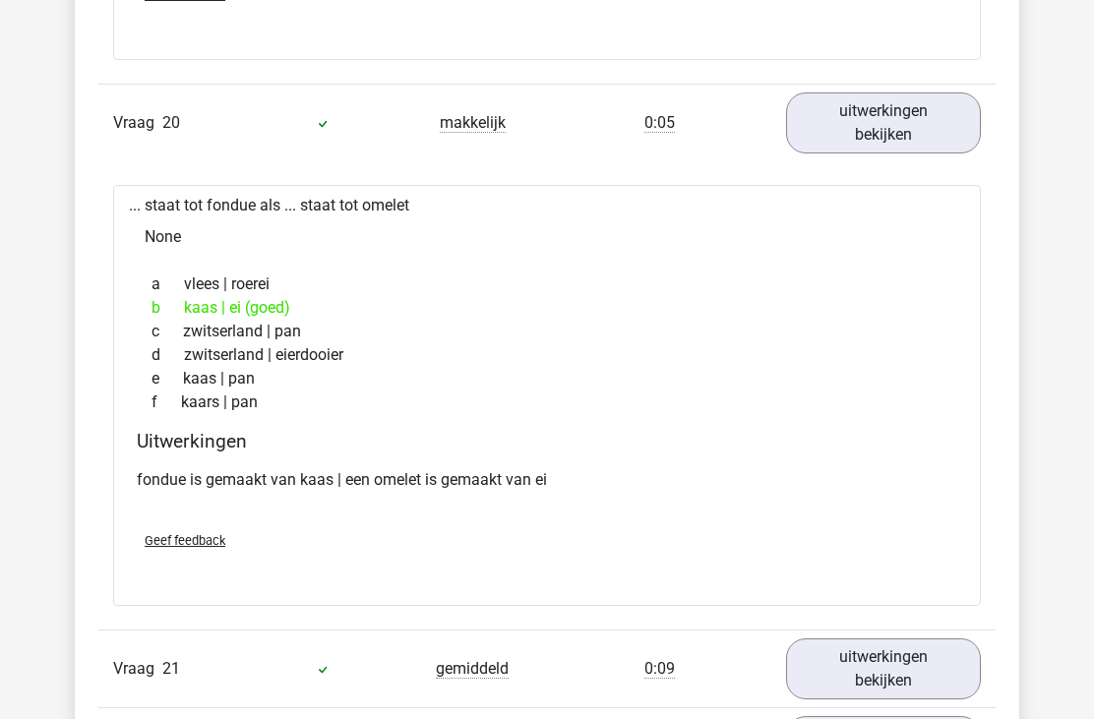
scroll to position [18903, 0]
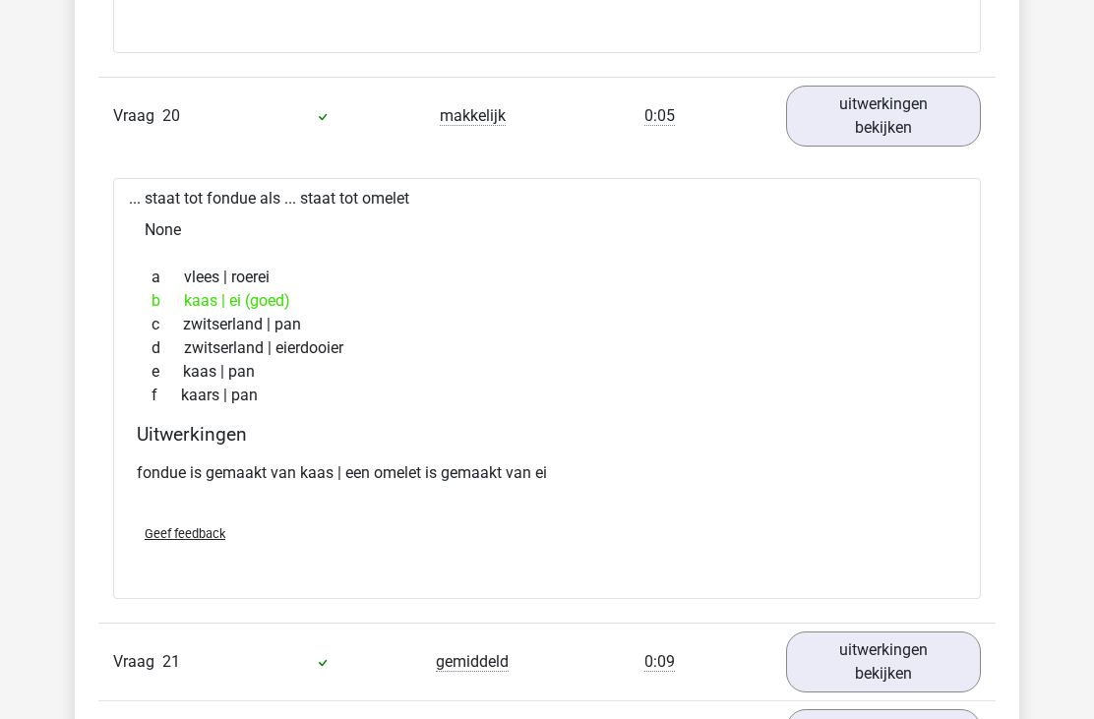
click at [852, 634] on link "uitwerkingen bekijken" at bounding box center [883, 662] width 195 height 61
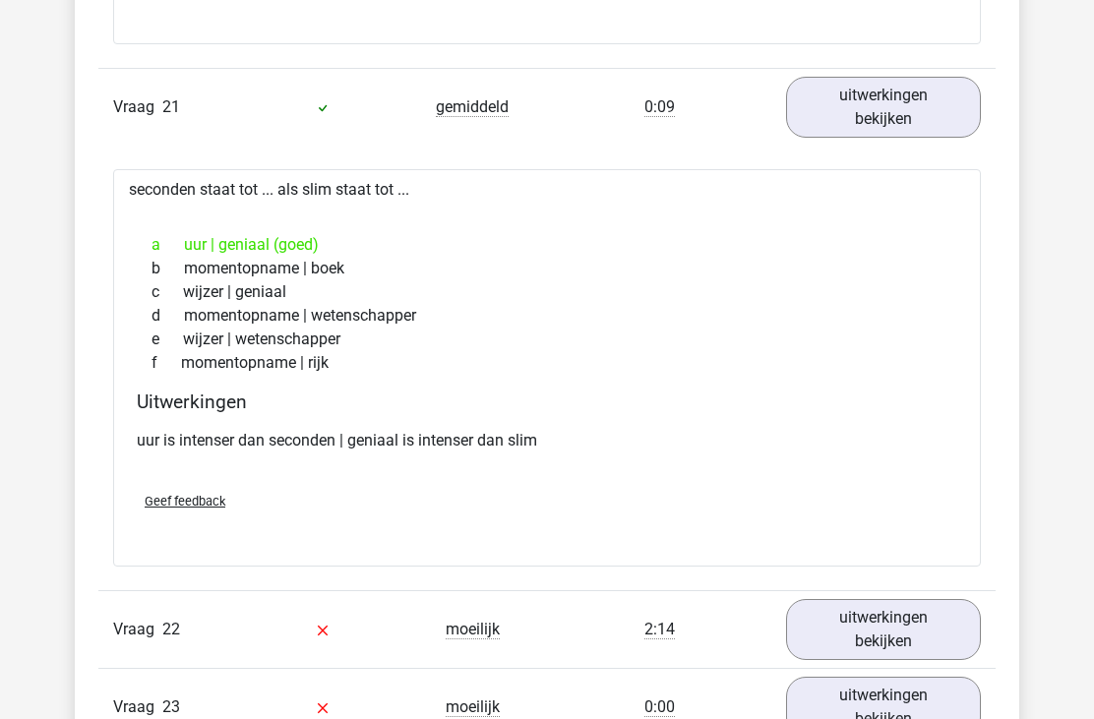
scroll to position [19461, 0]
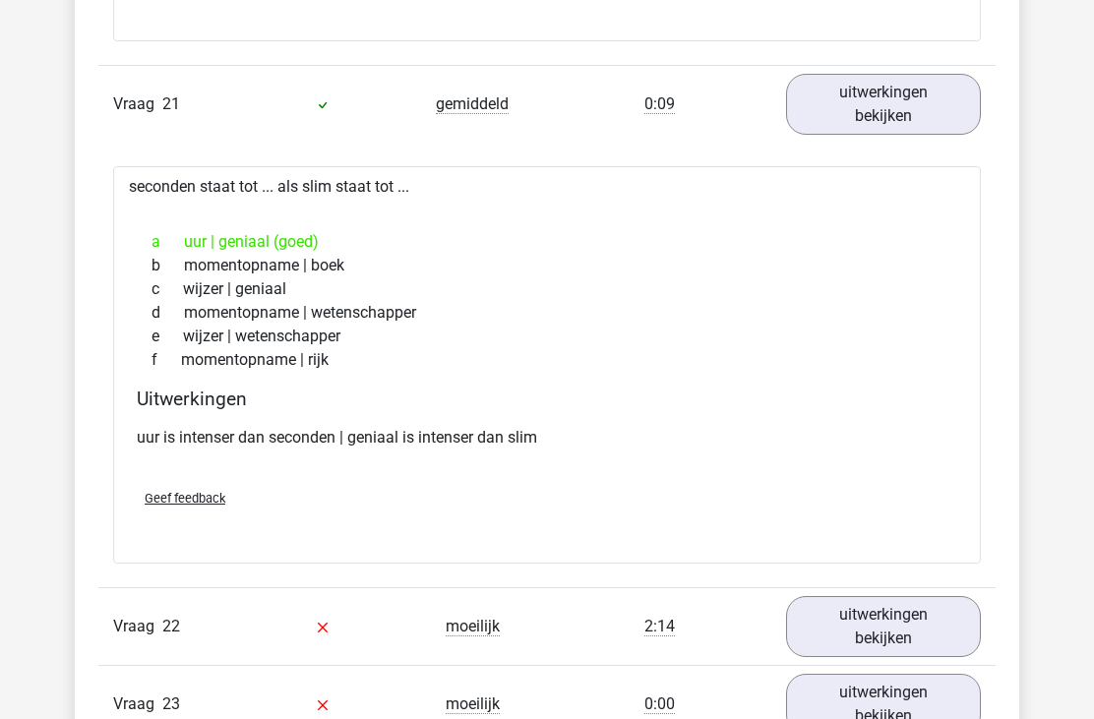
click at [870, 604] on link "uitwerkingen bekijken" at bounding box center [883, 626] width 195 height 61
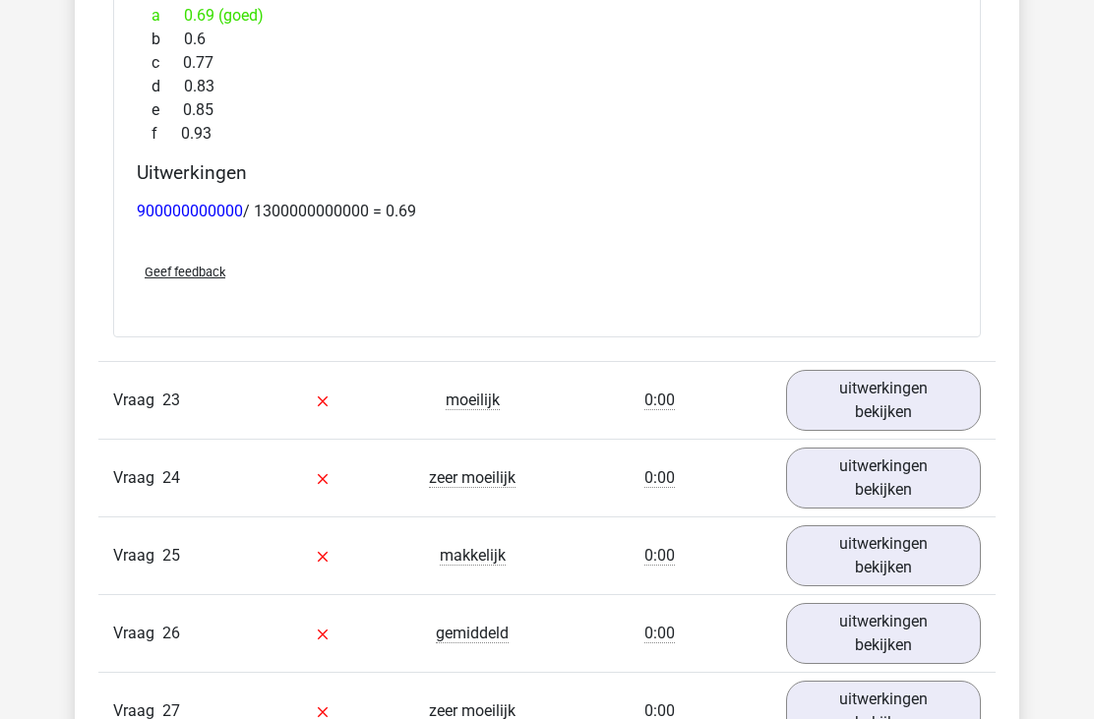
scroll to position [20852, 0]
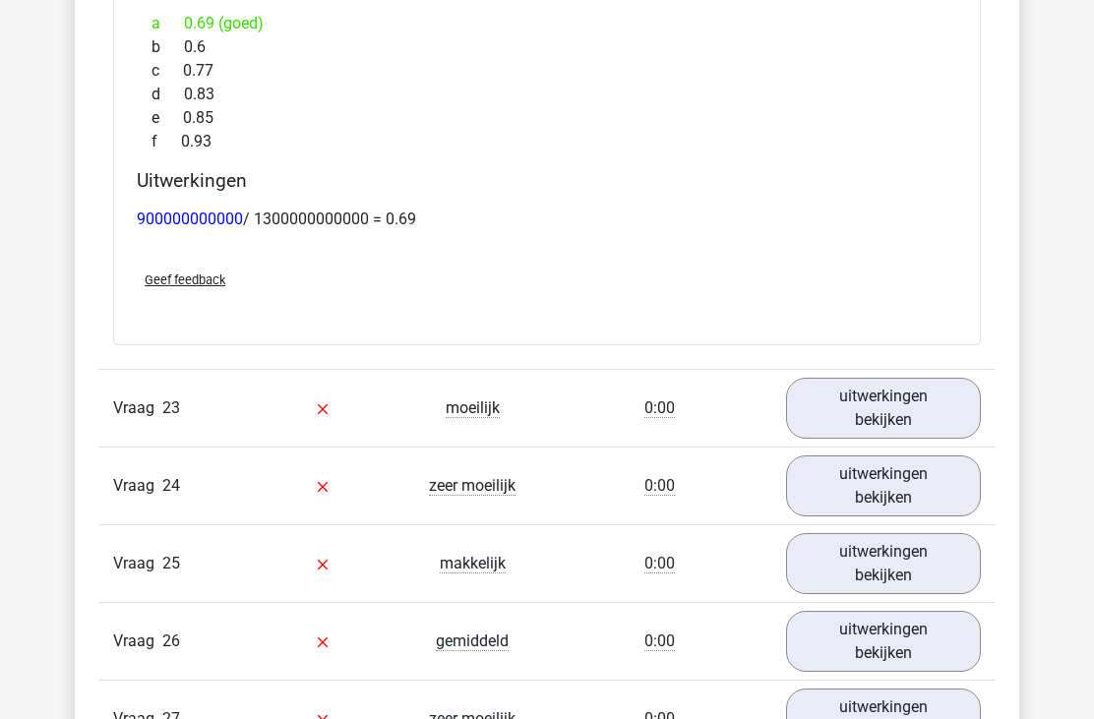
click at [871, 388] on link "uitwerkingen bekijken" at bounding box center [883, 408] width 195 height 61
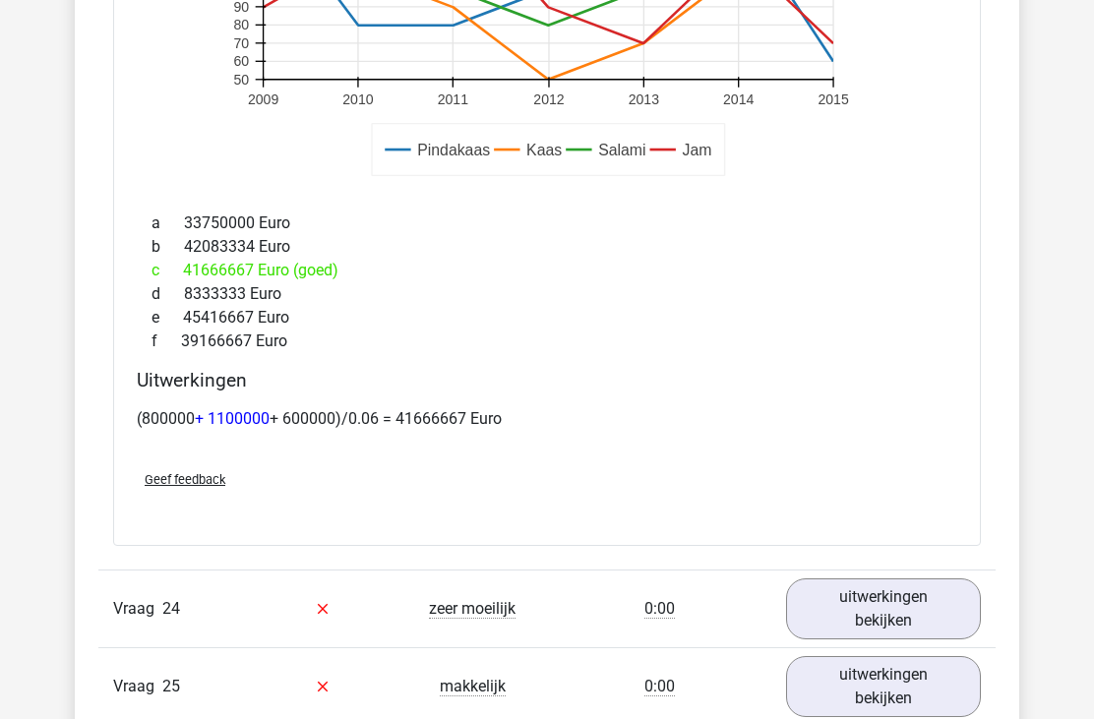
scroll to position [21922, 0]
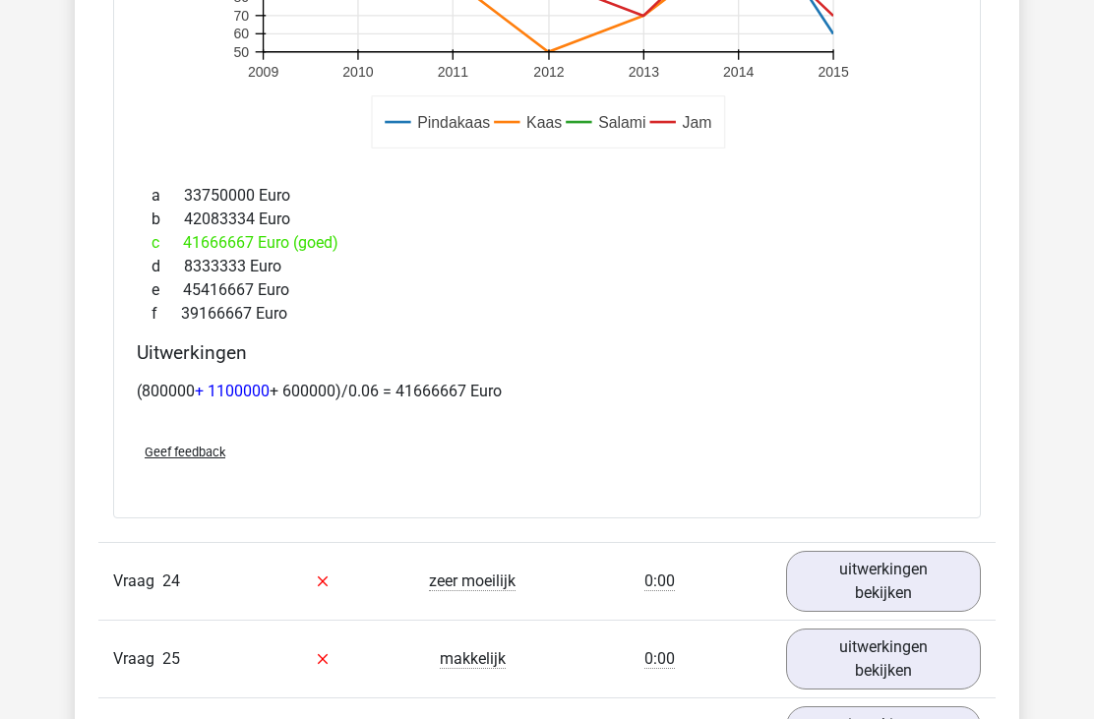
click at [876, 556] on link "uitwerkingen bekijken" at bounding box center [883, 581] width 195 height 61
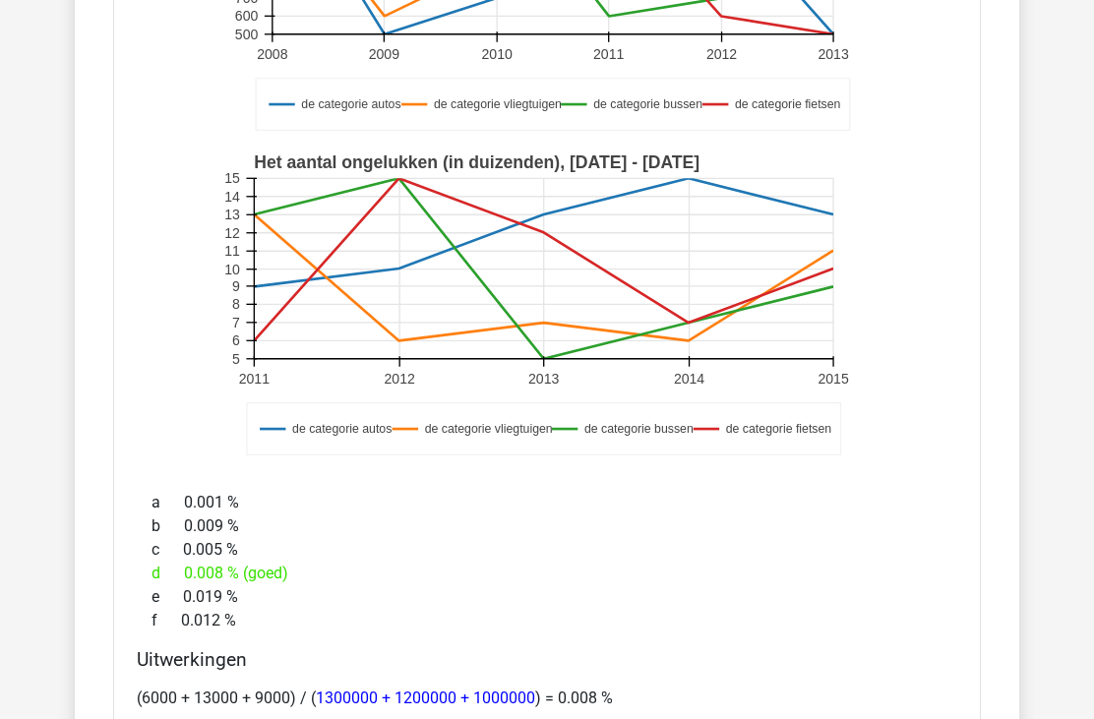
scroll to position [22821, 0]
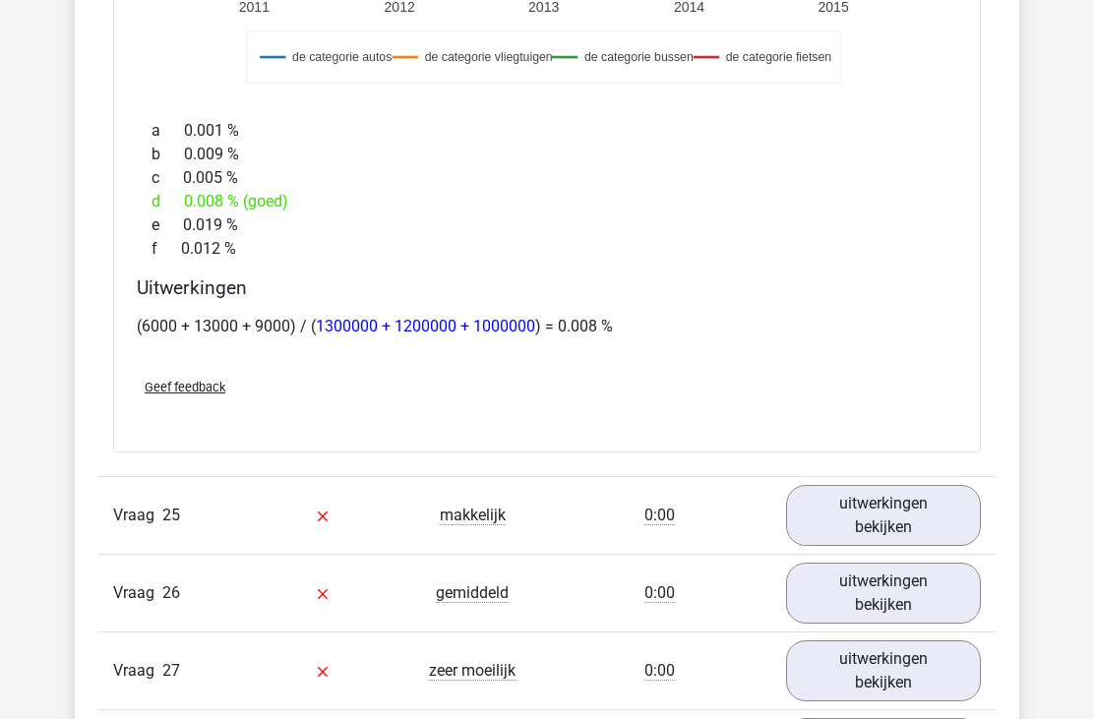
click at [861, 486] on link "uitwerkingen bekijken" at bounding box center [883, 516] width 195 height 61
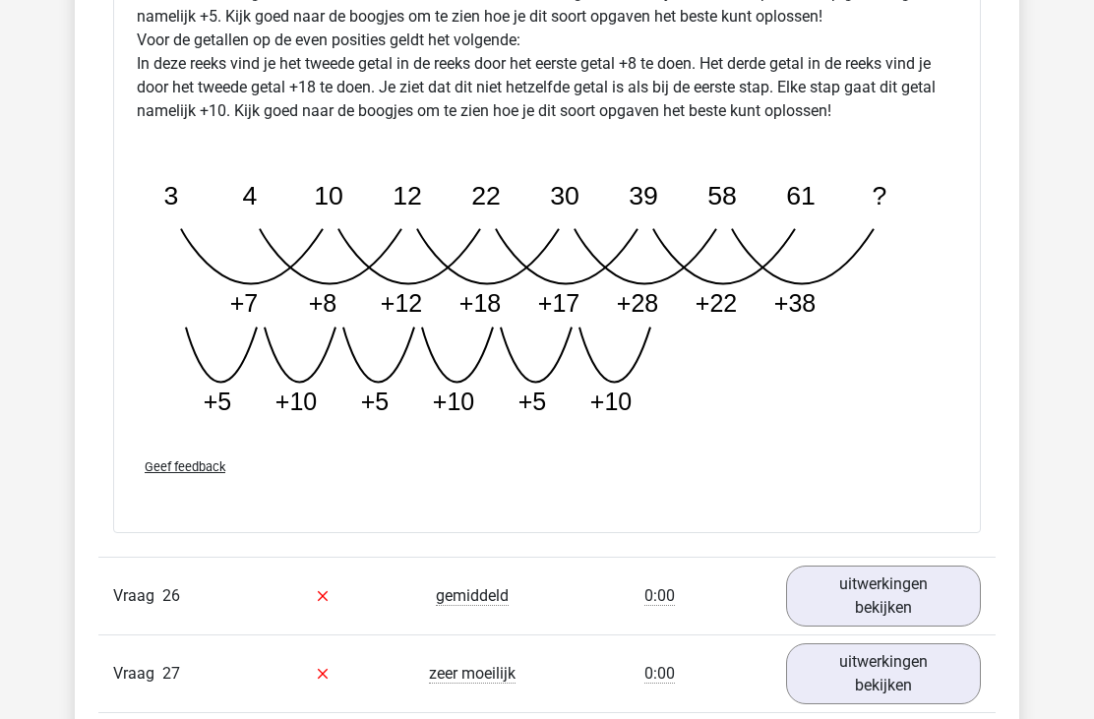
scroll to position [24315, 0]
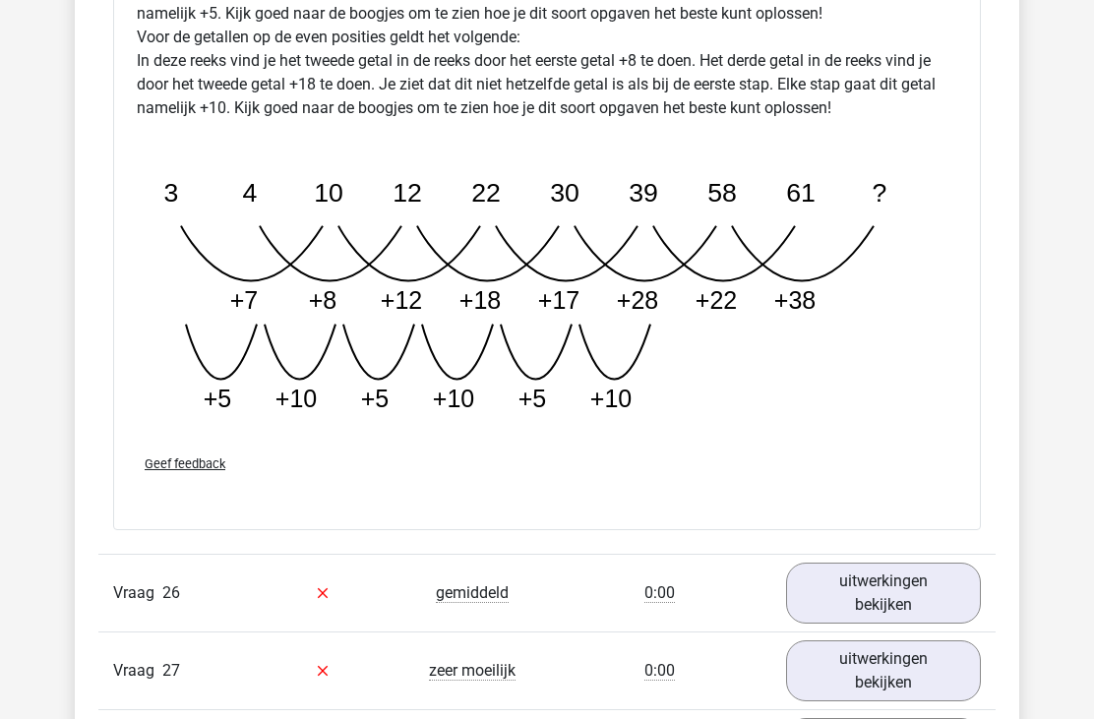
click at [906, 572] on link "uitwerkingen bekijken" at bounding box center [883, 593] width 195 height 61
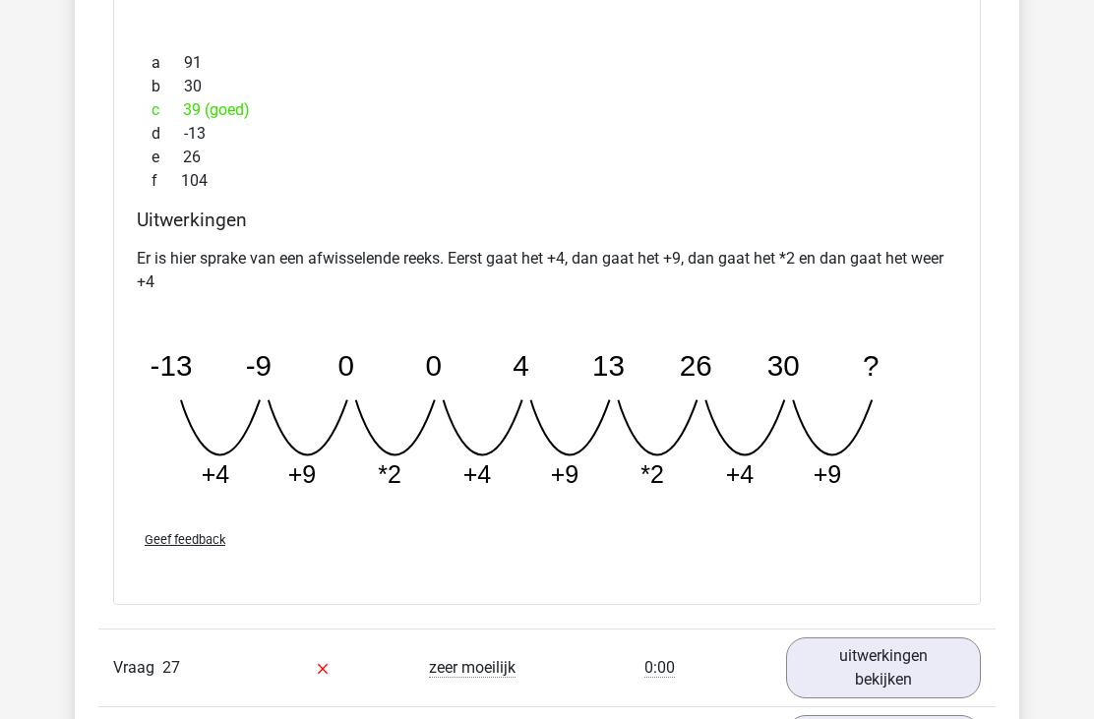
scroll to position [25184, 0]
click at [868, 638] on link "uitwerkingen bekijken" at bounding box center [883, 668] width 195 height 61
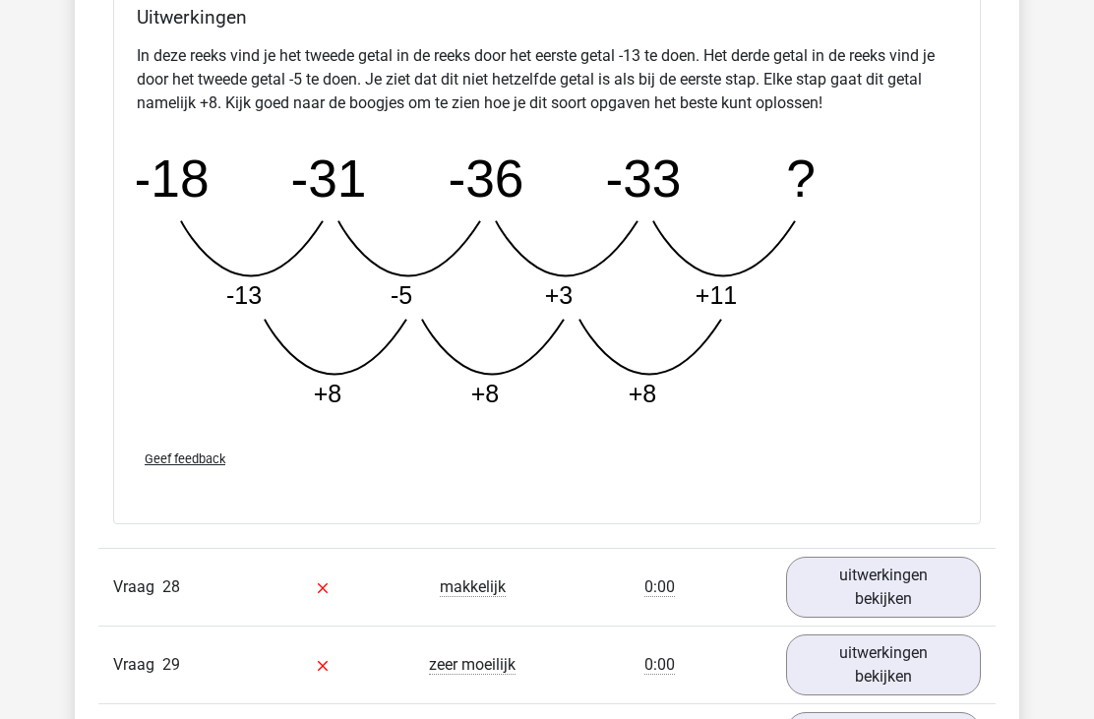
scroll to position [26331, 0]
click at [898, 557] on link "uitwerkingen bekijken" at bounding box center [883, 587] width 195 height 61
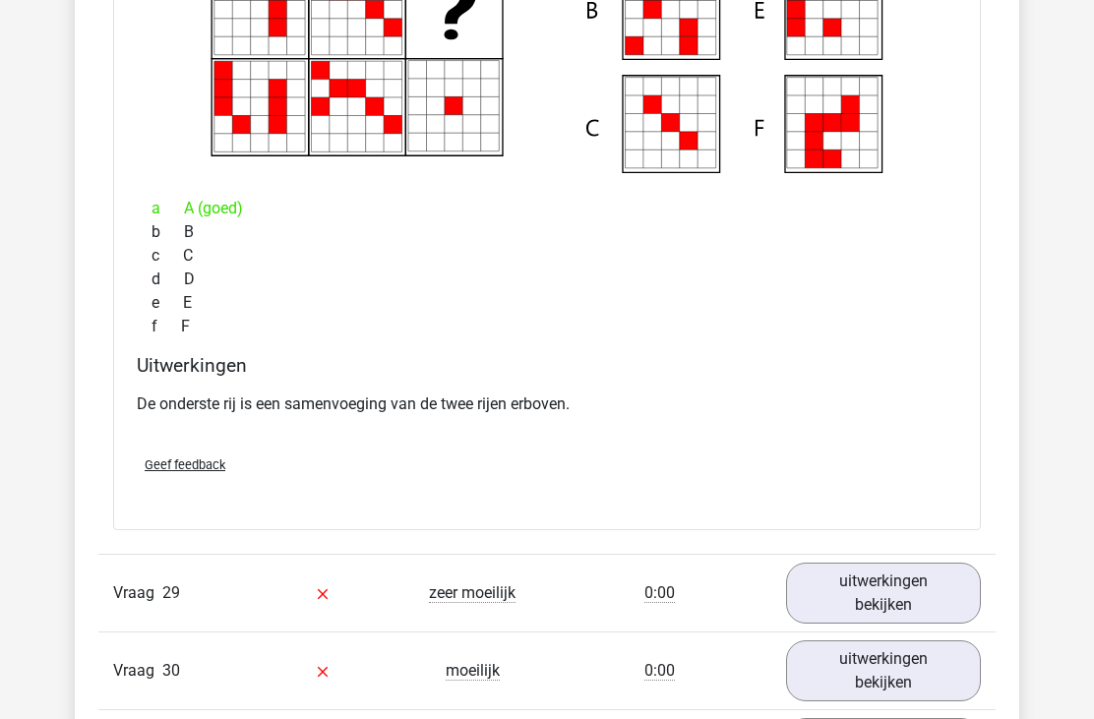
scroll to position [27173, 0]
click at [846, 563] on link "uitwerkingen bekijken" at bounding box center [883, 593] width 195 height 61
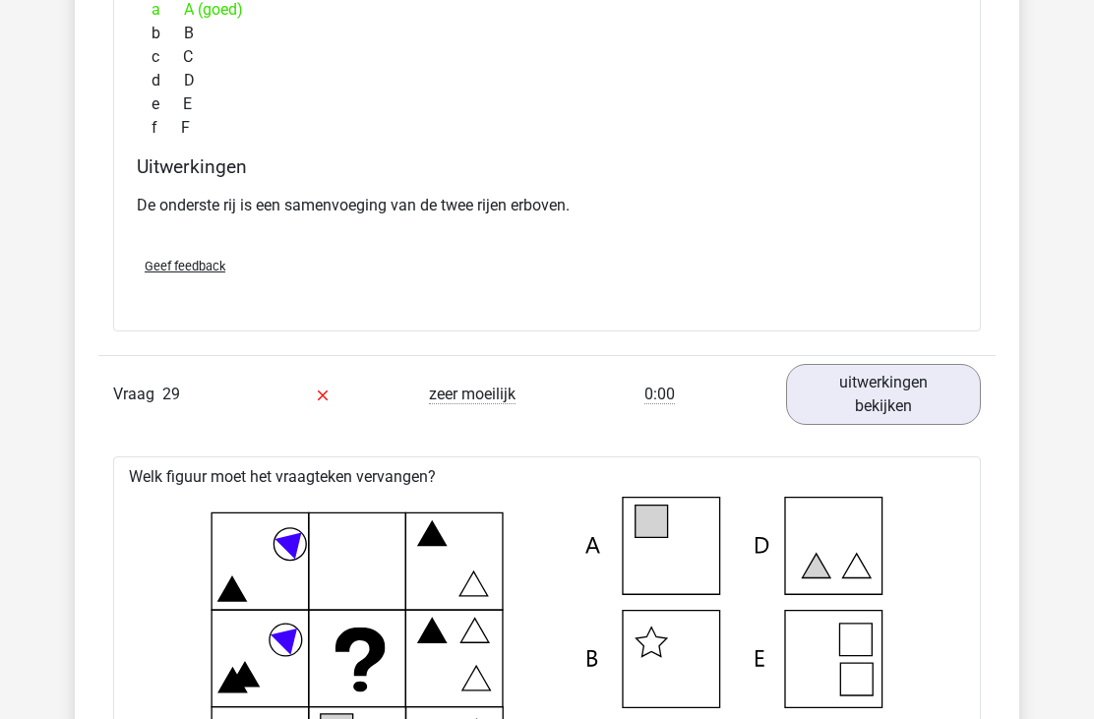
scroll to position [27380, 0]
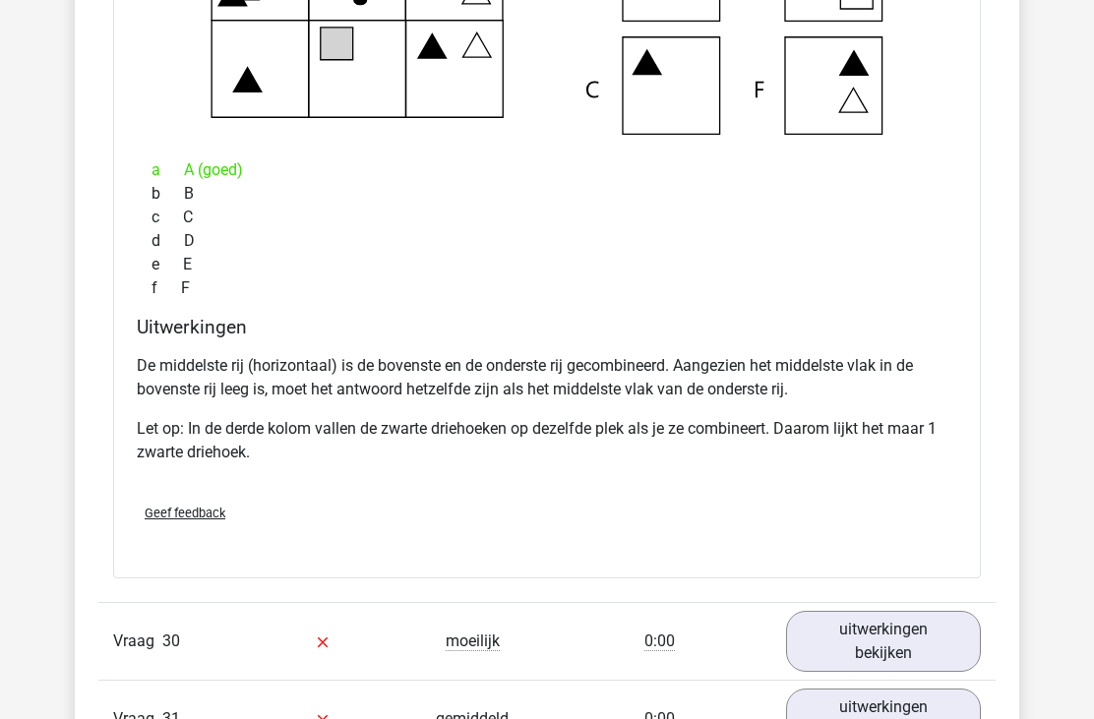
click at [847, 612] on link "uitwerkingen bekijken" at bounding box center [883, 642] width 195 height 61
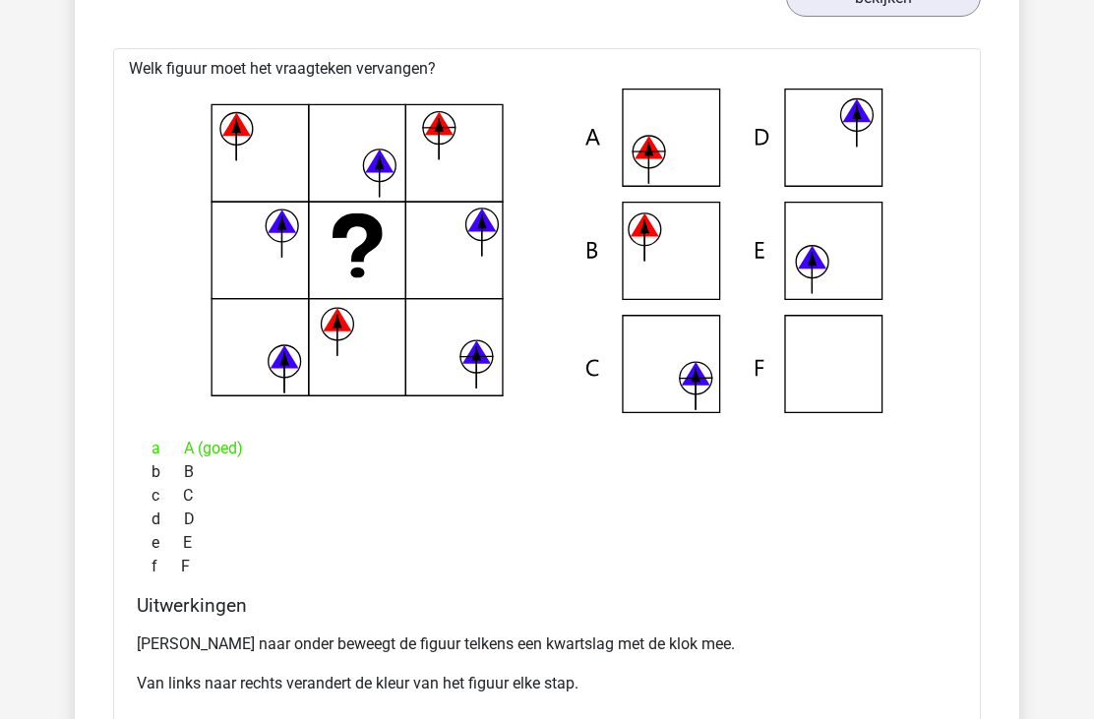
scroll to position [28698, 0]
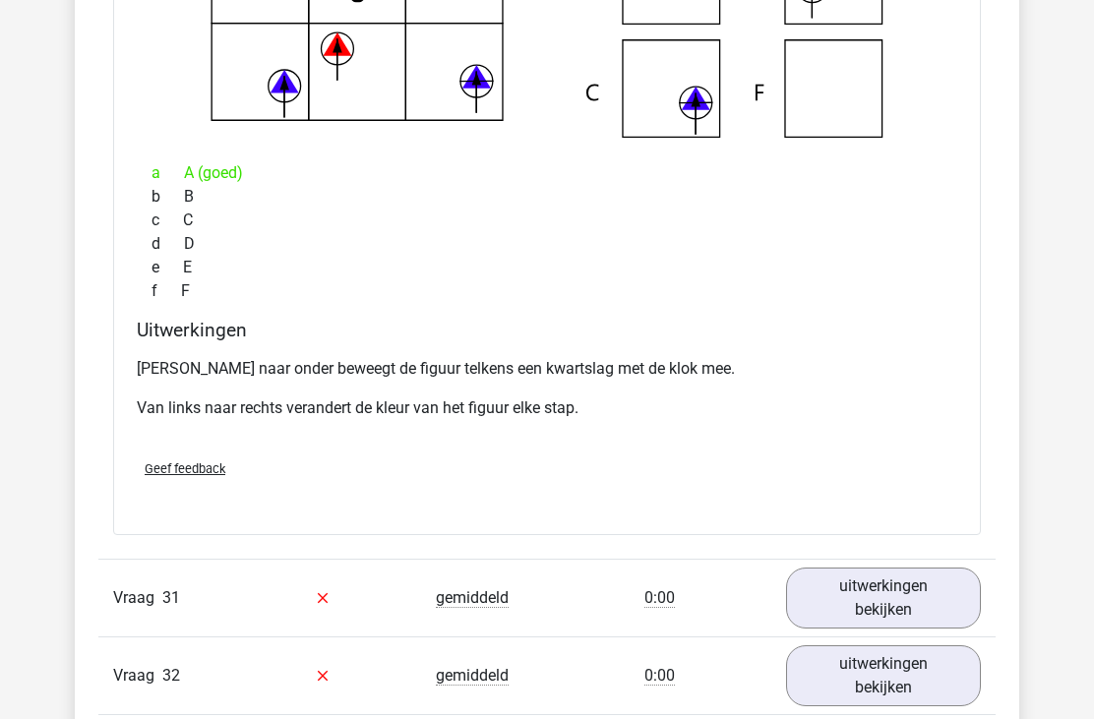
click at [849, 576] on link "uitwerkingen bekijken" at bounding box center [883, 599] width 195 height 61
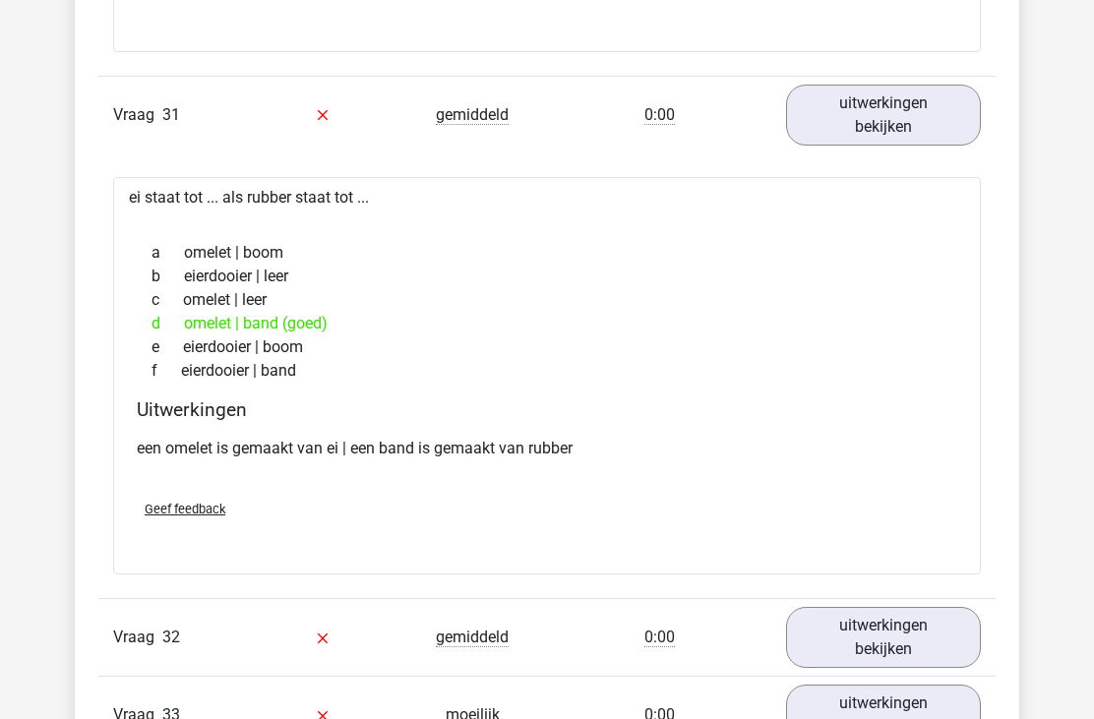
scroll to position [29484, 0]
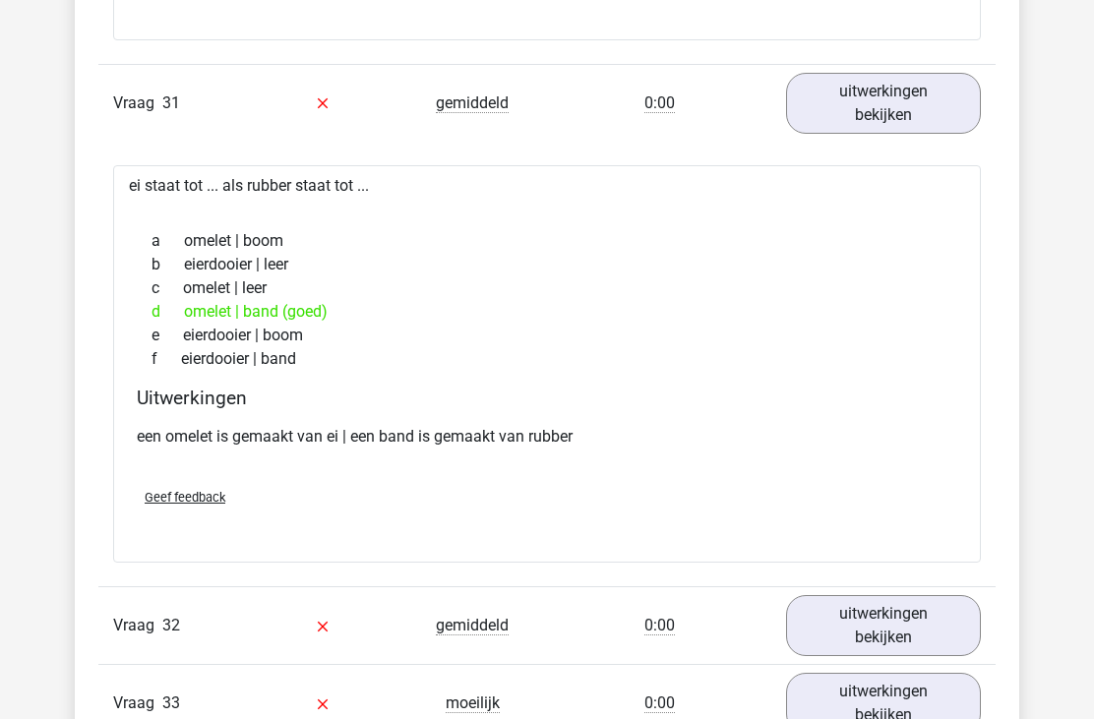
click at [857, 595] on link "uitwerkingen bekijken" at bounding box center [883, 625] width 195 height 61
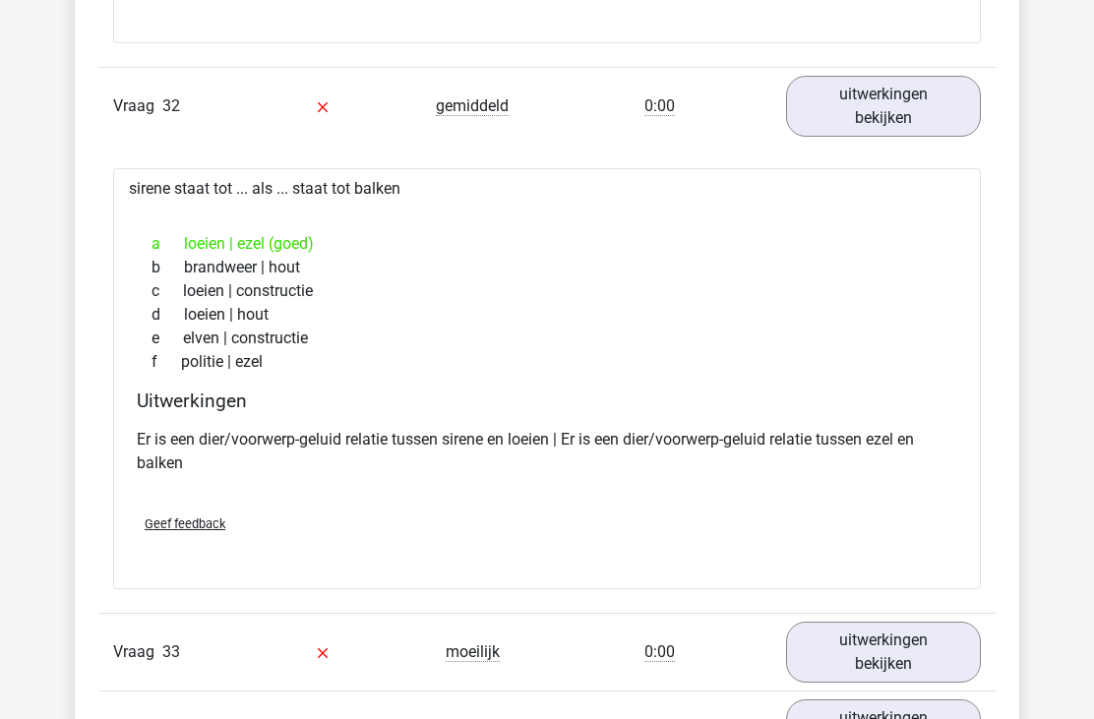
scroll to position [30005, 0]
click at [876, 623] on link "uitwerkingen bekijken" at bounding box center [883, 651] width 195 height 61
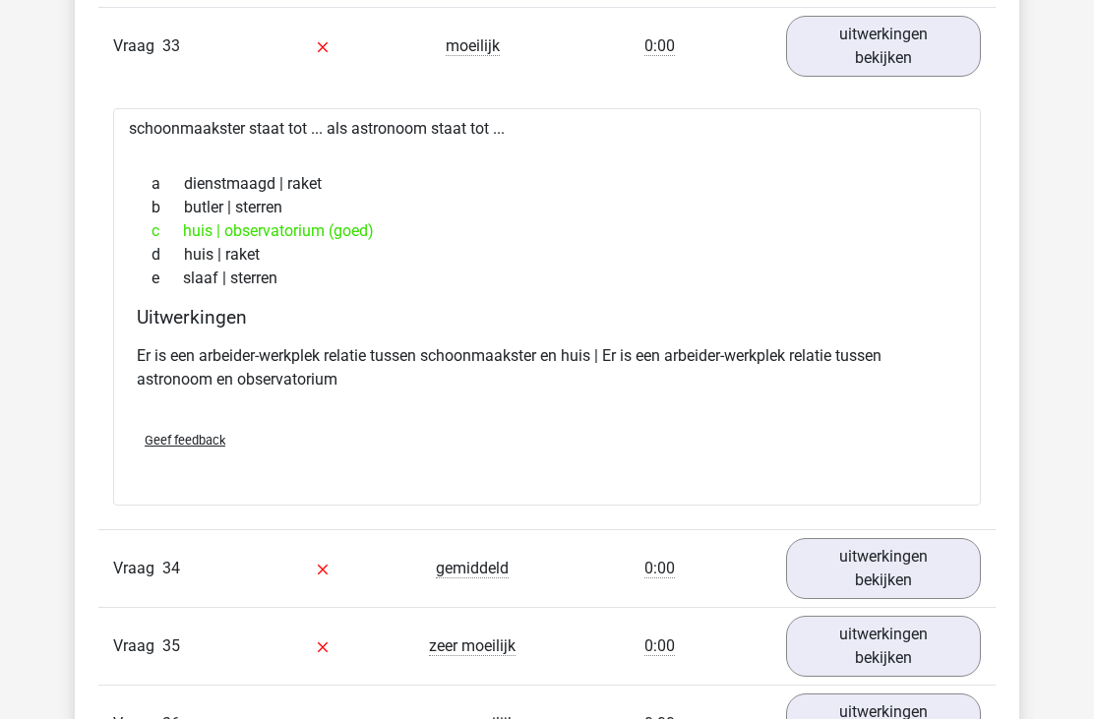
scroll to position [30610, 0]
click at [868, 539] on link "uitwerkingen bekijken" at bounding box center [883, 568] width 195 height 61
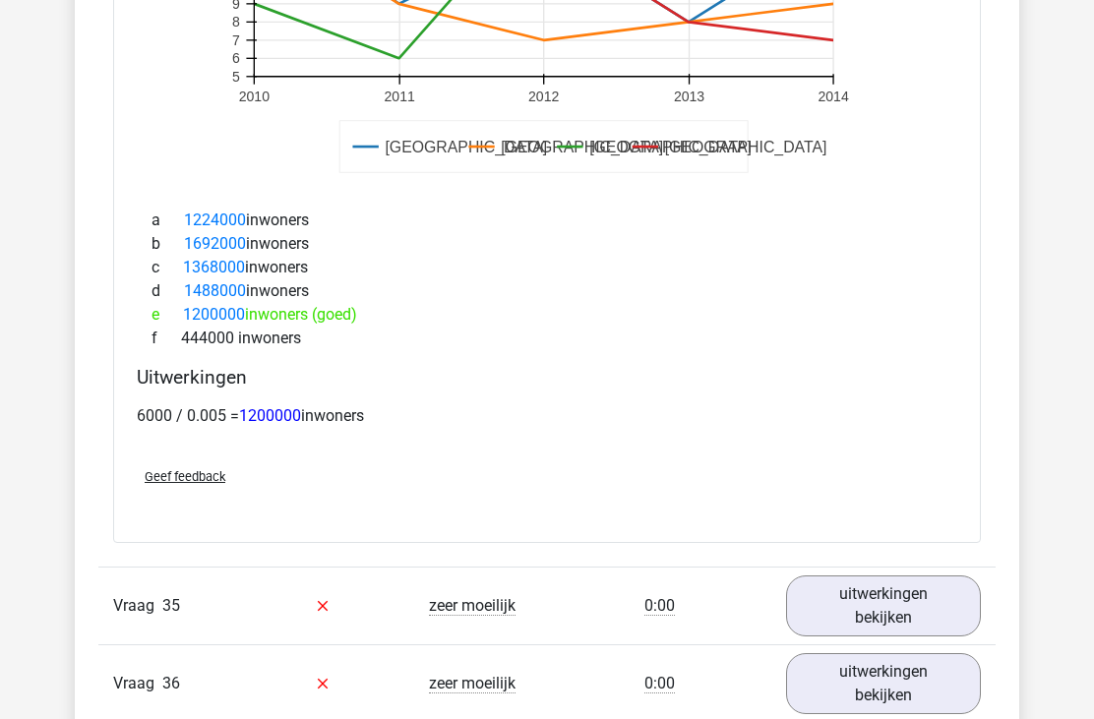
scroll to position [31752, 0]
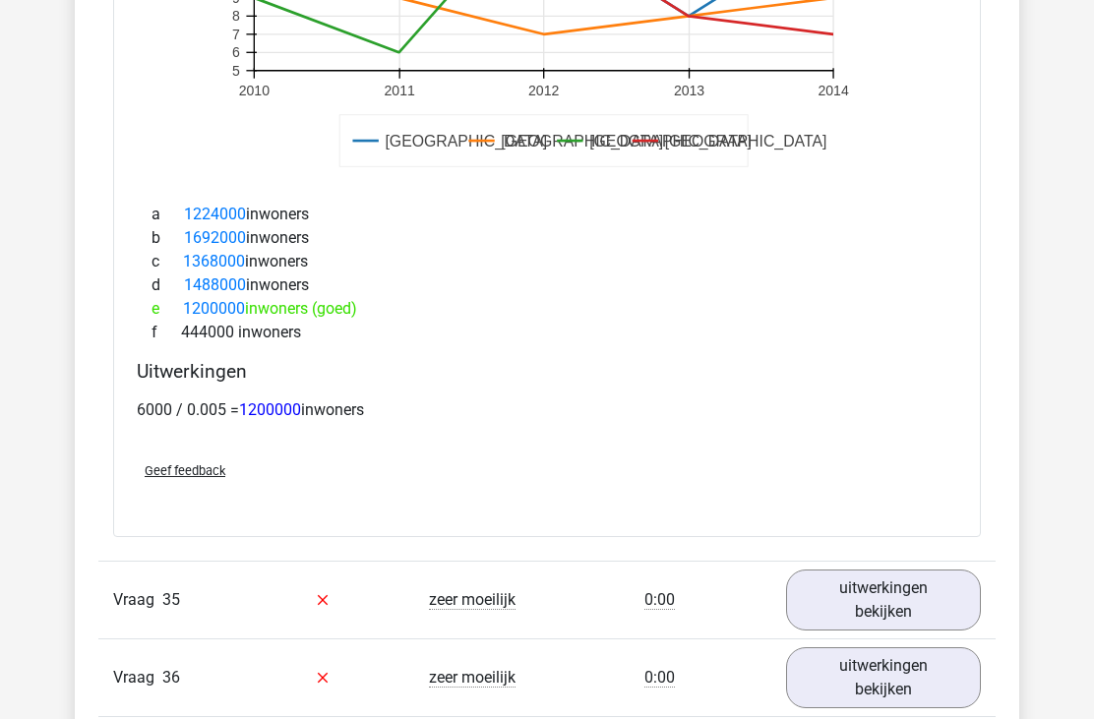
click at [847, 577] on link "uitwerkingen bekijken" at bounding box center [883, 600] width 195 height 61
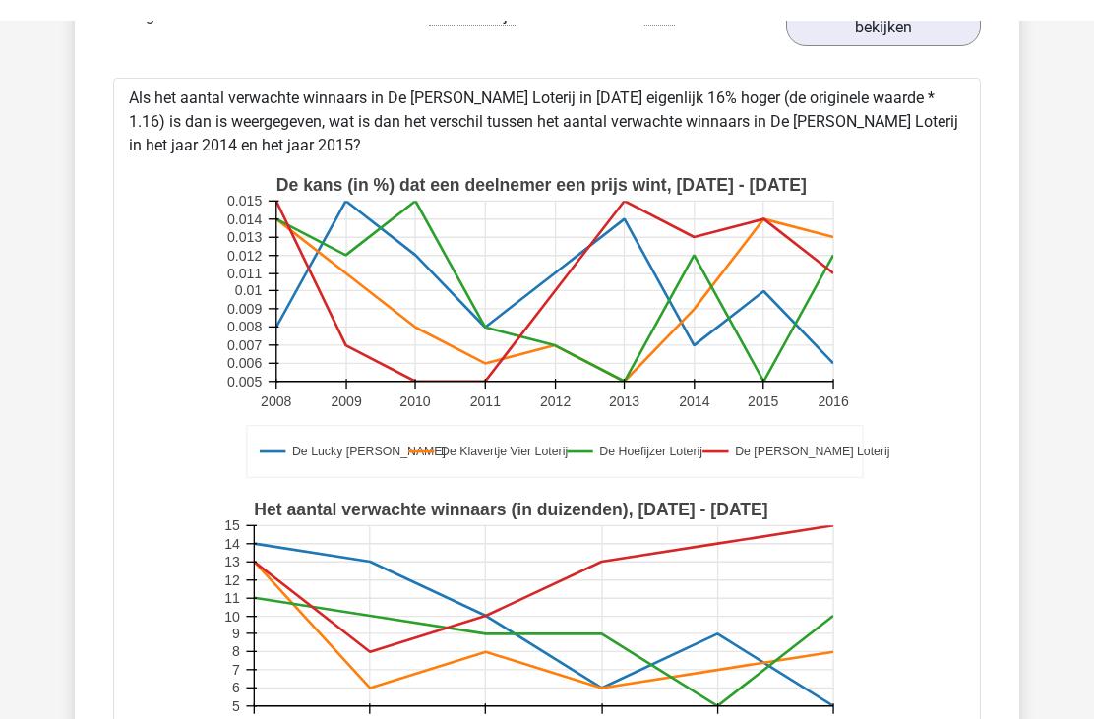
scroll to position [32334, 0]
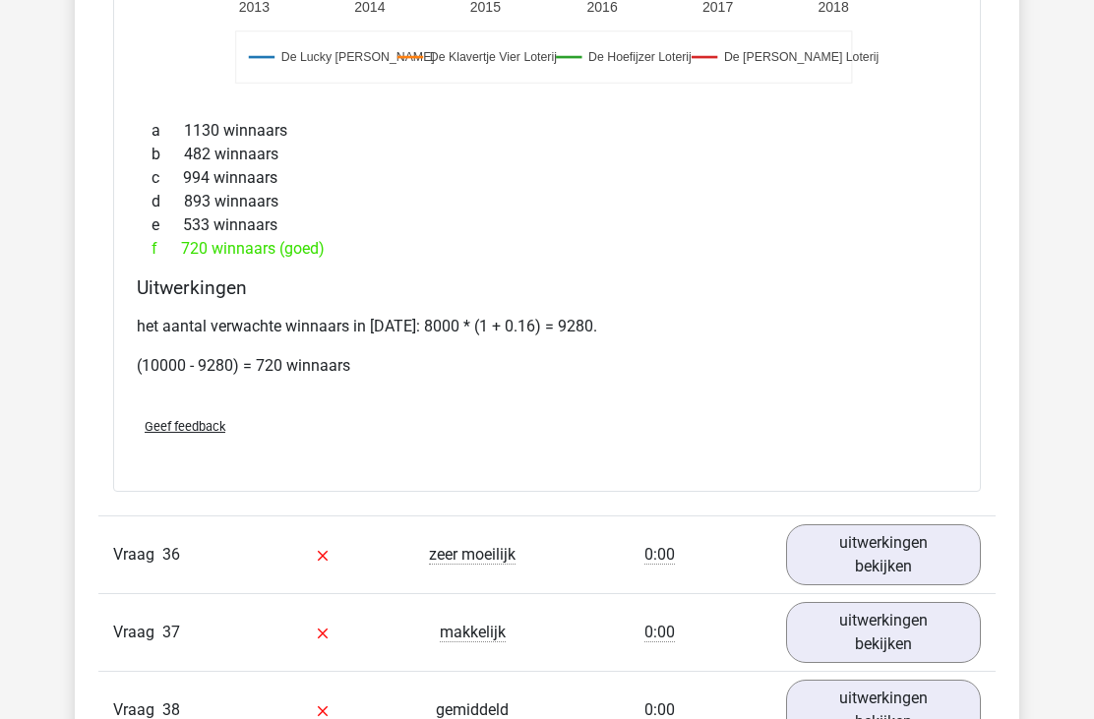
click at [873, 531] on link "uitwerkingen bekijken" at bounding box center [883, 556] width 195 height 61
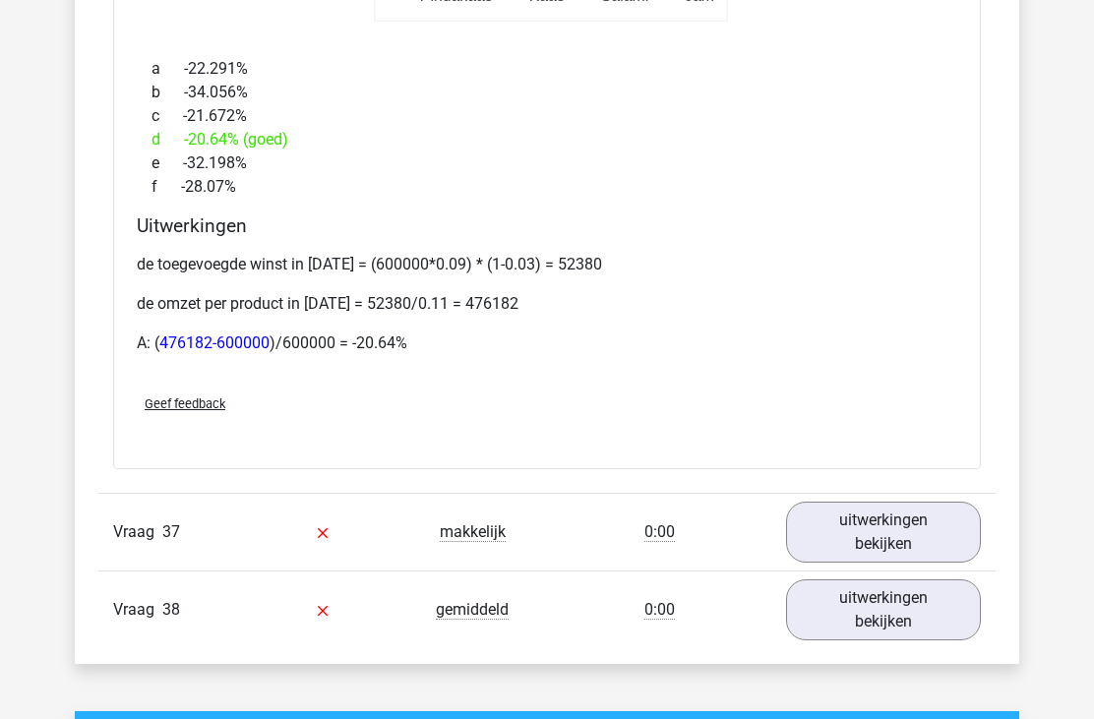
scroll to position [34353, 0]
click at [873, 502] on link "uitwerkingen bekijken" at bounding box center [883, 532] width 195 height 61
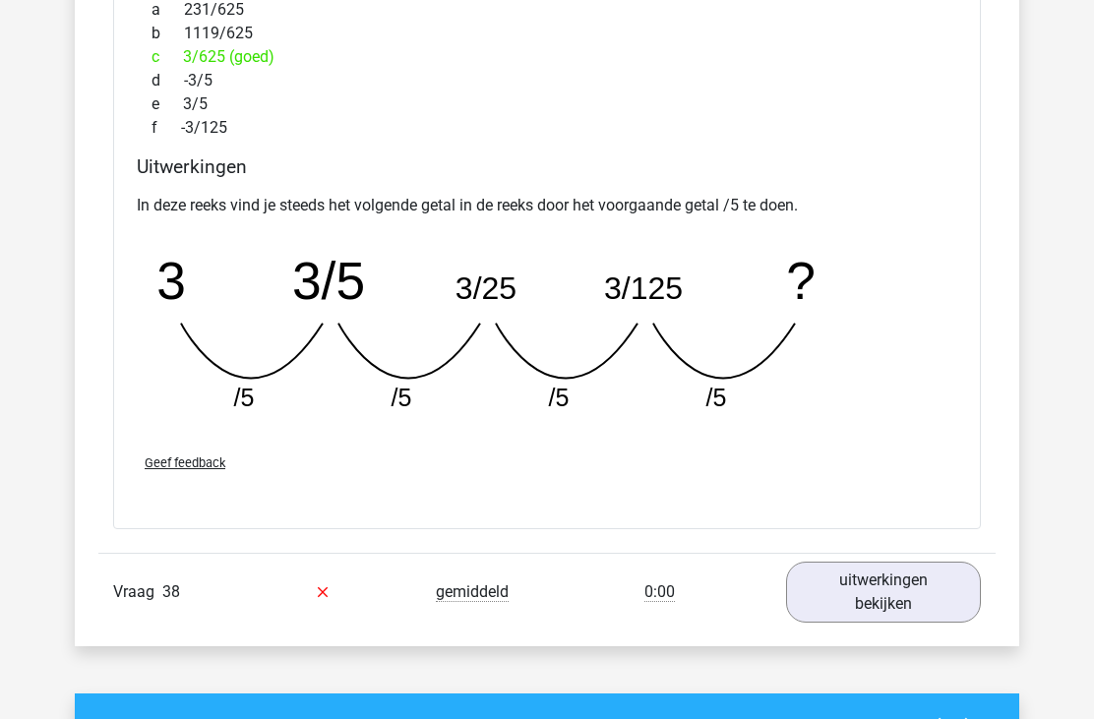
scroll to position [35223, 0]
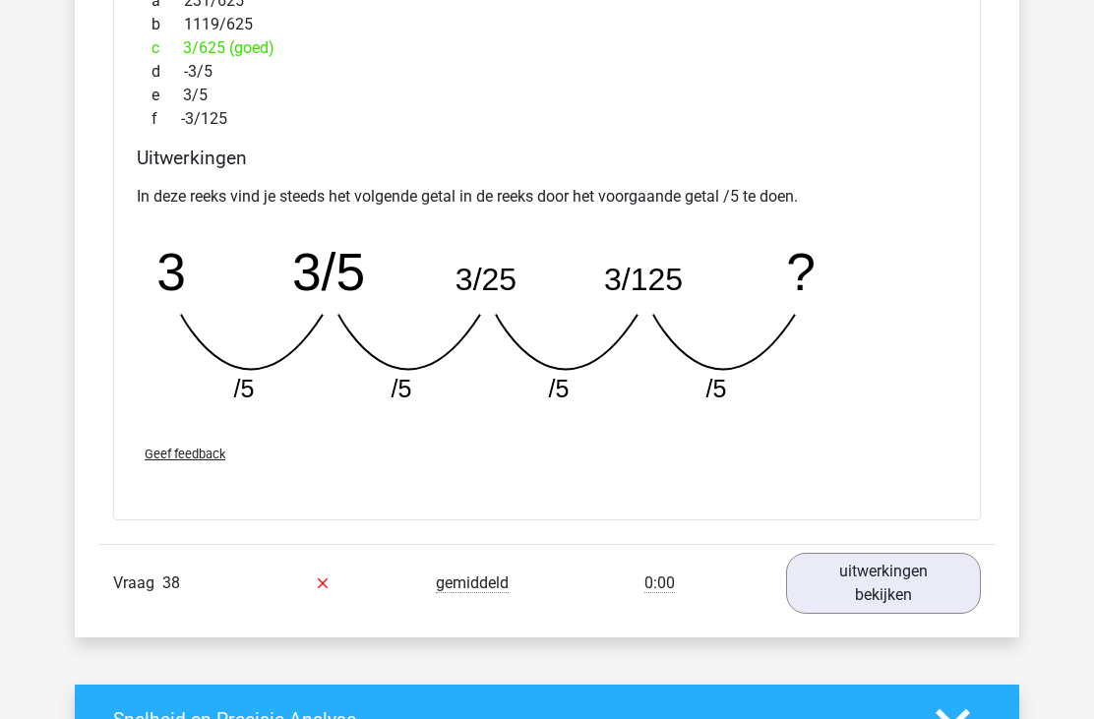
click at [856, 560] on link "uitwerkingen bekijken" at bounding box center [883, 583] width 195 height 61
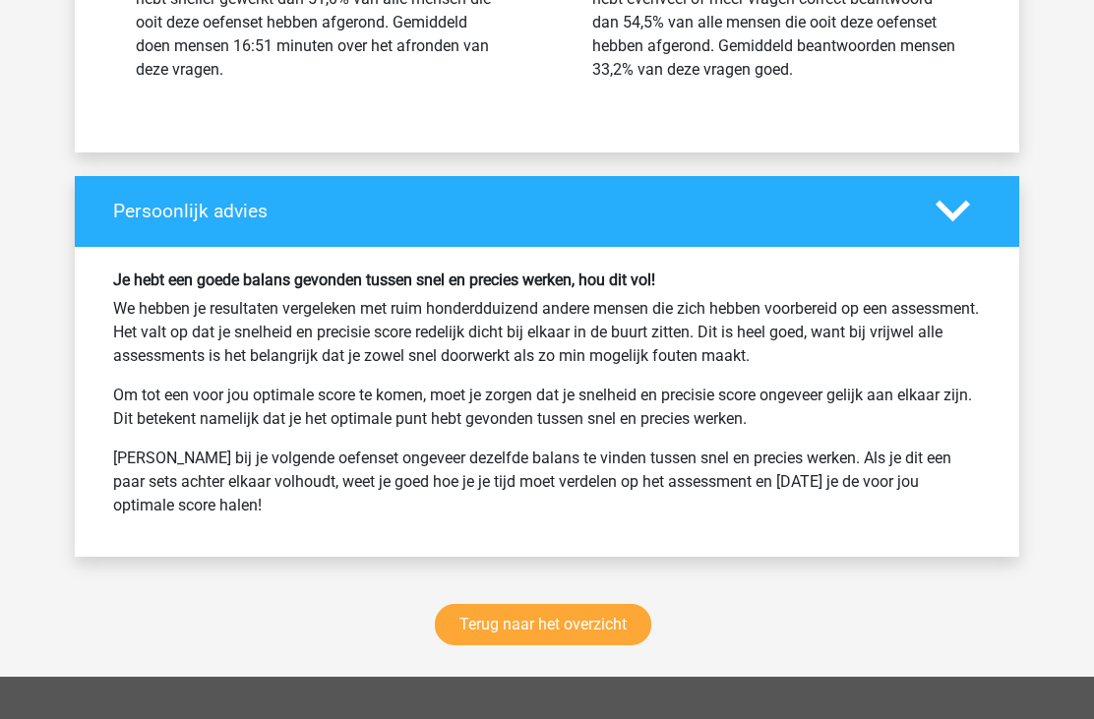
scroll to position [37364, 0]
click at [587, 611] on link "Terug naar het overzicht" at bounding box center [543, 624] width 217 height 41
